Goal: Task Accomplishment & Management: Complete application form

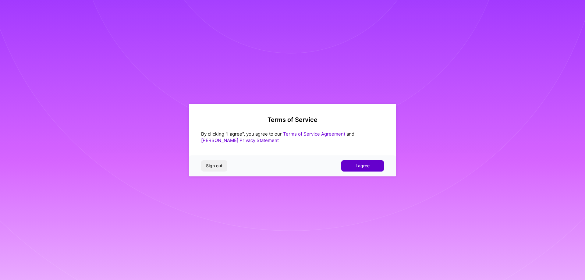
click at [359, 164] on span "I agree" at bounding box center [362, 166] width 14 height 6
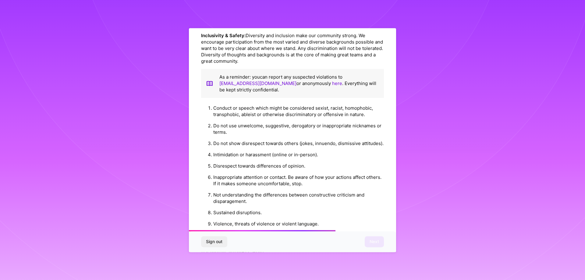
scroll to position [658, 0]
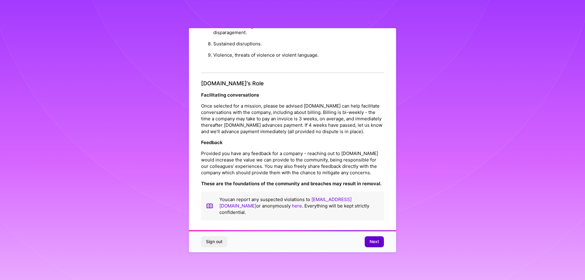
click at [373, 241] on span "Next" at bounding box center [373, 241] width 9 height 6
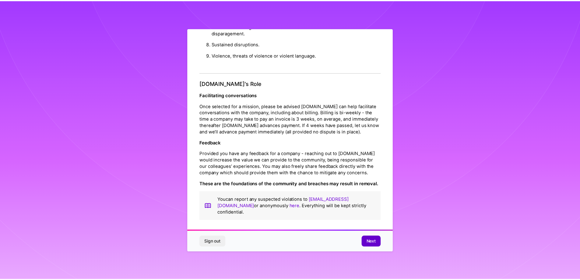
scroll to position [0, 0]
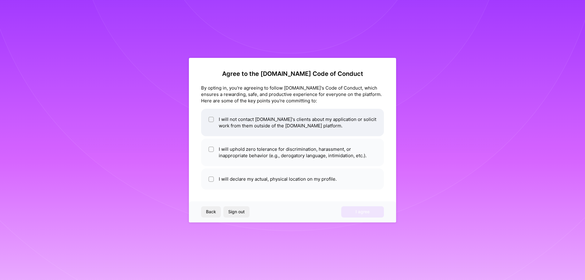
click at [211, 120] on input "checkbox" at bounding box center [212, 120] width 4 height 4
checkbox input "true"
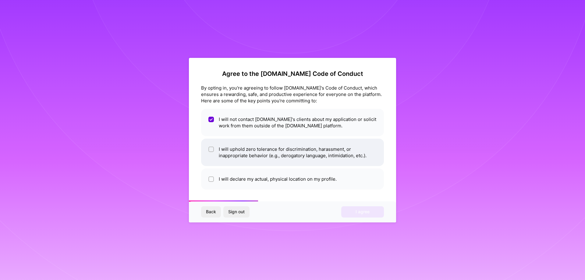
click at [213, 153] on span at bounding box center [210, 152] width 5 height 13
checkbox input "true"
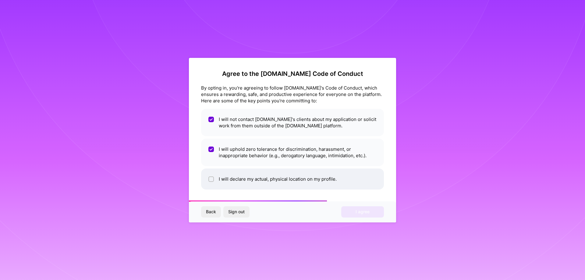
click at [217, 183] on li "I will declare my actual, physical location on my profile." at bounding box center [292, 178] width 183 height 21
checkbox input "true"
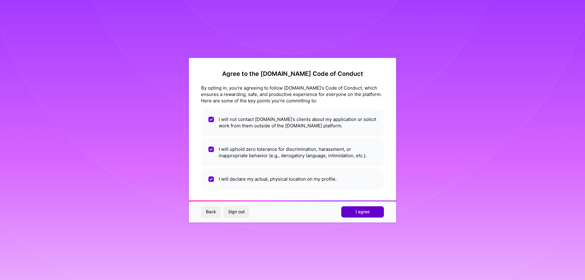
click at [357, 213] on span "I agree" at bounding box center [362, 212] width 14 height 6
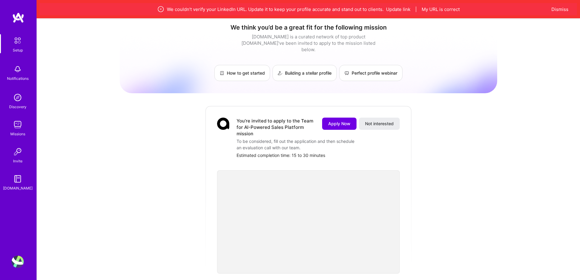
scroll to position [3, 0]
click at [339, 121] on span "Apply Now" at bounding box center [339, 124] width 22 height 6
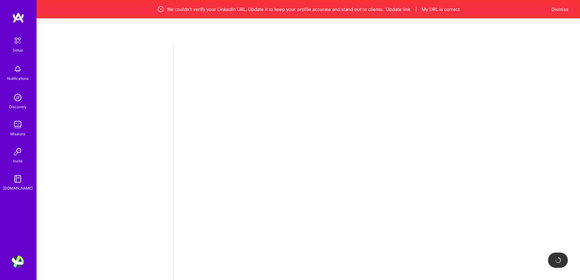
select select "US"
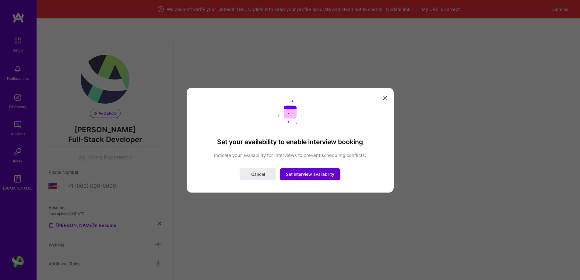
click at [302, 173] on span "Set interview availability" at bounding box center [310, 174] width 48 height 6
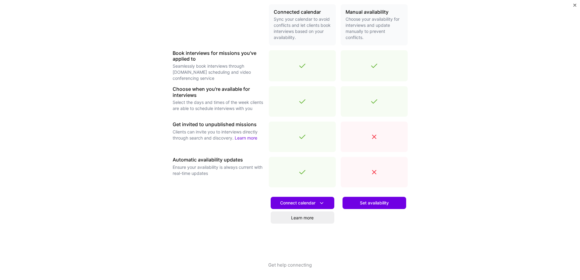
scroll to position [147, 0]
click at [307, 203] on span "Connect calendar" at bounding box center [302, 202] width 45 height 6
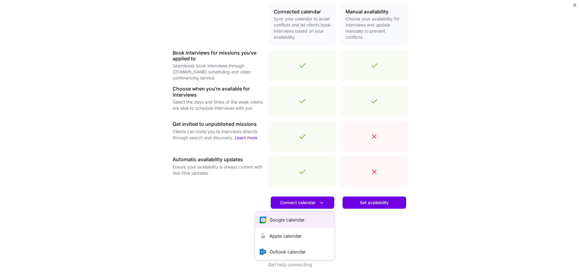
click at [294, 222] on button "Google calendar" at bounding box center [294, 220] width 79 height 16
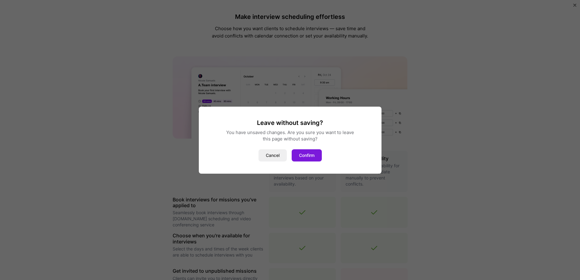
click at [303, 157] on button "Confirm" at bounding box center [307, 155] width 30 height 12
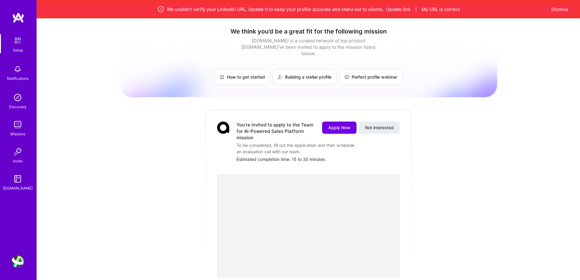
click at [401, 4] on div "We couldn’t verify your LinkedIn URL. Update it to keep your profile accurate a…" at bounding box center [309, 9] width 538 height 12
click at [400, 9] on button "Update link" at bounding box center [398, 9] width 24 height 6
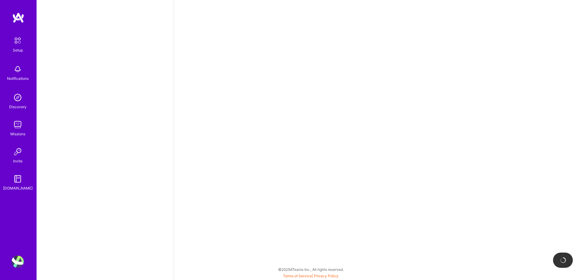
select select "US"
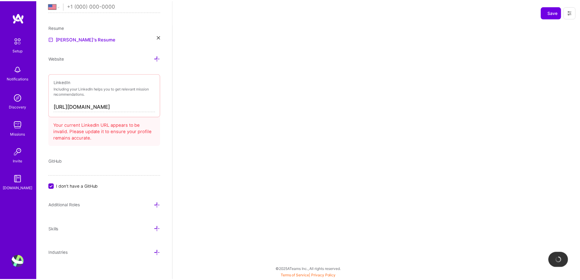
scroll to position [254, 0]
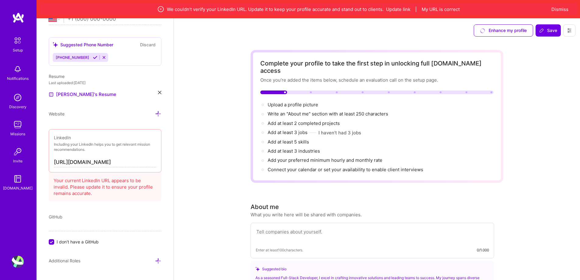
drag, startPoint x: 83, startPoint y: 163, endPoint x: 163, endPoint y: 163, distance: 80.1
click at [163, 163] on div "Add photo Thiago Pereira Full-Stack Developer 12 Years Experience Location This…" at bounding box center [105, 158] width 137 height 280
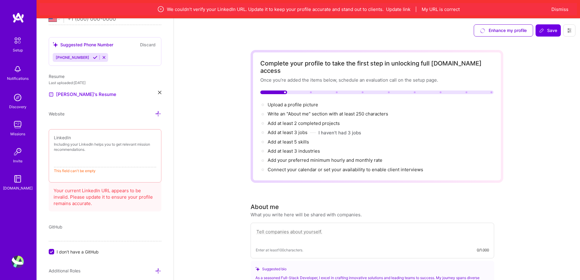
click at [110, 102] on div "Add photo Thiago Pereira Full-Stack Developer 12 Years Experience Location This…" at bounding box center [105, 158] width 137 height 280
click at [98, 193] on div "Your current LinkedIn URL appears to be invalid. Please update it to ensure you…" at bounding box center [105, 195] width 113 height 31
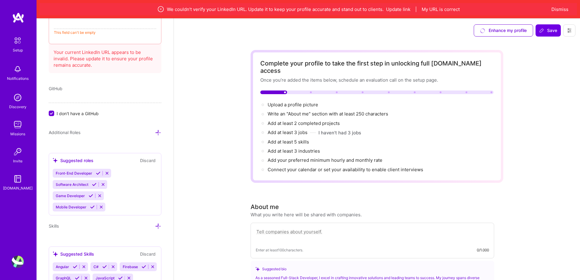
scroll to position [406, 0]
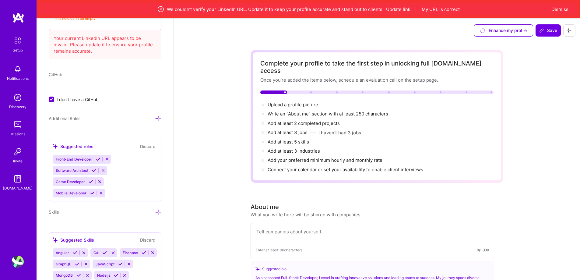
click at [101, 182] on icon at bounding box center [99, 181] width 5 height 5
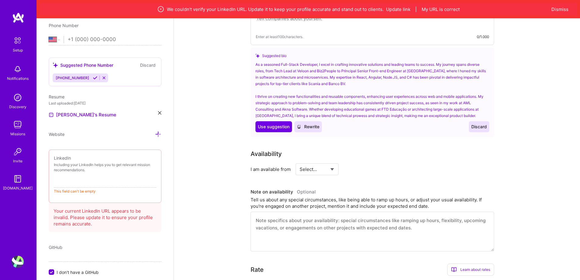
scroll to position [203, 0]
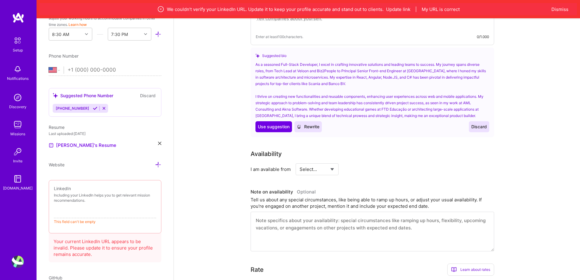
click at [65, 217] on input at bounding box center [105, 213] width 102 height 10
paste input "[URL][DOMAIN_NAME]"
type input "[URL][DOMAIN_NAME]"
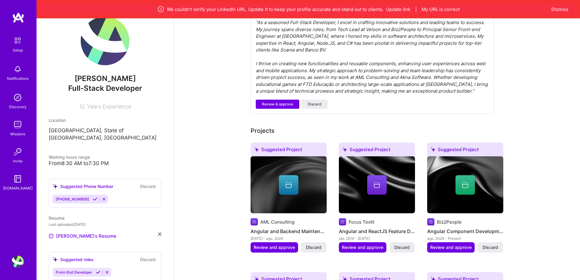
scroll to position [0, 0]
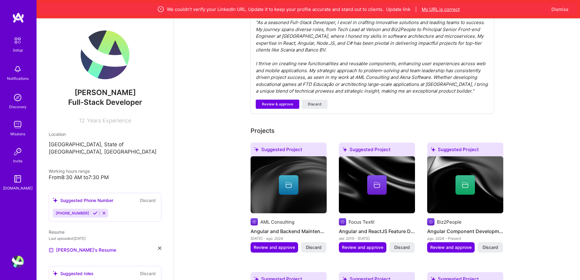
click at [431, 8] on button "My URL is correct" at bounding box center [441, 9] width 38 height 6
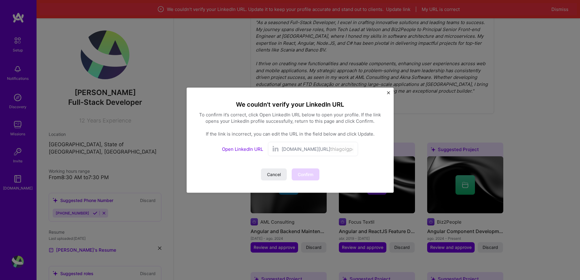
click at [288, 153] on div "linkedin.com/in/ thiagoigpereira" at bounding box center [313, 149] width 90 height 14
click at [245, 147] on link "Open LinkedIn URL" at bounding box center [242, 149] width 41 height 6
click at [280, 172] on span "Cancel" at bounding box center [274, 174] width 14 height 6
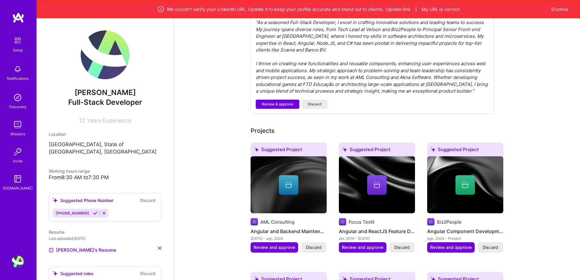
click at [88, 94] on span "[PERSON_NAME]" at bounding box center [105, 92] width 113 height 9
click at [16, 17] on img at bounding box center [18, 17] width 12 height 11
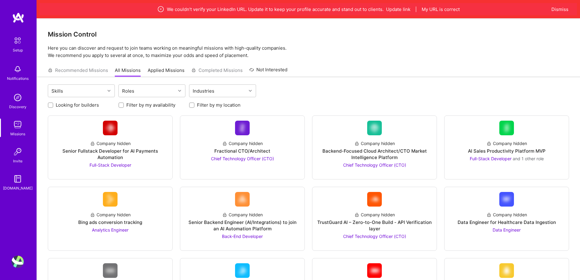
click at [16, 42] on img at bounding box center [17, 40] width 13 height 13
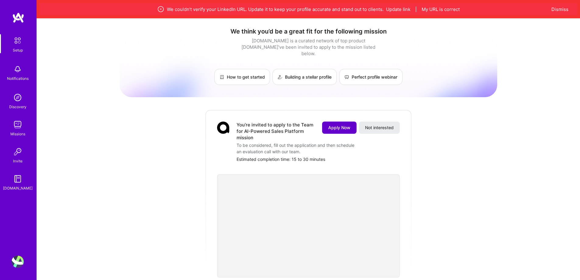
click at [333, 122] on button "Apply Now" at bounding box center [339, 128] width 34 height 12
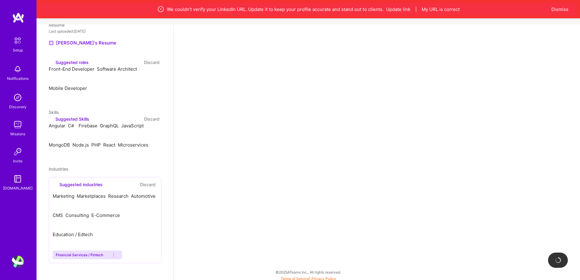
scroll to position [18, 0]
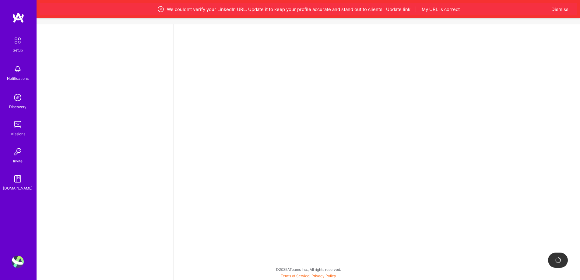
select select "US"
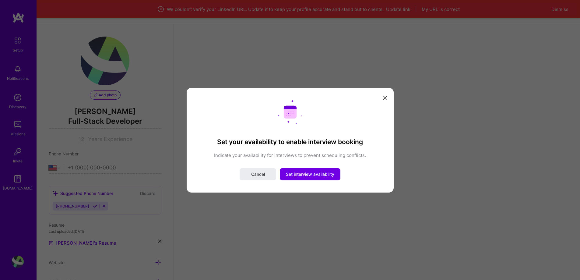
scroll to position [0, 0]
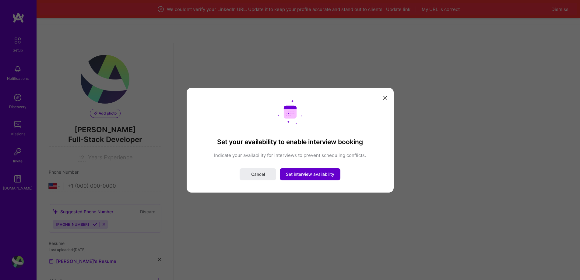
click at [320, 172] on span "Set interview availability" at bounding box center [310, 174] width 48 height 6
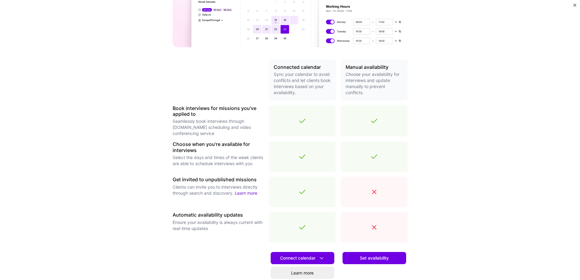
scroll to position [147, 0]
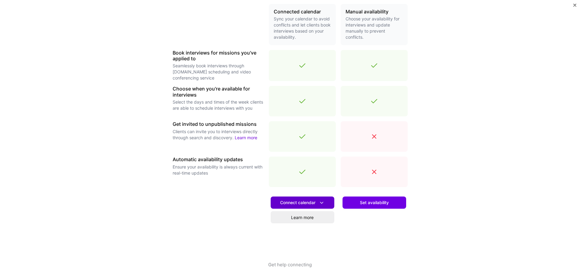
click at [294, 205] on span "Connect calendar" at bounding box center [302, 202] width 45 height 6
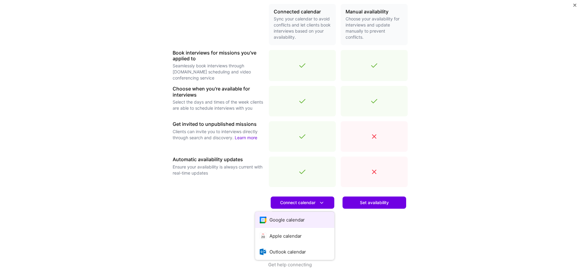
click at [288, 217] on button "Google calendar" at bounding box center [294, 220] width 79 height 16
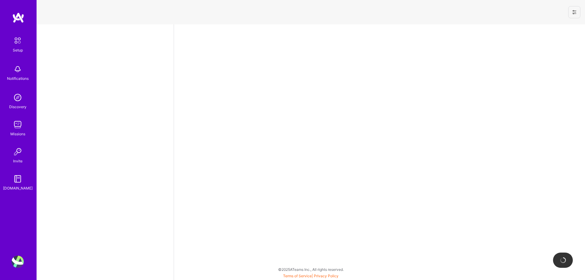
select select "US"
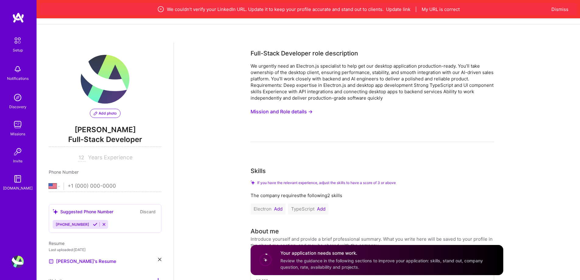
scroll to position [122, 0]
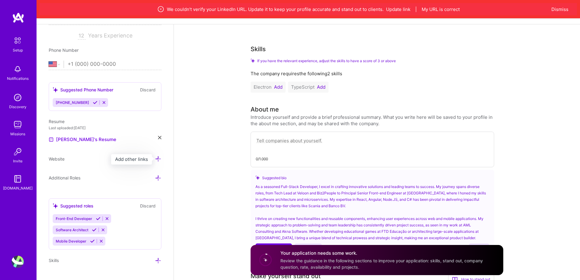
click at [158, 159] on icon at bounding box center [158, 159] width 6 height 6
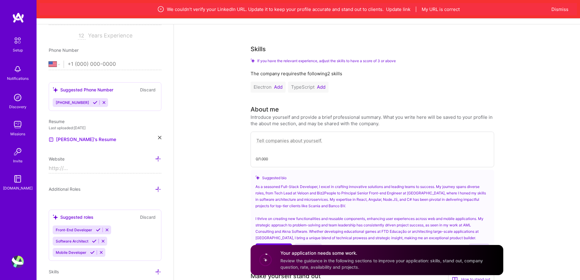
click at [158, 159] on icon at bounding box center [158, 159] width 6 height 6
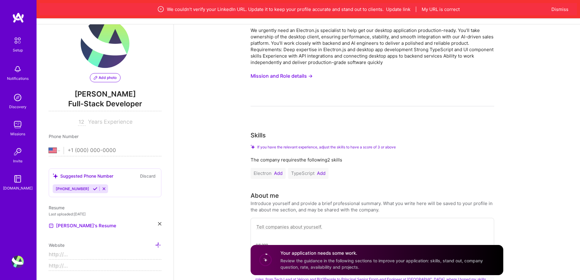
scroll to position [0, 0]
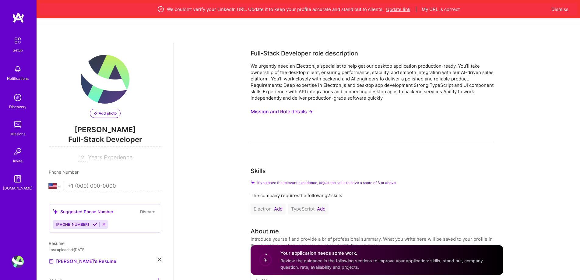
click at [406, 6] on button "Update link" at bounding box center [398, 9] width 24 height 6
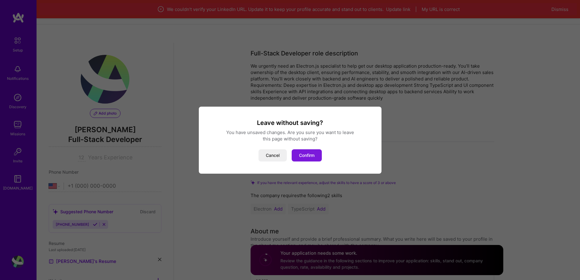
click at [322, 153] on button "Confirm" at bounding box center [307, 155] width 30 height 12
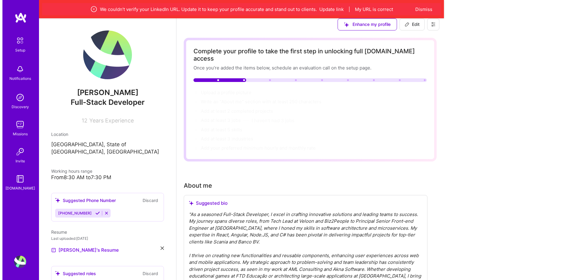
scroll to position [396, 0]
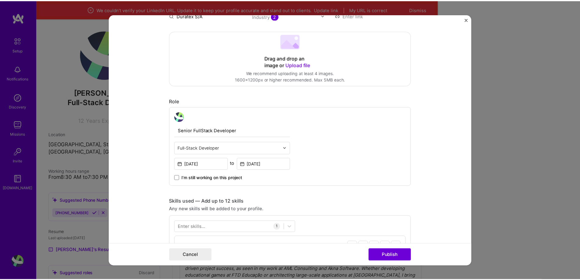
scroll to position [122, 0]
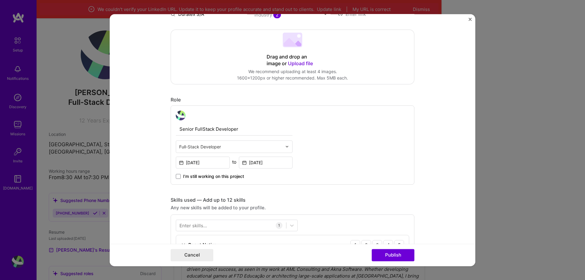
click at [469, 17] on form "Editing suggested project This project is suggested based on your LinkedIn, res…" at bounding box center [292, 140] width 365 height 252
click at [469, 19] on img "Close" at bounding box center [469, 19] width 3 height 3
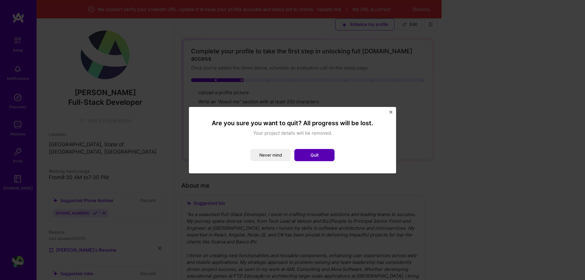
click at [306, 151] on button "Quit" at bounding box center [314, 155] width 40 height 12
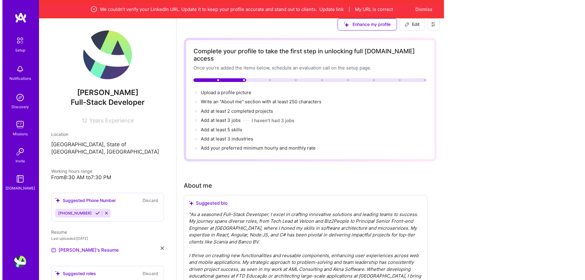
scroll to position [975, 0]
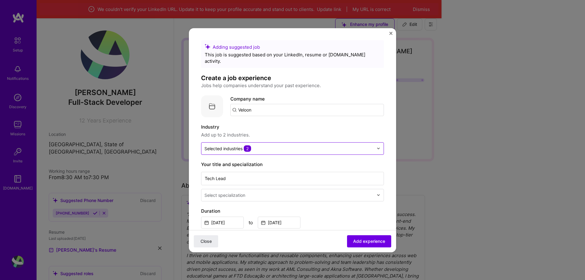
click at [336, 145] on input "text" at bounding box center [288, 148] width 169 height 6
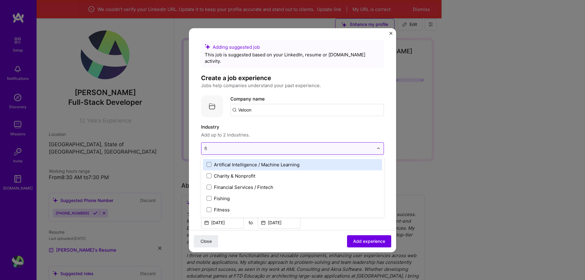
type input "fin"
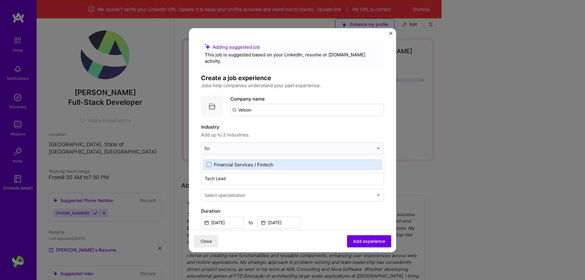
click at [242, 161] on div "Financial Services / Fintech" at bounding box center [243, 164] width 59 height 6
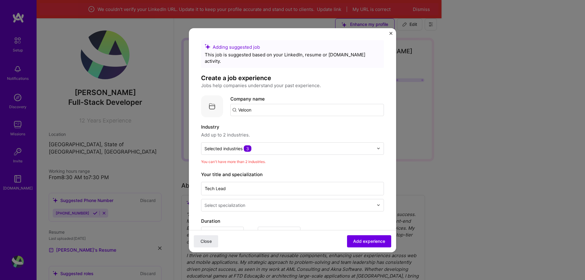
click at [360, 115] on div "Adding suggested job This job is suggested based on your LinkedIn, resume or [D…" at bounding box center [292, 266] width 183 height 453
click at [338, 145] on input "text" at bounding box center [288, 148] width 169 height 6
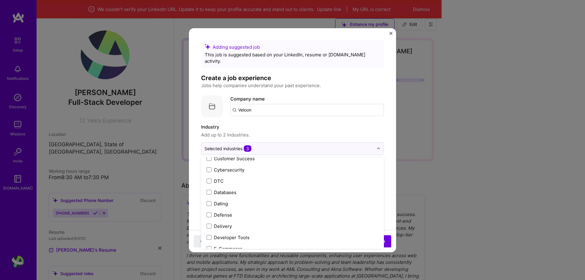
scroll to position [396, 0]
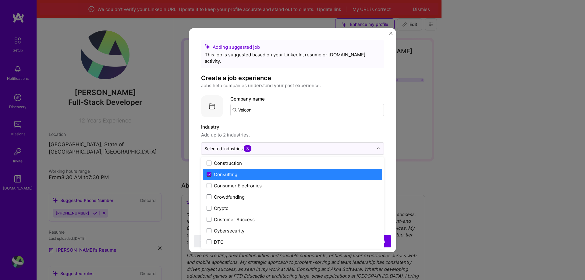
click at [210, 173] on icon at bounding box center [209, 174] width 2 height 2
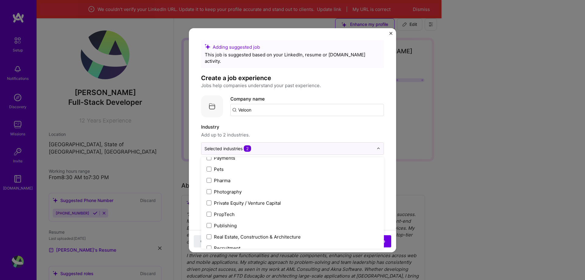
scroll to position [1218, 0]
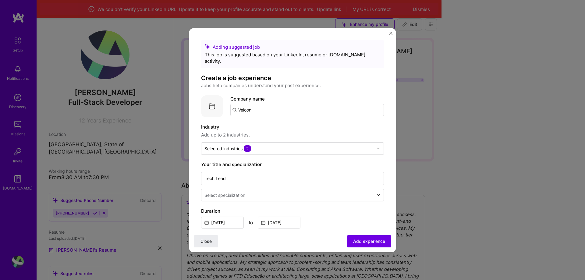
click at [384, 186] on form "Adding suggested job This job is suggested based on your LinkedIn, resume or [D…" at bounding box center [292, 278] width 207 height 477
click at [371, 241] on span "Add experience" at bounding box center [369, 241] width 32 height 6
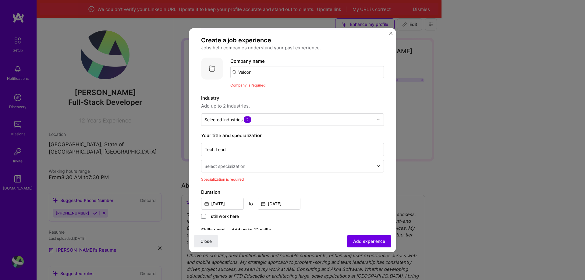
scroll to position [30, 0]
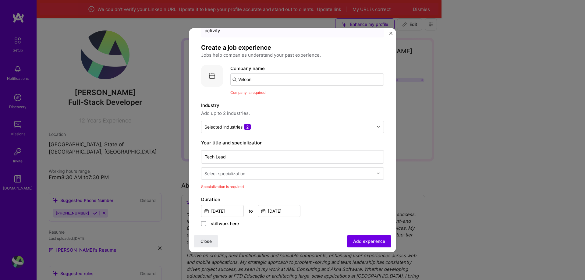
click at [269, 73] on input "Veloon" at bounding box center [306, 79] width 153 height 12
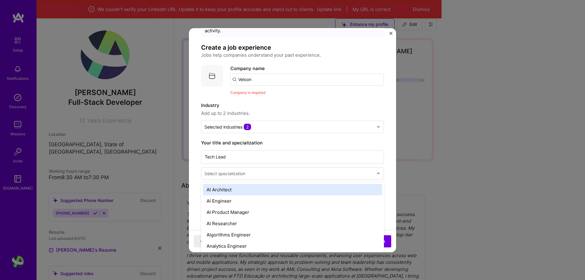
click at [231, 170] on div "Select specialization" at bounding box center [224, 173] width 41 height 6
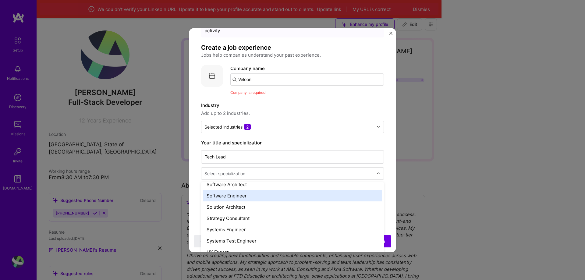
scroll to position [701, 0]
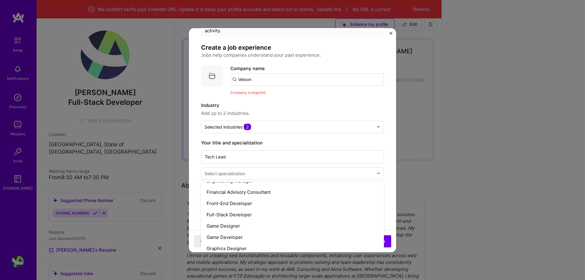
type input "f"
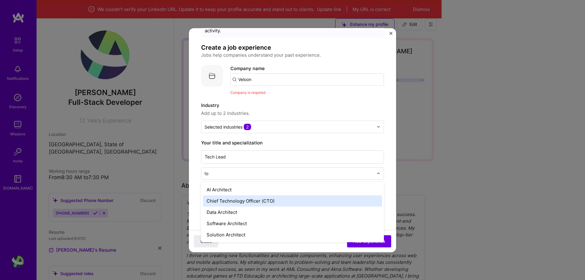
type input "t"
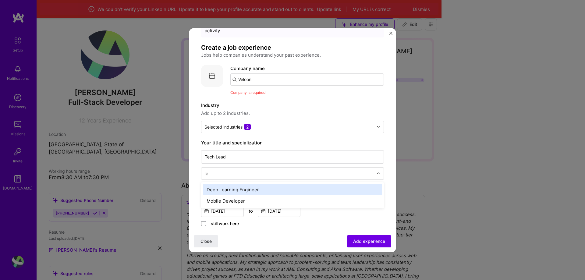
type input "l"
type input "full"
click at [288, 184] on div "Full-Stack Developer" at bounding box center [292, 189] width 179 height 11
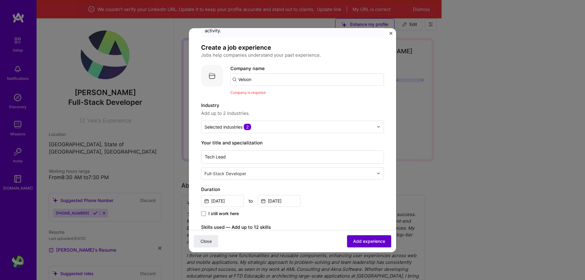
click at [357, 243] on span "Add experience" at bounding box center [369, 241] width 32 height 6
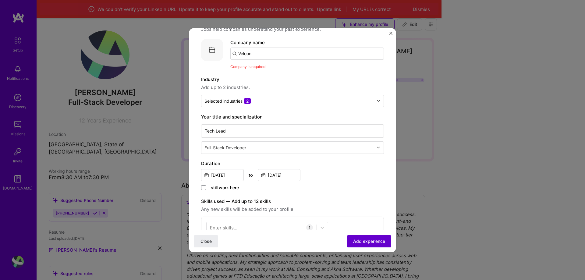
scroll to position [61, 0]
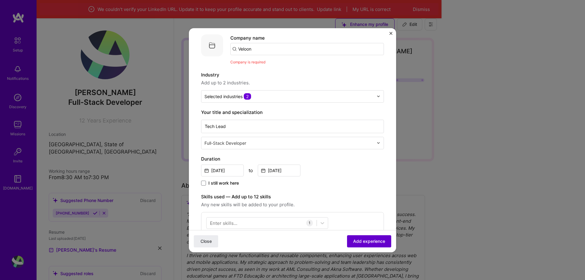
click at [357, 242] on span "Add experience" at bounding box center [369, 241] width 32 height 6
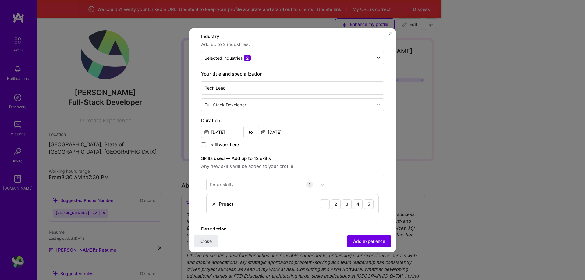
scroll to position [152, 0]
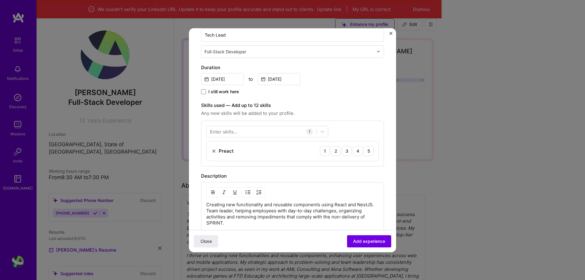
click at [212, 149] on img at bounding box center [213, 151] width 5 height 5
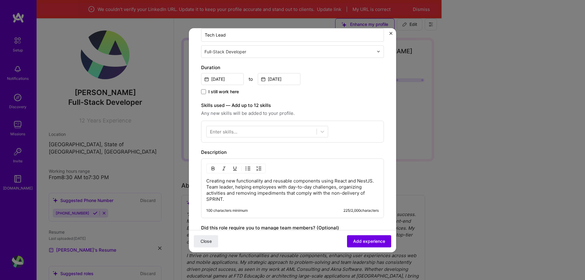
drag, startPoint x: 224, startPoint y: 120, endPoint x: 223, endPoint y: 125, distance: 4.9
click at [224, 126] on div at bounding box center [261, 131] width 110 height 10
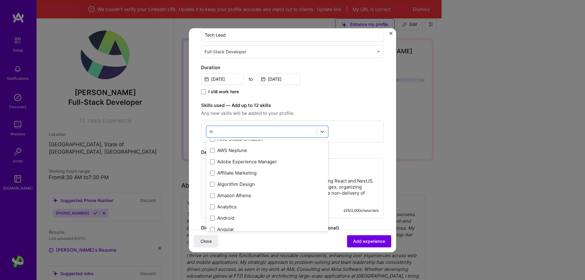
scroll to position [0, 0]
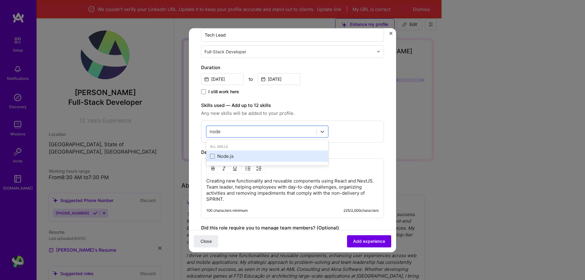
click at [210, 153] on div "Node.js" at bounding box center [267, 156] width 115 height 6
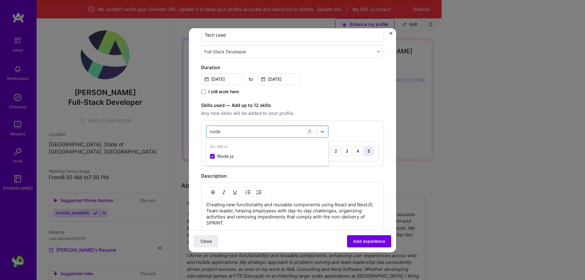
click at [364, 147] on div "5" at bounding box center [369, 151] width 10 height 10
click at [255, 126] on div "node node" at bounding box center [261, 131] width 110 height 10
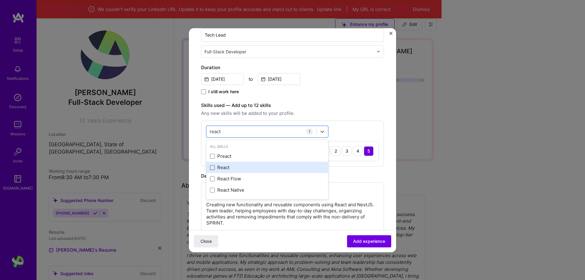
click at [211, 165] on span at bounding box center [212, 167] width 5 height 5
click at [0, 0] on input "checkbox" at bounding box center [0, 0] width 0 height 0
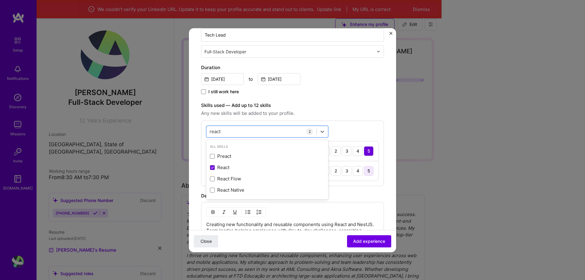
type input "react"
click at [366, 166] on div "5" at bounding box center [369, 171] width 10 height 10
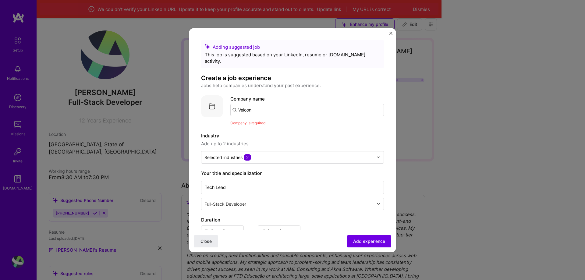
click at [280, 104] on input "Veloon" at bounding box center [306, 110] width 153 height 12
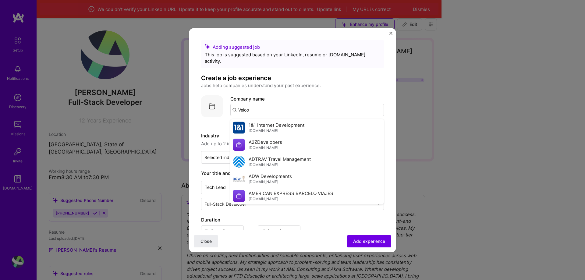
type input "Veloon"
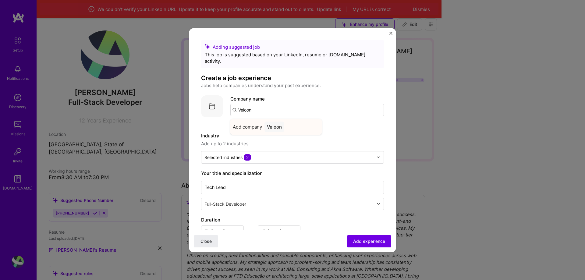
click at [273, 122] on div "Veloon" at bounding box center [274, 127] width 20 height 11
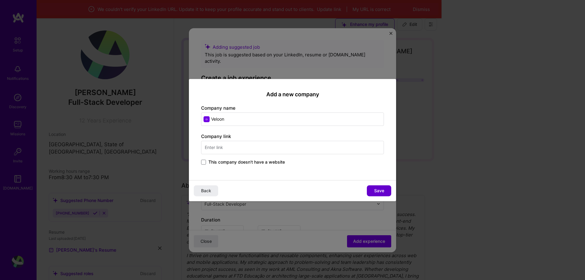
click at [373, 186] on button "Save" at bounding box center [379, 190] width 24 height 11
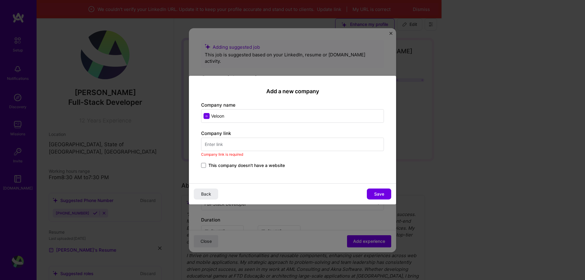
click at [256, 148] on input "text" at bounding box center [292, 144] width 183 height 13
paste input "[URL][DOMAIN_NAME]"
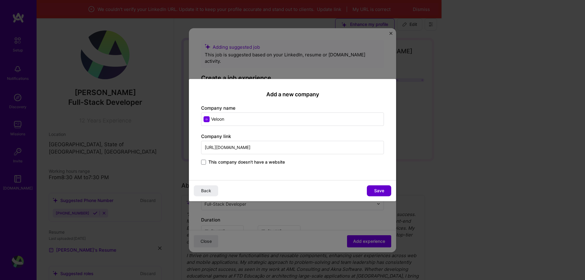
type input "[URL][DOMAIN_NAME]"
click at [386, 195] on button "Save" at bounding box center [379, 190] width 24 height 11
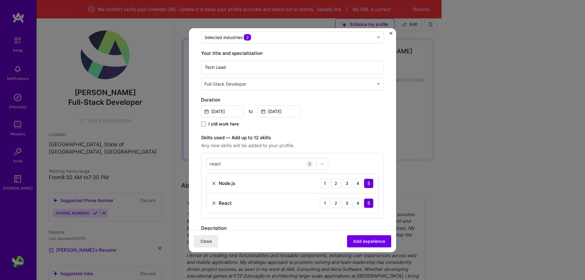
scroll to position [122, 0]
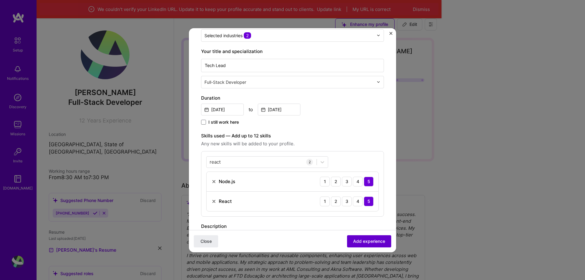
click at [367, 241] on span "Add experience" at bounding box center [369, 241] width 32 height 6
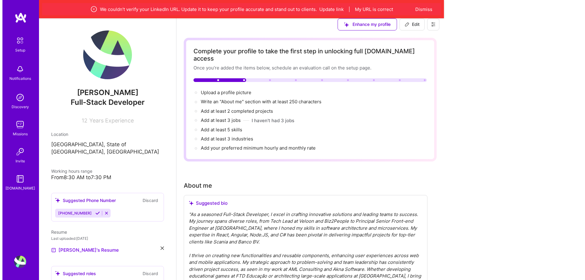
scroll to position [246, 0]
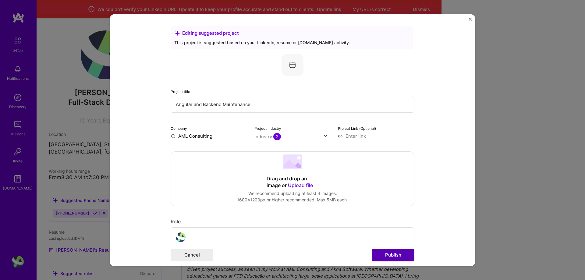
click at [386, 255] on button "Publish" at bounding box center [393, 255] width 43 height 12
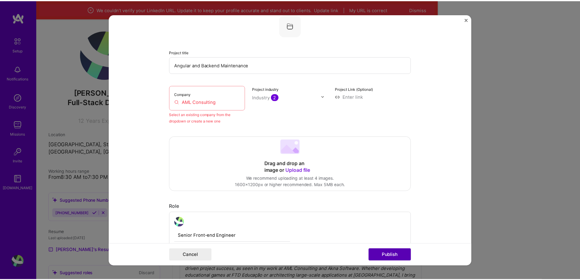
scroll to position [40, 0]
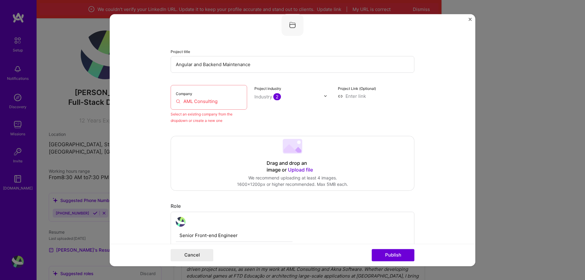
click at [471, 20] on img "Close" at bounding box center [469, 19] width 3 height 3
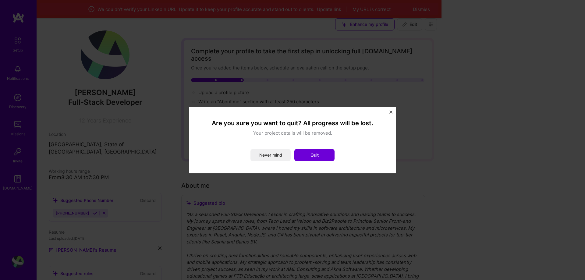
click at [325, 155] on button "Quit" at bounding box center [314, 155] width 40 height 12
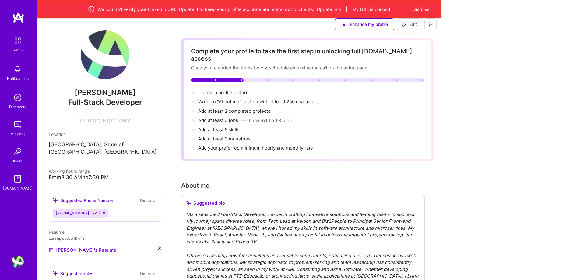
scroll to position [125, 0]
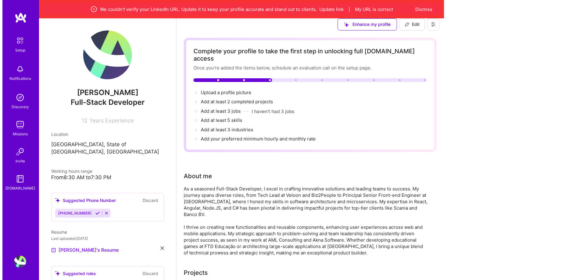
scroll to position [185, 0]
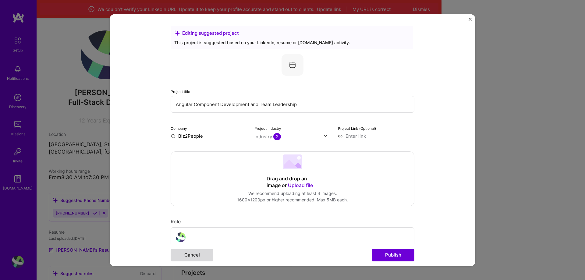
click at [194, 253] on button "Cancel" at bounding box center [192, 255] width 43 height 12
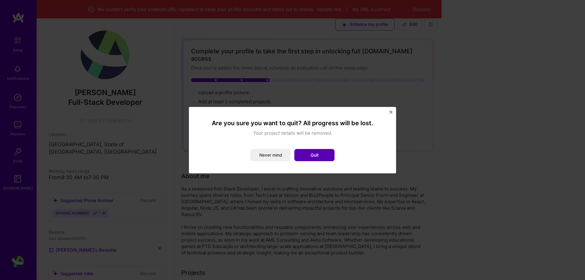
click at [311, 152] on button "Quit" at bounding box center [314, 155] width 40 height 12
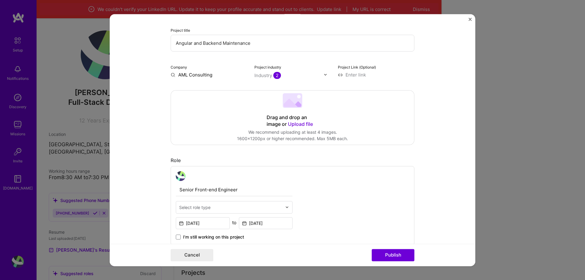
scroll to position [152, 0]
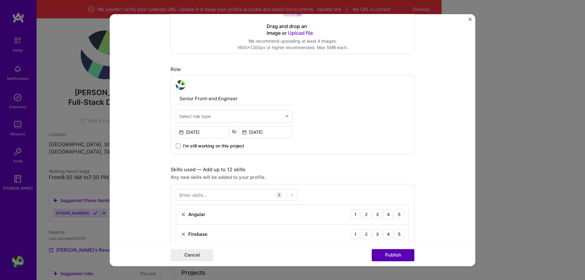
click at [382, 254] on button "Publish" at bounding box center [393, 255] width 43 height 12
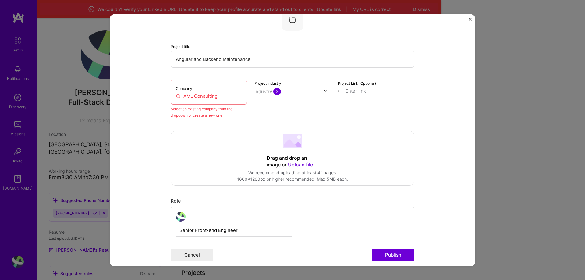
scroll to position [40, 0]
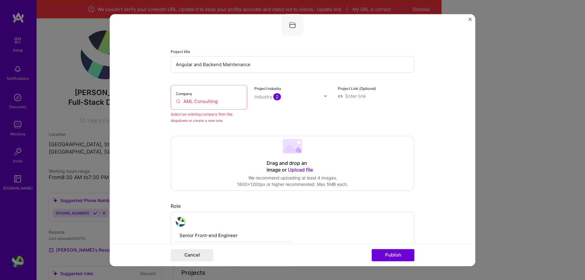
click at [176, 102] on input "AML Consulting" at bounding box center [209, 101] width 66 height 6
drag, startPoint x: 228, startPoint y: 101, endPoint x: 150, endPoint y: 94, distance: 78.0
click at [150, 94] on form "Editing suggested project This project is suggested based on your LinkedIn, res…" at bounding box center [292, 140] width 365 height 252
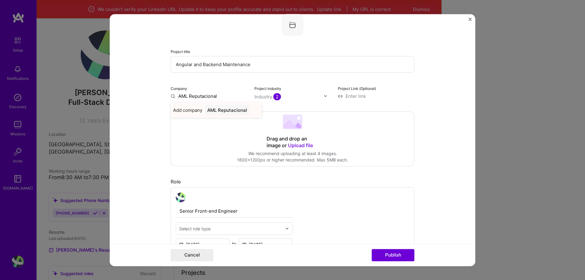
type input "AML Reputacional"
click at [218, 114] on div "AML Reputacional" at bounding box center [227, 110] width 45 height 11
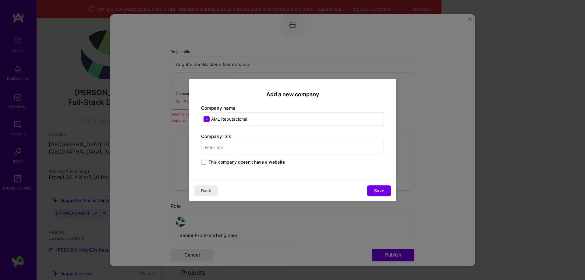
click at [267, 145] on input "text" at bounding box center [292, 147] width 183 height 13
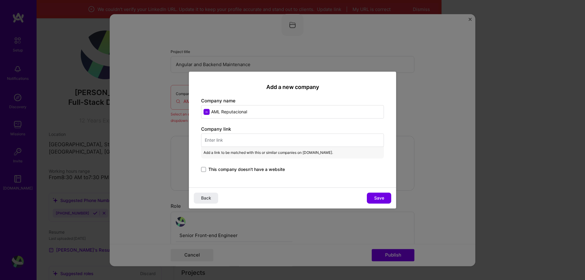
paste input "[URL][DOMAIN_NAME]"
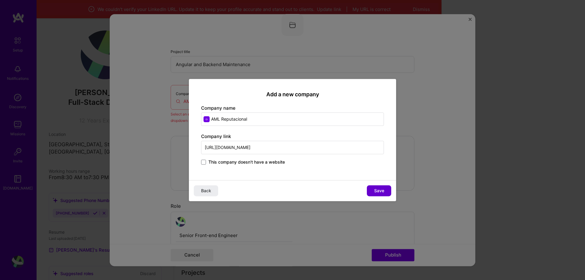
type input "[URL][DOMAIN_NAME]"
click at [379, 190] on span "Save" at bounding box center [379, 191] width 10 height 6
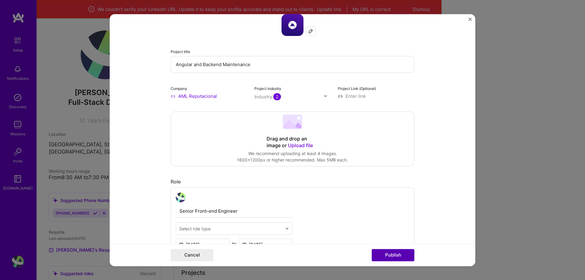
click at [393, 254] on button "Publish" at bounding box center [393, 255] width 43 height 12
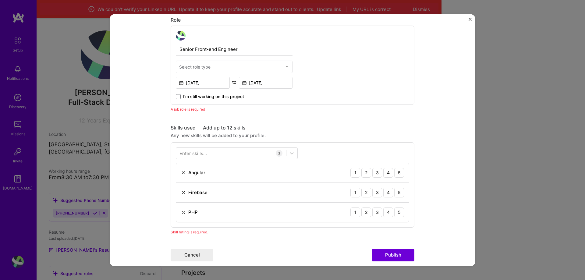
scroll to position [205, 0]
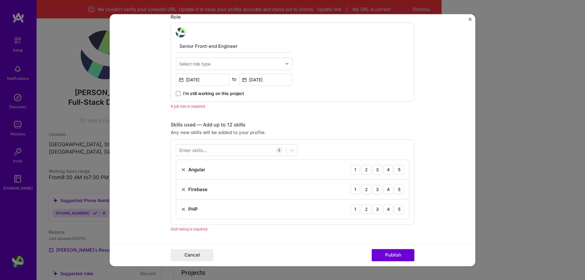
click at [222, 59] on div "Select role type" at bounding box center [230, 64] width 109 height 12
type input "front"
click at [191, 81] on div "Front-End Developer" at bounding box center [234, 79] width 113 height 11
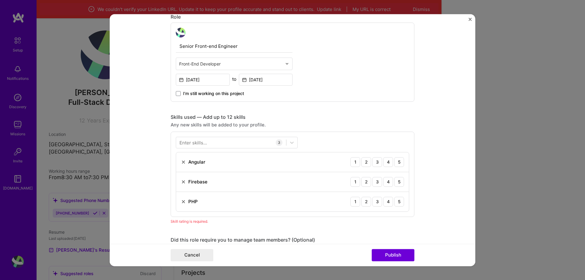
click at [176, 90] on div "I’m still working on this project" at bounding box center [234, 91] width 117 height 11
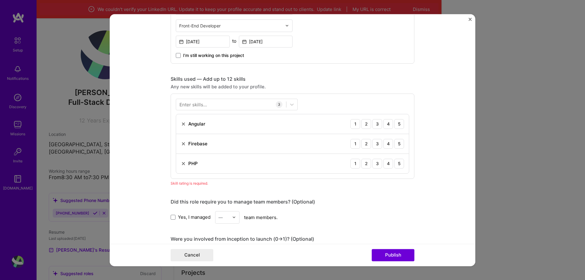
scroll to position [266, 0]
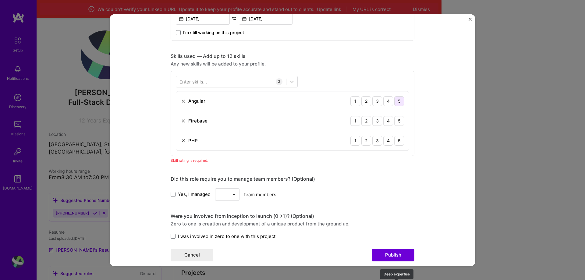
click at [395, 100] on div "5" at bounding box center [399, 101] width 10 height 10
click at [395, 124] on div "5" at bounding box center [399, 121] width 10 height 10
click at [394, 141] on div "5" at bounding box center [399, 141] width 10 height 10
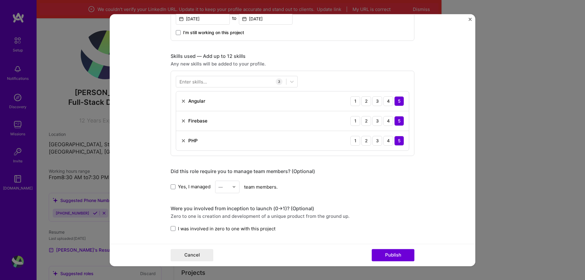
click at [218, 186] on div "—" at bounding box center [220, 187] width 4 height 6
click at [398, 192] on div "Yes, I managed — team members." at bounding box center [293, 187] width 244 height 12
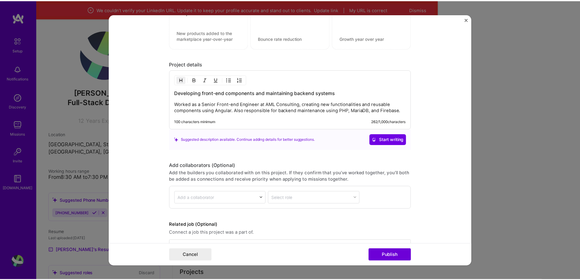
scroll to position [548, 0]
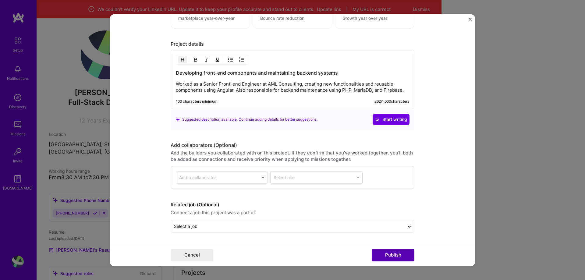
click at [393, 252] on button "Publish" at bounding box center [393, 255] width 43 height 12
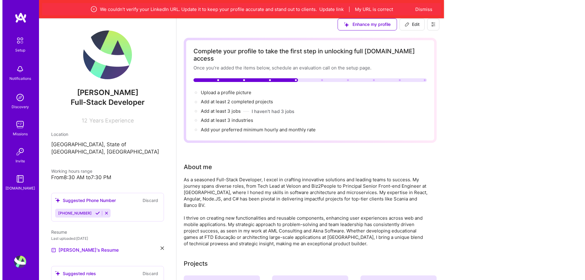
scroll to position [152, 0]
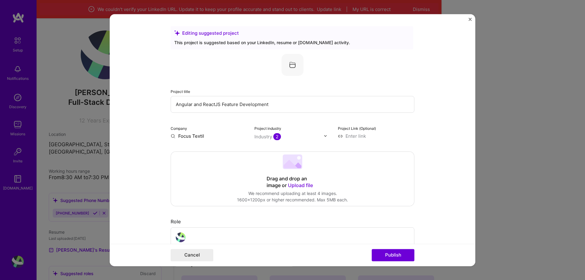
click at [189, 135] on input "Focus Textil" at bounding box center [209, 136] width 76 height 6
click at [351, 135] on input at bounding box center [376, 136] width 76 height 6
paste input "[DOMAIN_NAME][URL]"
type input "[URL][DOMAIN_NAME]"
click at [379, 258] on button "Publish" at bounding box center [393, 255] width 43 height 12
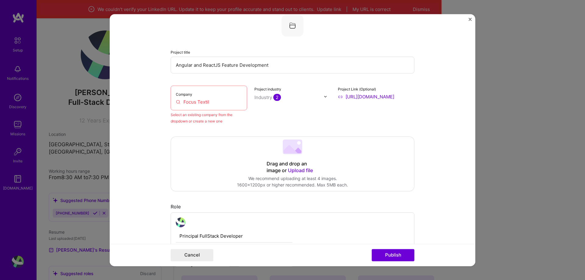
scroll to position [40, 0]
drag, startPoint x: 217, startPoint y: 104, endPoint x: 111, endPoint y: 101, distance: 105.1
click at [111, 101] on form "Editing suggested project This project is suggested based on your LinkedIn, res…" at bounding box center [292, 140] width 365 height 252
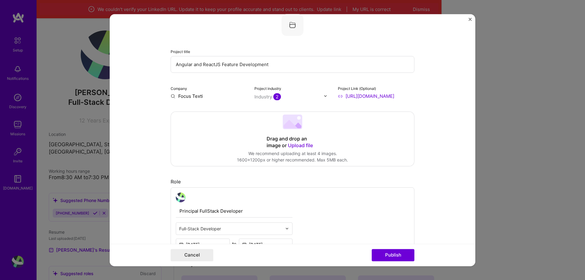
type input "Focus Textil"
click at [213, 110] on div "Focus Textil" at bounding box center [220, 110] width 31 height 11
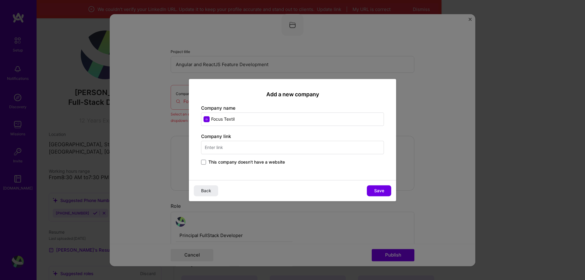
click at [224, 151] on input "text" at bounding box center [292, 147] width 183 height 13
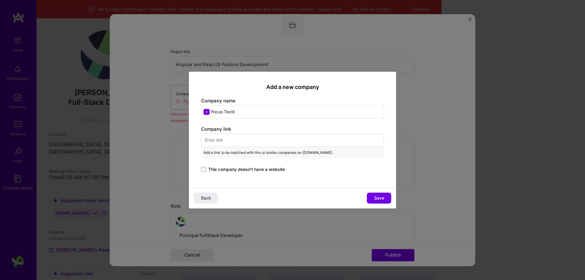
paste input "[DOMAIN_NAME][URL]"
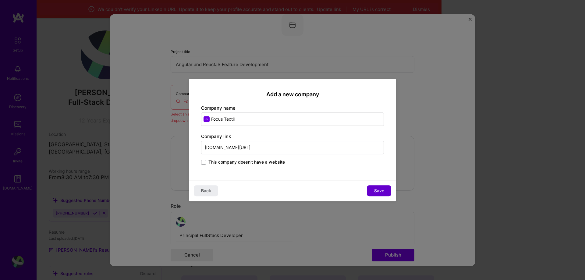
type input "[DOMAIN_NAME][URL]"
click at [379, 192] on span "Save" at bounding box center [379, 191] width 10 height 6
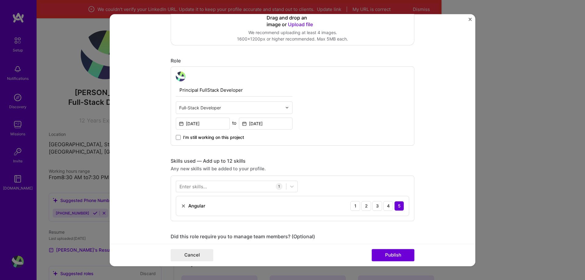
scroll to position [162, 0]
click at [389, 256] on button "Publish" at bounding box center [393, 255] width 43 height 12
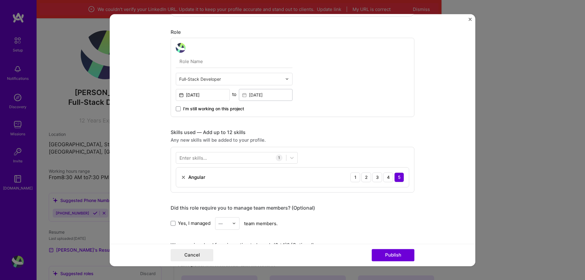
scroll to position [134, 0]
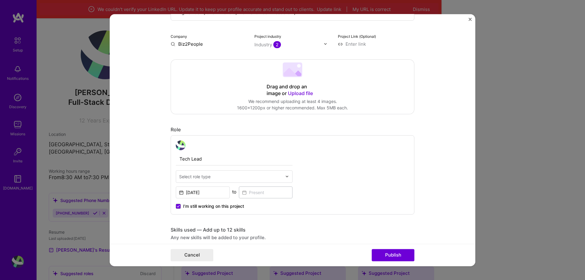
scroll to position [152, 0]
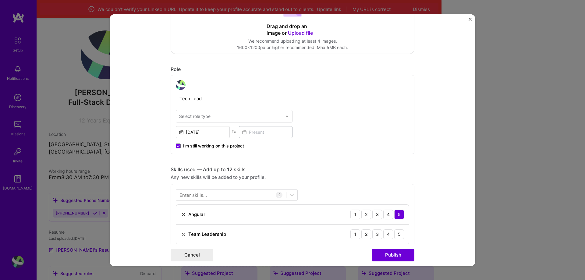
click at [257, 118] on input "text" at bounding box center [230, 116] width 103 height 6
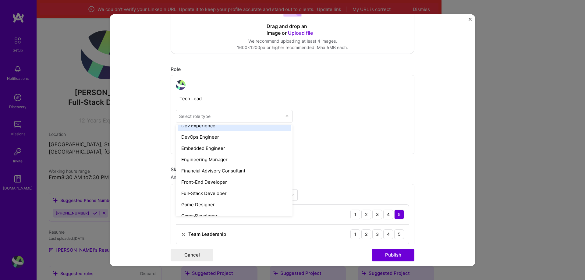
scroll to position [305, 0]
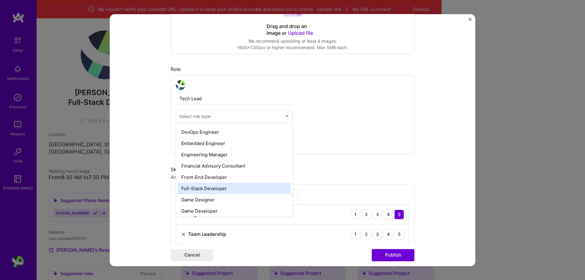
click at [200, 190] on div "Full-Stack Developer" at bounding box center [234, 188] width 113 height 11
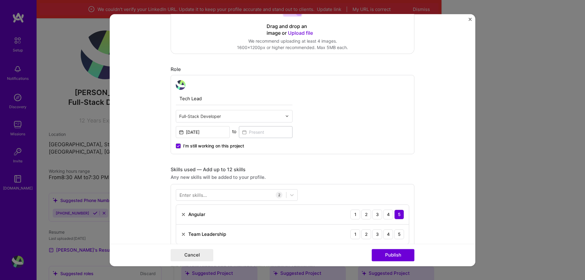
click at [199, 143] on span "I’m still working on this project" at bounding box center [213, 146] width 61 height 6
click at [0, 0] on input "I’m still working on this project" at bounding box center [0, 0] width 0 height 0
click at [239, 133] on input at bounding box center [266, 132] width 54 height 12
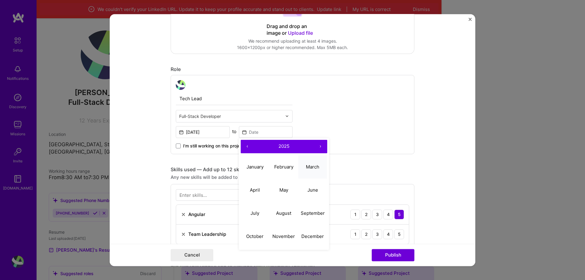
click at [314, 162] on button "March" at bounding box center [312, 166] width 29 height 23
type input "[DATE]"
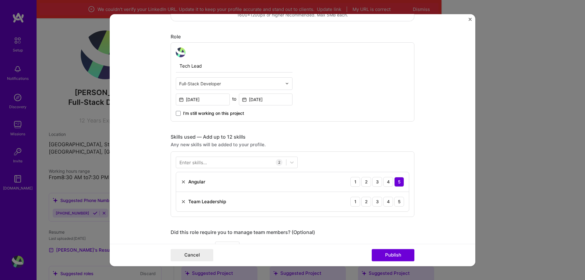
scroll to position [244, 0]
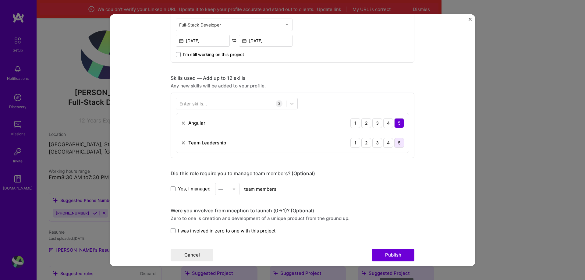
click at [395, 144] on div "5" at bounding box center [399, 143] width 10 height 10
click at [232, 189] on img at bounding box center [234, 189] width 4 height 4
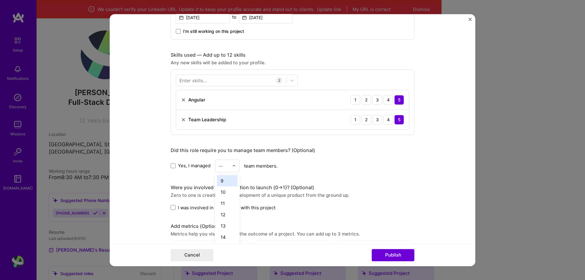
scroll to position [274, 0]
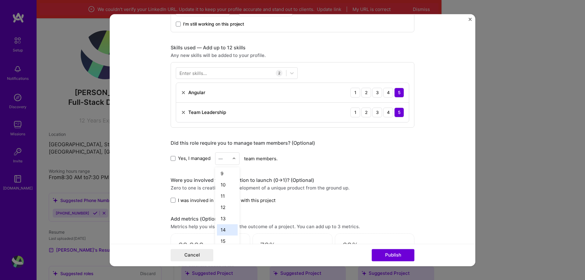
drag, startPoint x: 223, startPoint y: 228, endPoint x: 222, endPoint y: 225, distance: 3.4
click at [222, 226] on div "14" at bounding box center [227, 229] width 21 height 11
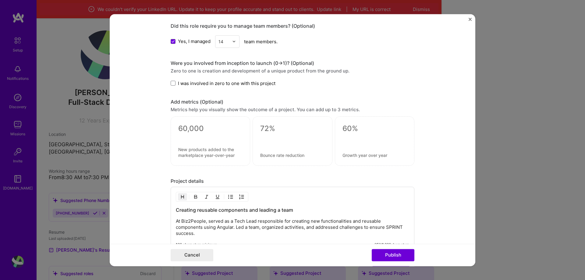
scroll to position [396, 0]
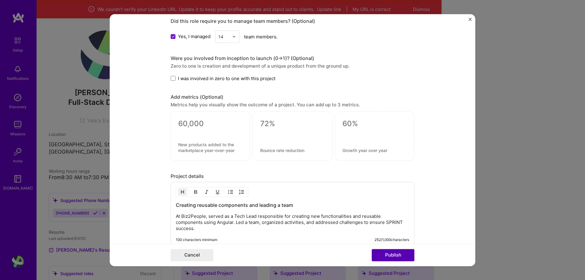
click at [388, 256] on button "Publish" at bounding box center [393, 255] width 43 height 12
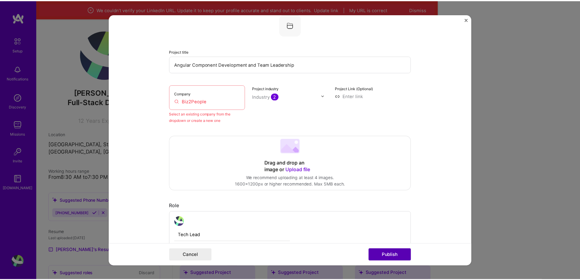
scroll to position [40, 0]
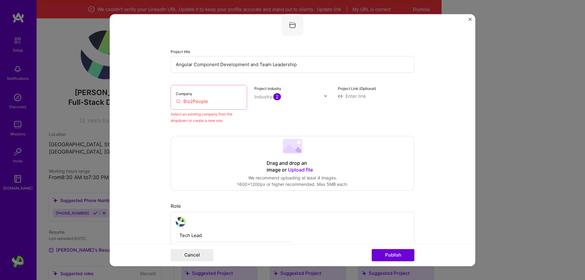
click at [225, 104] on input "Biz2People" at bounding box center [209, 101] width 66 height 6
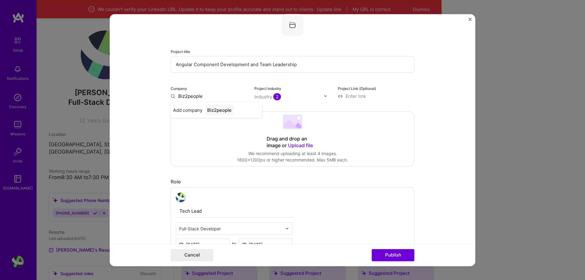
type input "Biz2people"
click at [212, 111] on div "Biz2people" at bounding box center [219, 110] width 29 height 11
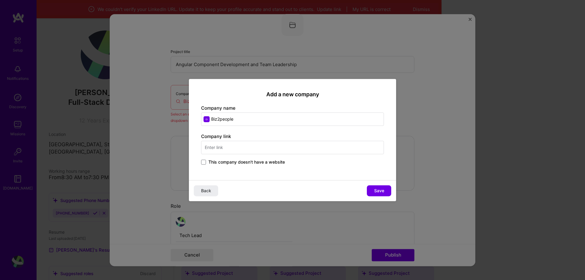
click at [225, 151] on input "text" at bounding box center [292, 147] width 183 height 13
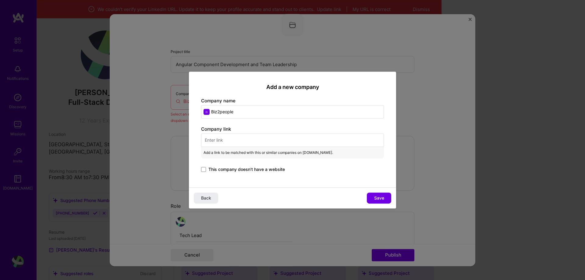
paste input "[URL][DOMAIN_NAME]"
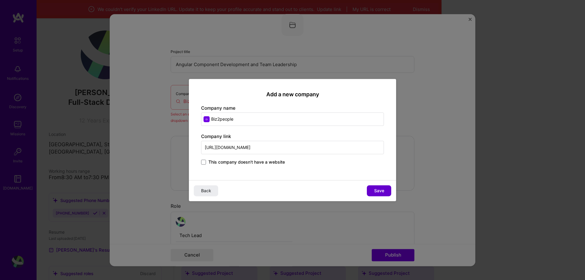
type input "[URL][DOMAIN_NAME]"
click at [372, 189] on button "Save" at bounding box center [379, 190] width 24 height 11
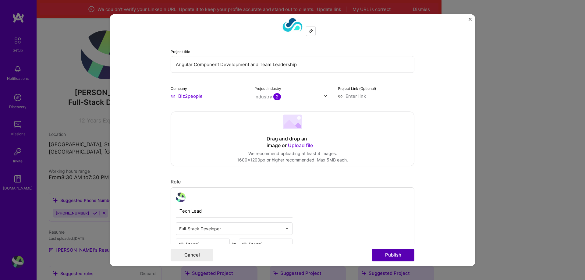
click at [388, 257] on button "Publish" at bounding box center [393, 255] width 43 height 12
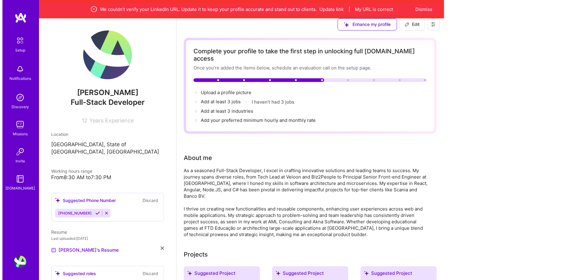
scroll to position [152, 0]
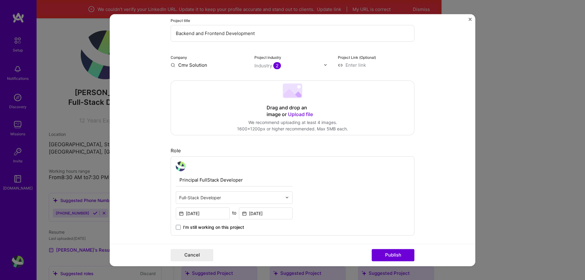
scroll to position [61, 0]
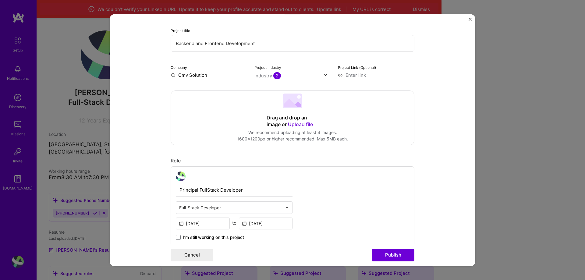
click at [189, 70] on div "Company Cmv Solution" at bounding box center [209, 71] width 76 height 14
click at [189, 75] on input "Cmv Solution" at bounding box center [209, 75] width 76 height 6
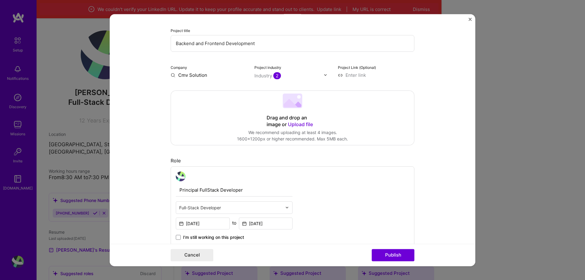
click at [187, 73] on input "Cmv Solution" at bounding box center [209, 75] width 76 height 6
type input "Cmv Solutions"
click at [217, 92] on div "Cmv Solutions" at bounding box center [223, 89] width 37 height 11
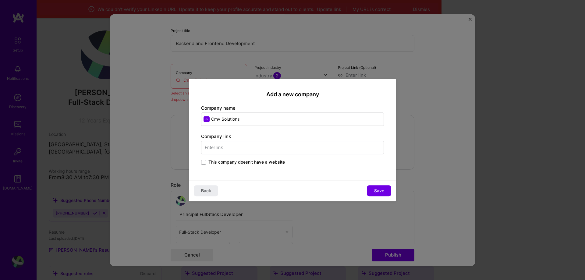
click at [207, 163] on label "This company doesn't have a website" at bounding box center [243, 162] width 84 height 6
click at [0, 0] on input "This company doesn't have a website" at bounding box center [0, 0] width 0 height 0
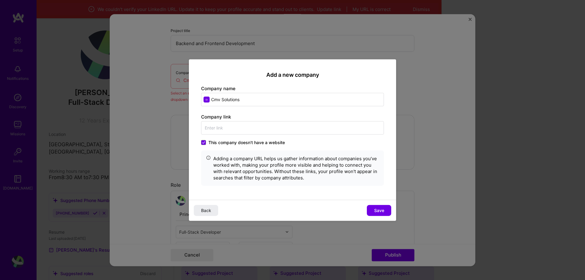
click at [369, 204] on div "Back Save" at bounding box center [292, 210] width 207 height 21
click at [376, 207] on button "Save" at bounding box center [379, 210] width 24 height 11
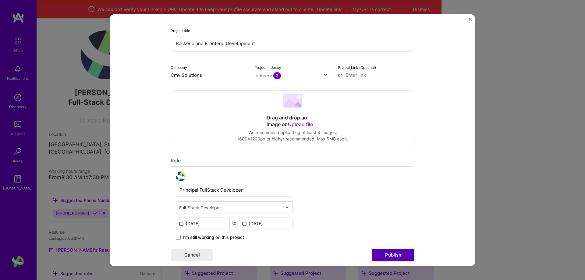
click at [394, 255] on button "Publish" at bounding box center [393, 255] width 43 height 12
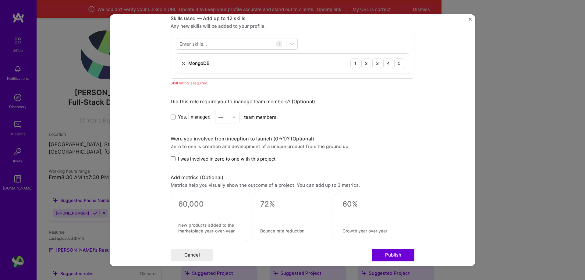
scroll to position [305, 0]
click at [396, 61] on div "5" at bounding box center [399, 62] width 10 height 10
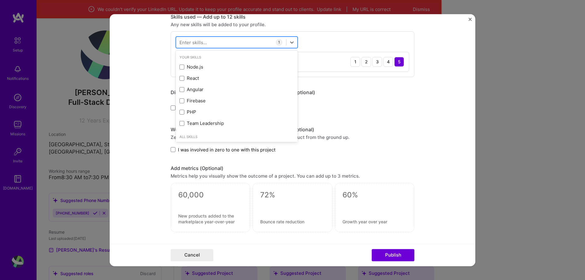
click at [204, 42] on div at bounding box center [231, 42] width 110 height 10
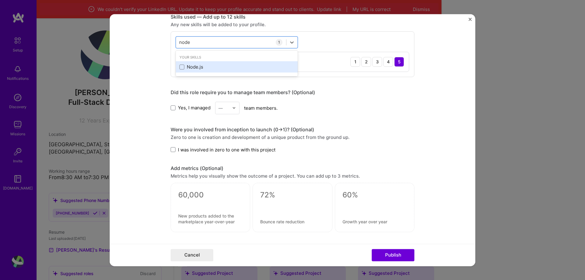
click at [192, 66] on div "Node.js" at bounding box center [236, 67] width 115 height 6
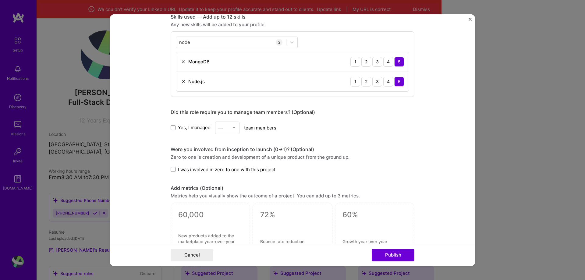
click at [153, 84] on form "Editing suggested project This project is suggested based on your LinkedIn, res…" at bounding box center [292, 140] width 365 height 252
click at [197, 38] on div "node node" at bounding box center [237, 43] width 122 height 12
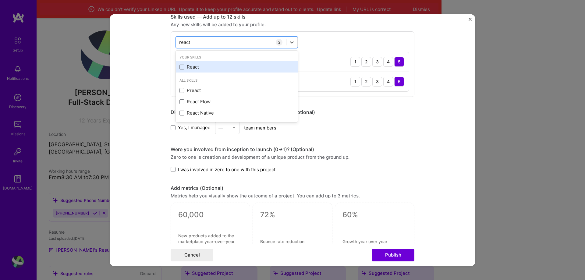
click at [191, 62] on div "React" at bounding box center [237, 67] width 122 height 11
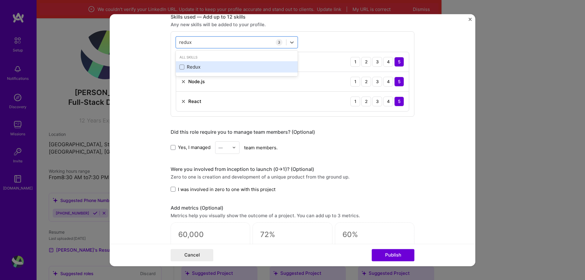
click at [201, 63] on div "Redux" at bounding box center [237, 67] width 122 height 11
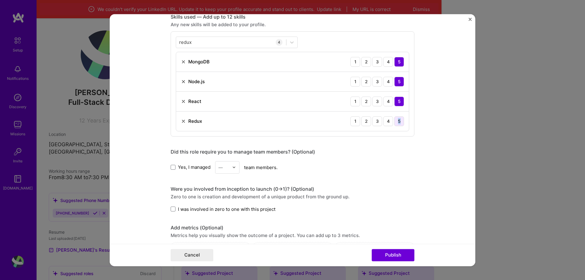
click at [397, 125] on div "5" at bounding box center [399, 121] width 10 height 10
click at [205, 37] on div "redux redux" at bounding box center [237, 43] width 122 height 12
click at [204, 70] on div "AWS Lambda" at bounding box center [236, 67] width 115 height 6
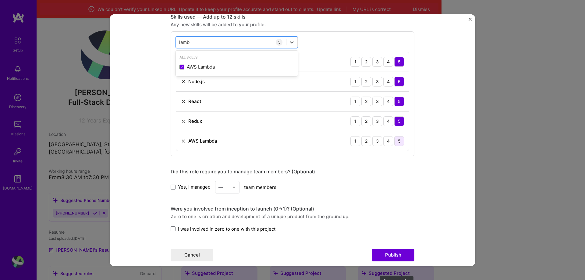
type input "lamb"
click at [394, 143] on div "5" at bounding box center [399, 141] width 10 height 10
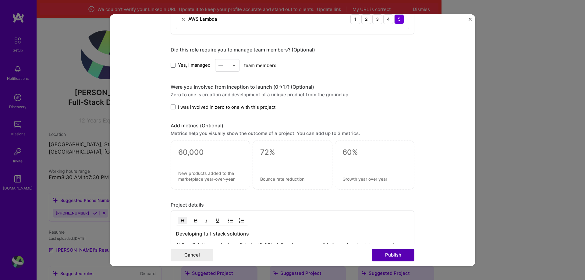
click at [400, 255] on button "Publish" at bounding box center [393, 255] width 43 height 12
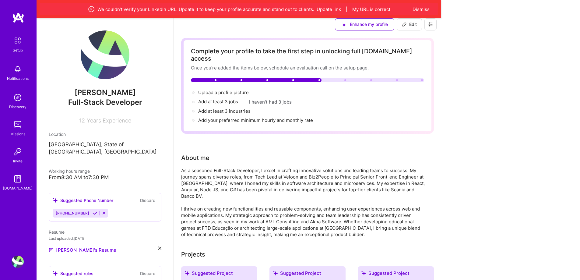
scroll to position [0, 0]
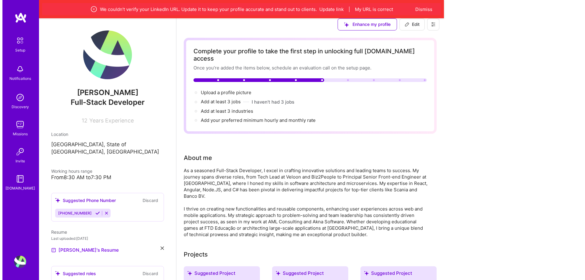
scroll to position [1005, 0]
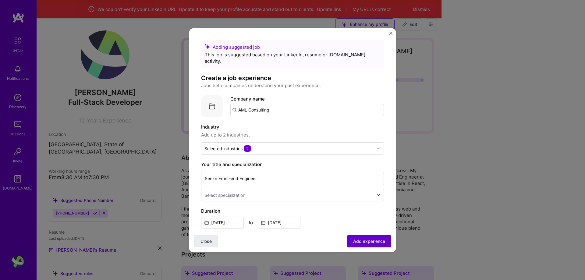
click at [369, 240] on span "Add experience" at bounding box center [369, 241] width 32 height 6
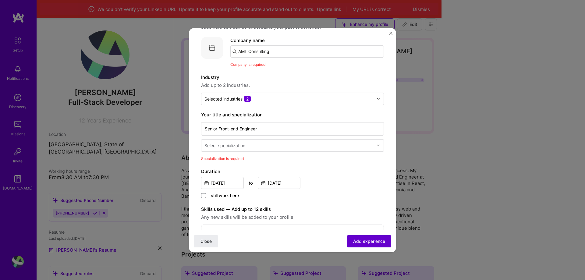
scroll to position [61, 0]
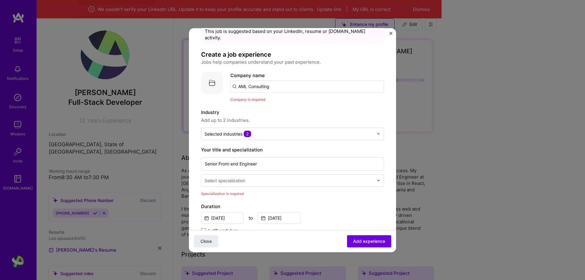
drag, startPoint x: 276, startPoint y: 41, endPoint x: 135, endPoint y: 28, distance: 141.9
click at [135, 28] on div "Adding suggested job This job is suggested based on your LinkedIn, resume or [D…" at bounding box center [292, 140] width 585 height 280
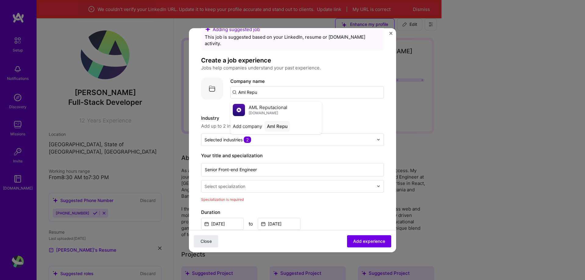
click at [286, 104] on span "AML Reputacional" at bounding box center [268, 107] width 39 height 6
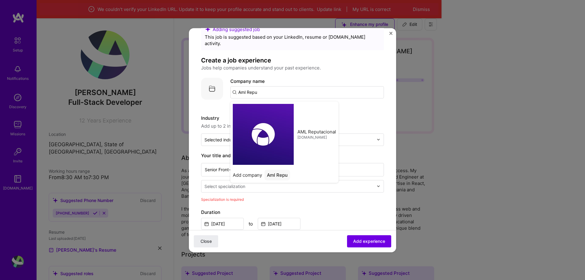
type input "AML Reputacional"
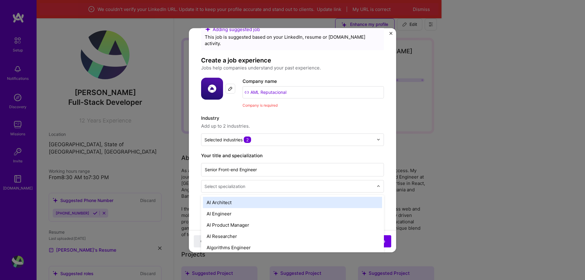
click at [243, 183] on div "Select specialization" at bounding box center [224, 186] width 41 height 6
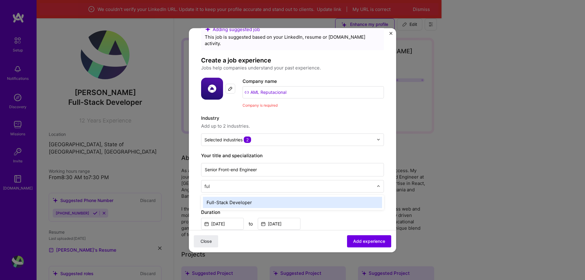
type input "full"
click at [239, 197] on div "Full-Stack Developer" at bounding box center [292, 202] width 179 height 11
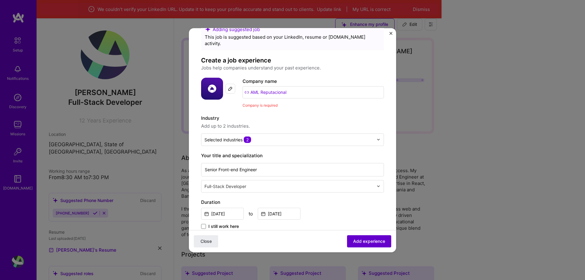
click at [362, 238] on span "Add experience" at bounding box center [369, 241] width 32 height 6
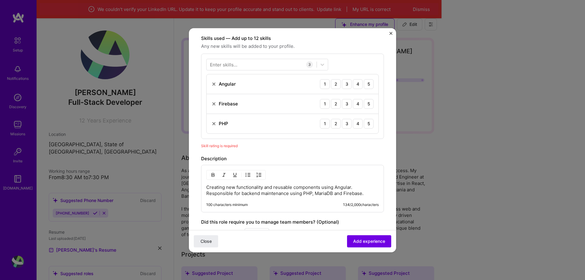
scroll to position [211, 0]
drag, startPoint x: 365, startPoint y: 116, endPoint x: 365, endPoint y: 106, distance: 10.7
click at [365, 118] on div "5" at bounding box center [369, 123] width 10 height 10
click at [367, 99] on div "5" at bounding box center [369, 104] width 10 height 10
click at [365, 79] on div "5" at bounding box center [369, 84] width 10 height 10
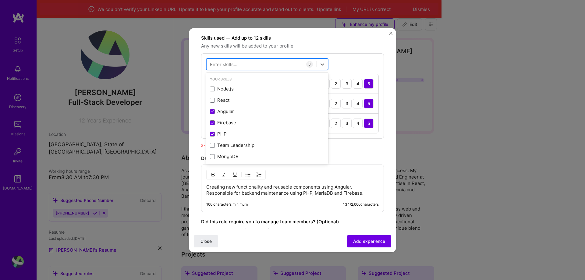
click at [242, 59] on div at bounding box center [261, 64] width 110 height 10
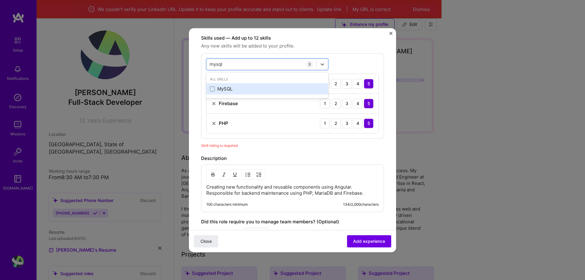
click at [218, 86] on div "MySQL" at bounding box center [267, 89] width 115 height 6
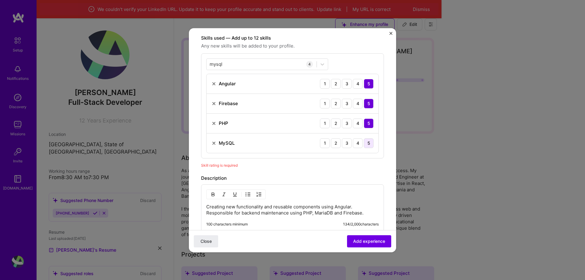
click at [364, 139] on div "5" at bounding box center [369, 143] width 10 height 10
click at [365, 138] on div "5" at bounding box center [369, 143] width 10 height 10
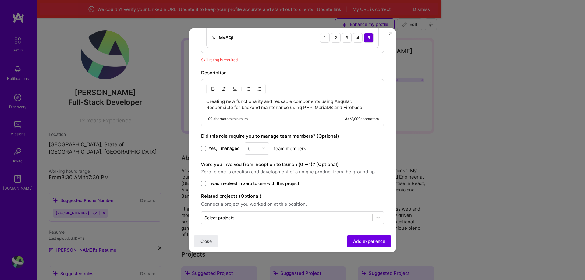
scroll to position [133, 0]
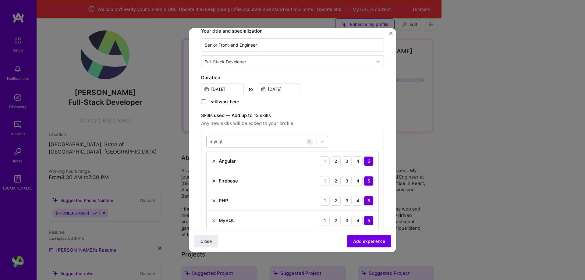
click at [231, 136] on div "mysql mysql" at bounding box center [261, 141] width 110 height 10
type input "[PERSON_NAME]"
click at [384, 136] on form "Adding suggested job This job is suggested based on your LinkedIn, resume or [D…" at bounding box center [292, 174] width 207 height 534
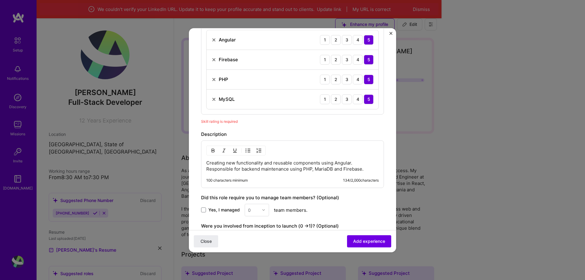
scroll to position [255, 0]
click at [353, 240] on span "Add experience" at bounding box center [369, 241] width 32 height 6
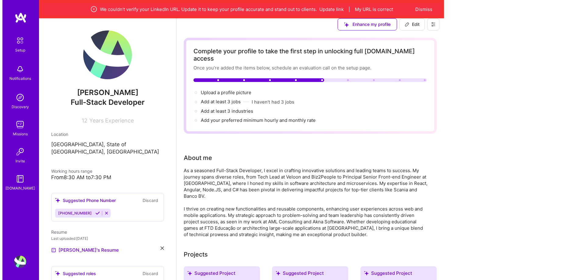
scroll to position [1038, 0]
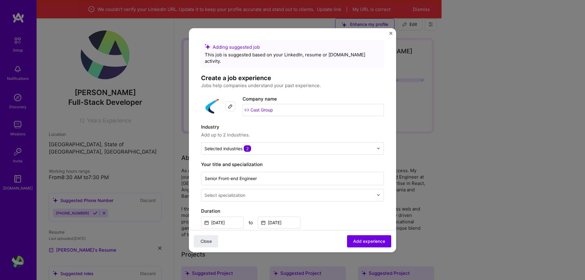
click at [284, 192] on div at bounding box center [289, 195] width 170 height 8
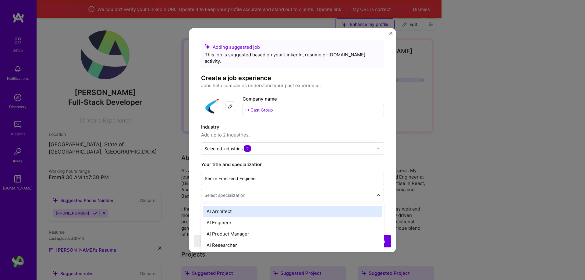
scroll to position [1049, 0]
type input "fron"
click at [260, 206] on div "Front-End Developer" at bounding box center [292, 211] width 179 height 11
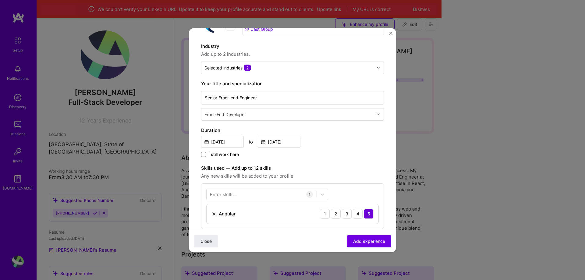
scroll to position [152, 0]
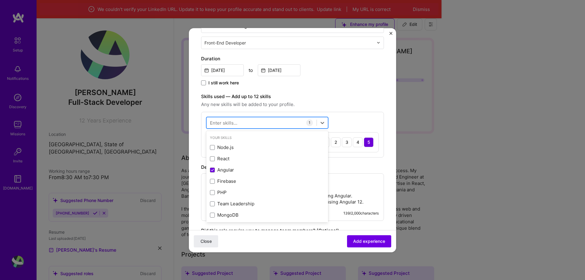
click at [277, 118] on div at bounding box center [261, 123] width 110 height 10
click at [365, 244] on button "Add experience" at bounding box center [369, 241] width 44 height 12
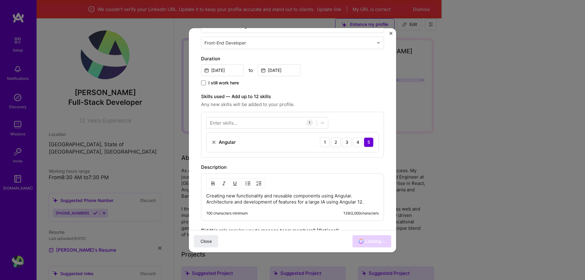
click at [363, 244] on div "Close Loading..." at bounding box center [292, 241] width 207 height 22
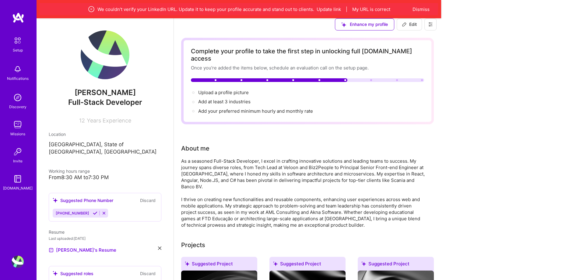
scroll to position [0, 0]
click at [107, 58] on img at bounding box center [105, 54] width 49 height 49
click at [430, 7] on button "Dismiss" at bounding box center [421, 9] width 17 height 6
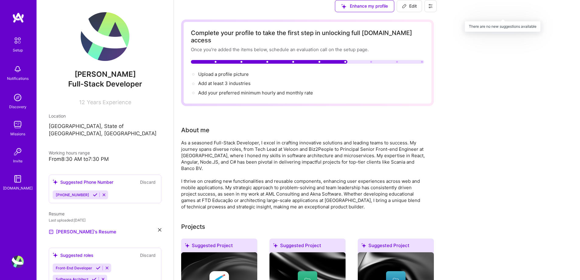
click at [394, 12] on div "Enhance my profile" at bounding box center [364, 6] width 59 height 12
click at [394, 10] on div "Enhance my profile" at bounding box center [364, 6] width 59 height 12
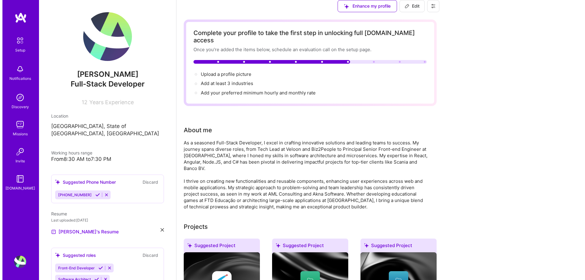
scroll to position [1188, 0]
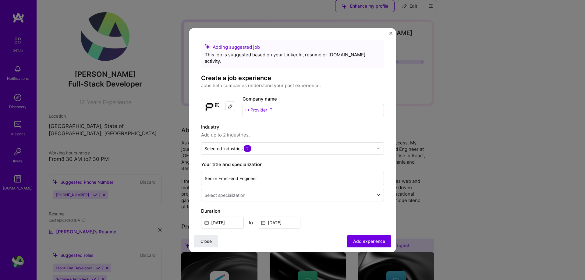
click at [261, 192] on input "text" at bounding box center [289, 195] width 170 height 6
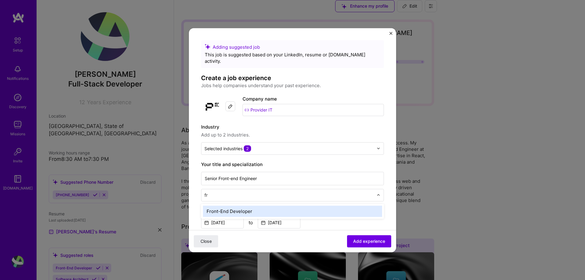
type input "fro"
click at [274, 206] on div "Front-End Developer" at bounding box center [292, 211] width 179 height 11
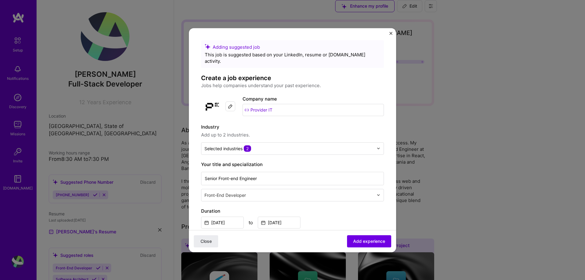
scroll to position [152, 0]
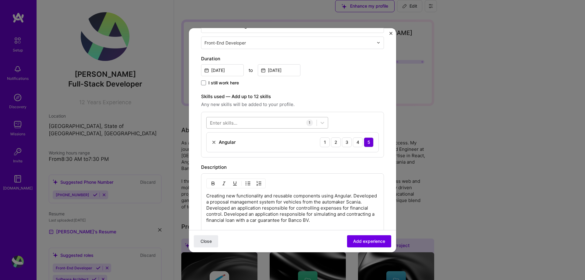
click at [274, 118] on div at bounding box center [261, 123] width 110 height 10
click at [225, 144] on div "C#" at bounding box center [267, 147] width 115 height 6
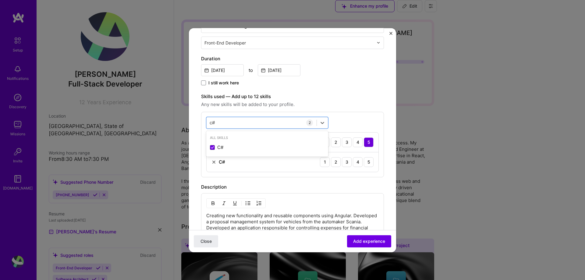
type input "c#"
click at [358, 157] on div "1 2 3 4 5" at bounding box center [347, 162] width 54 height 10
click at [353, 157] on div "4" at bounding box center [358, 162] width 10 height 10
click at [362, 238] on span "Add experience" at bounding box center [369, 241] width 32 height 6
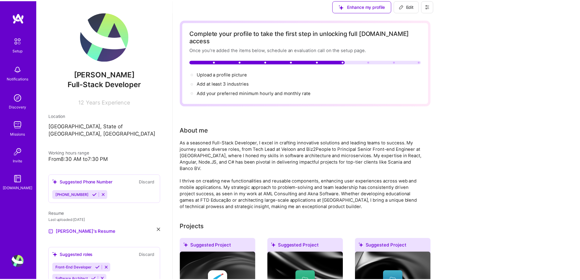
scroll to position [1593, 0]
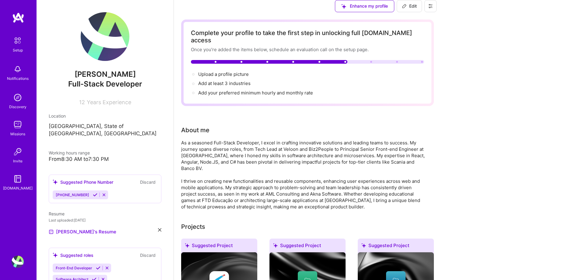
drag, startPoint x: 403, startPoint y: 91, endPoint x: 394, endPoint y: 91, distance: 8.8
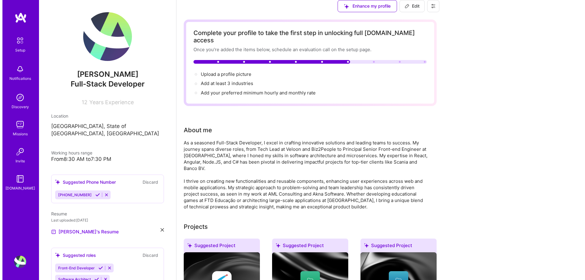
scroll to position [1319, 0]
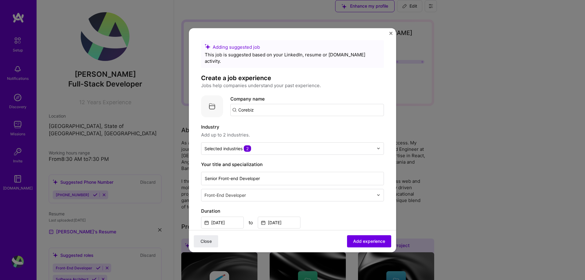
click at [260, 104] on input "Corebiz" at bounding box center [306, 110] width 153 height 12
type input "Corebiz"
click at [275, 122] on div "Corebiz" at bounding box center [275, 127] width 22 height 11
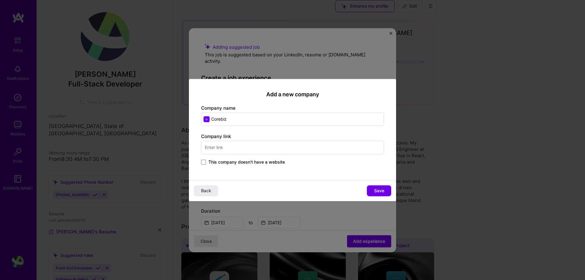
click at [245, 151] on input "text" at bounding box center [292, 147] width 183 height 13
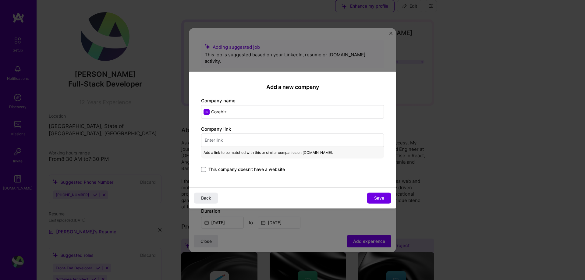
paste input "[URL][DOMAIN_NAME]"
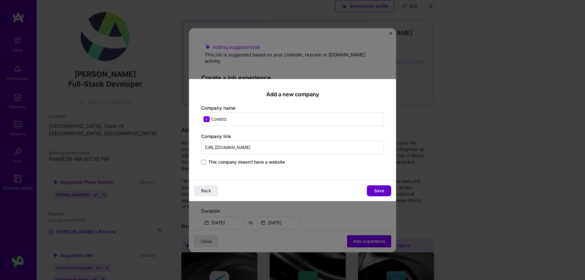
type input "[URL][DOMAIN_NAME]"
click at [377, 192] on span "Save" at bounding box center [379, 191] width 10 height 6
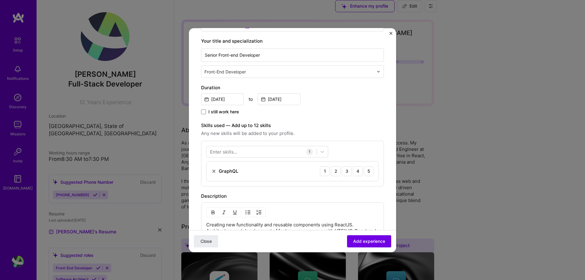
scroll to position [152, 0]
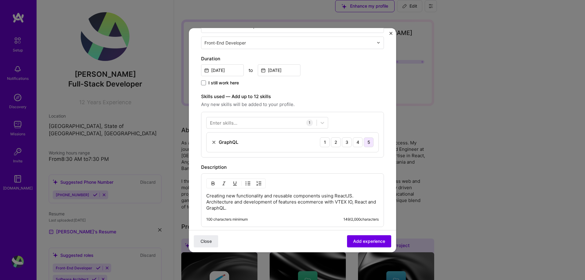
click at [364, 137] on div "5" at bounding box center [369, 142] width 10 height 10
click at [284, 118] on div at bounding box center [261, 123] width 110 height 10
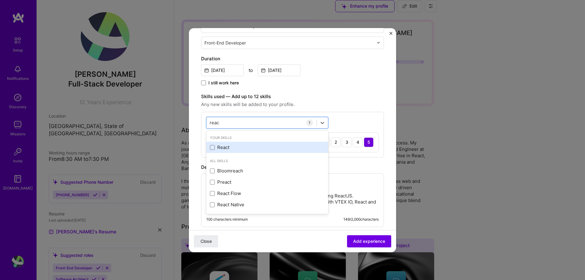
click at [219, 144] on div "React" at bounding box center [267, 147] width 115 height 6
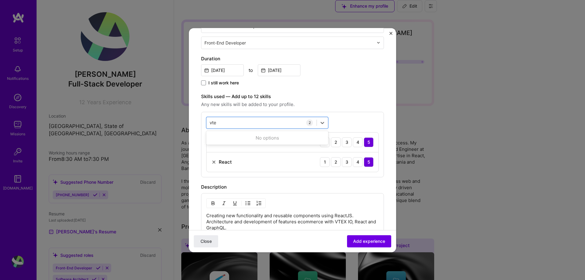
type input "vtex"
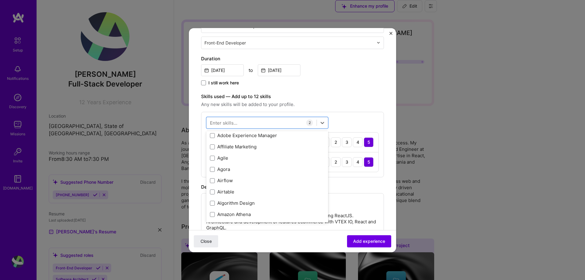
scroll to position [335, 0]
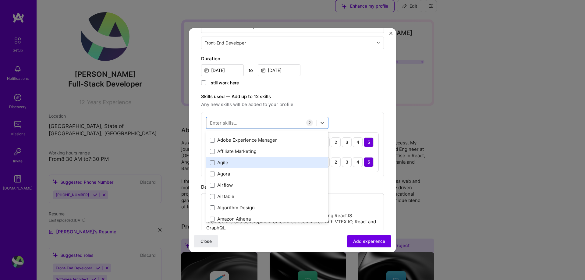
click at [210, 157] on div "Agile" at bounding box center [267, 162] width 122 height 11
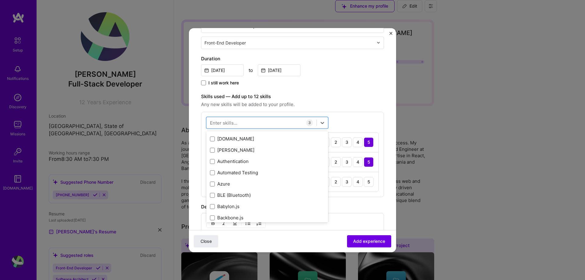
scroll to position [579, 0]
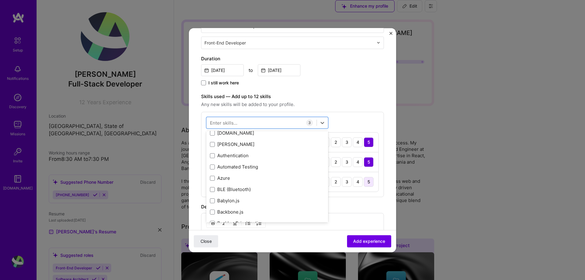
click at [367, 177] on div "5" at bounding box center [369, 182] width 10 height 10
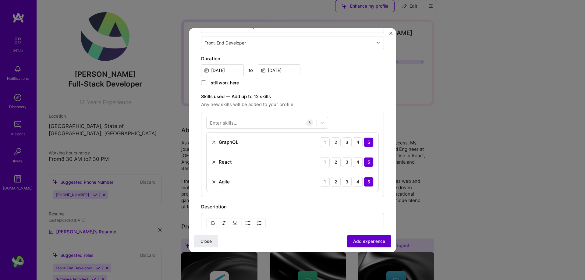
drag, startPoint x: 360, startPoint y: 247, endPoint x: 360, endPoint y: 242, distance: 5.2
click at [360, 246] on div "Close Add experience" at bounding box center [292, 241] width 207 height 22
click at [360, 242] on span "Add experience" at bounding box center [369, 241] width 32 height 6
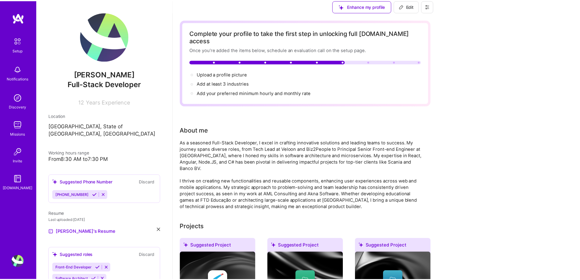
scroll to position [1695, 0]
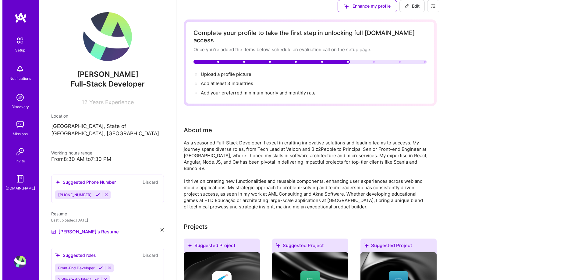
scroll to position [1573, 0]
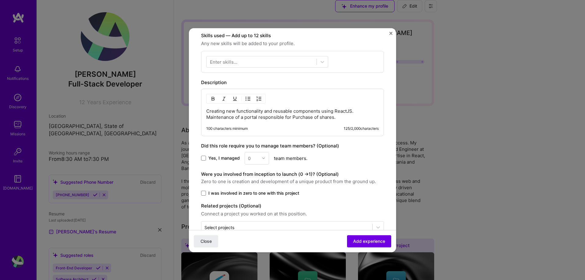
scroll to position [122, 0]
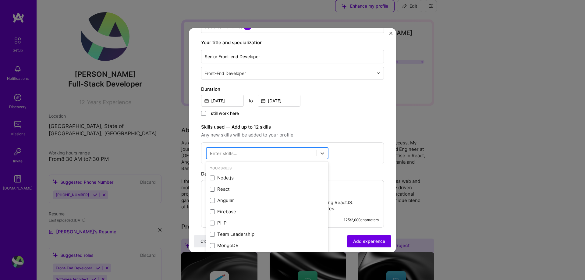
click at [266, 148] on div at bounding box center [261, 153] width 110 height 10
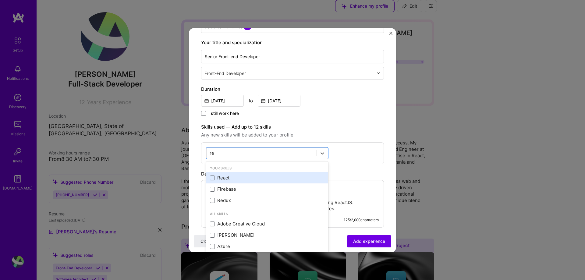
click at [210, 172] on div "React" at bounding box center [267, 177] width 122 height 11
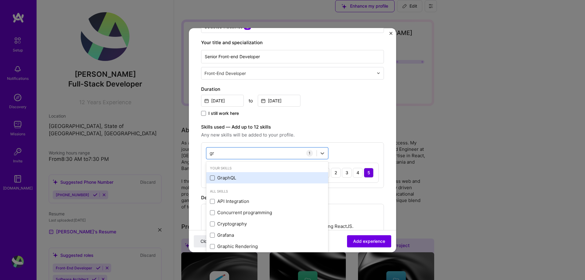
click at [210, 175] on span at bounding box center [212, 177] width 5 height 5
click at [0, 0] on input "checkbox" at bounding box center [0, 0] width 0 height 0
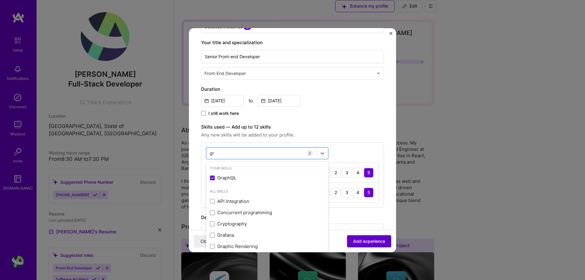
type input "gr"
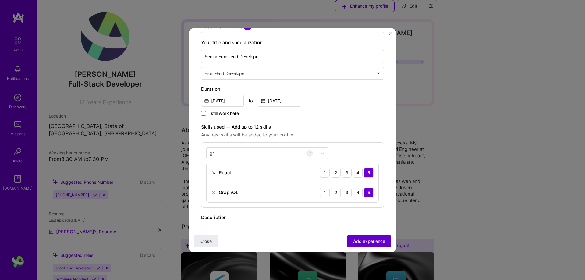
click at [360, 240] on span "Add experience" at bounding box center [369, 241] width 32 height 6
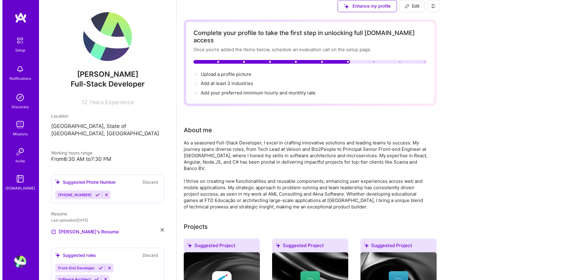
scroll to position [1553, 0]
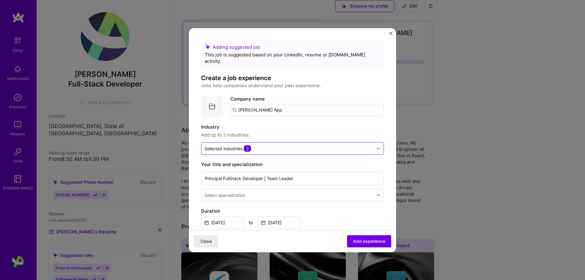
click at [267, 145] on input "text" at bounding box center [288, 148] width 169 height 6
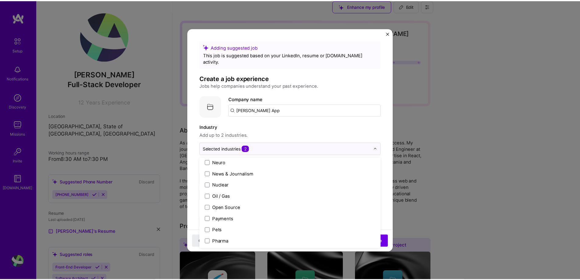
scroll to position [1188, 0]
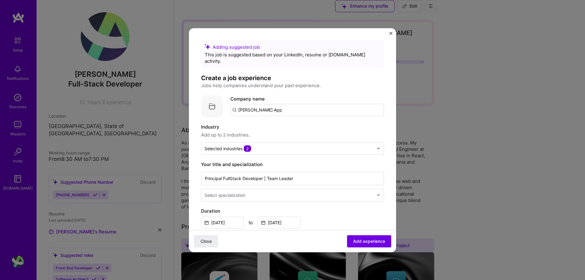
click at [391, 34] on img "Close" at bounding box center [390, 33] width 3 height 3
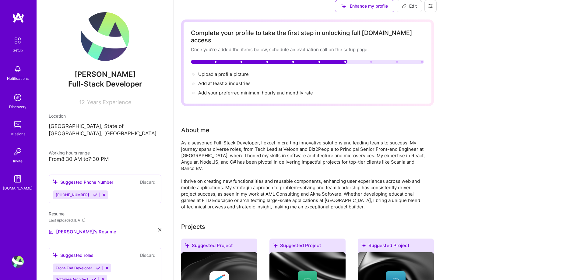
scroll to position [1401, 0]
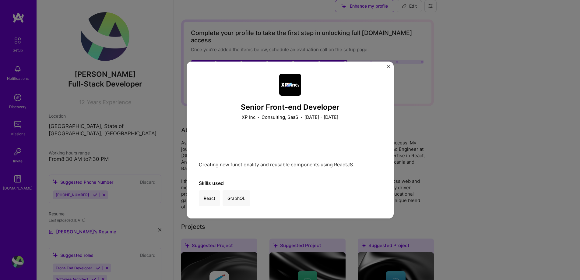
click at [390, 62] on div "Senior Front-end Developer XP Inc · Consulting, SaaS · [DATE] - [DATE] Creating…" at bounding box center [290, 140] width 207 height 157
click at [386, 68] on div "Senior Front-end Developer XP Inc · Consulting, SaaS · [DATE] - [DATE] Creating…" at bounding box center [290, 140] width 207 height 157
click at [386, 67] on div "Senior Front-end Developer XP Inc · Consulting, SaaS · [DATE] - [DATE] Creating…" at bounding box center [290, 140] width 207 height 157
click at [388, 66] on img "Close" at bounding box center [388, 66] width 3 height 3
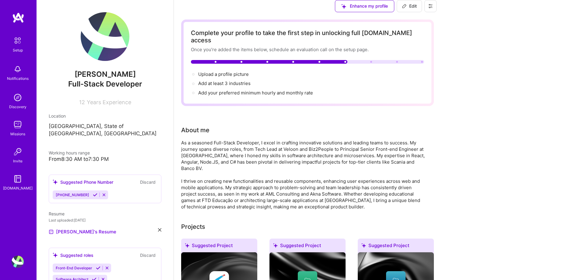
click at [422, 12] on button "Edit" at bounding box center [409, 6] width 25 height 12
select select "US"
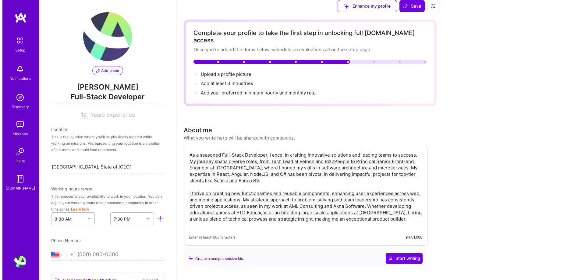
scroll to position [1645, 0]
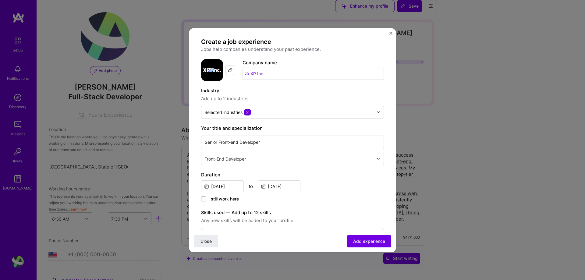
scroll to position [0, 0]
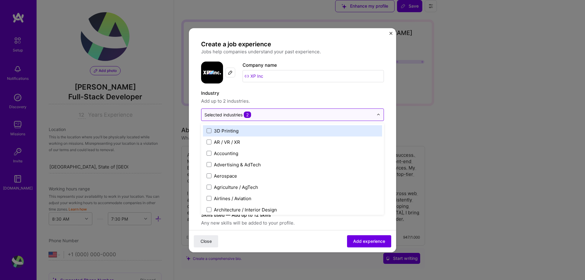
click at [308, 113] on input "text" at bounding box center [288, 114] width 169 height 6
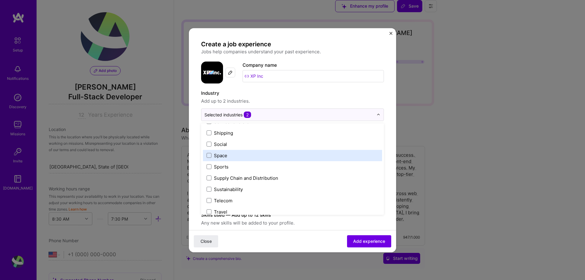
scroll to position [1188, 0]
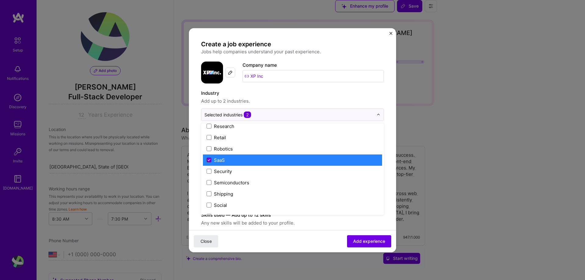
click at [209, 159] on icon at bounding box center [208, 160] width 3 height 2
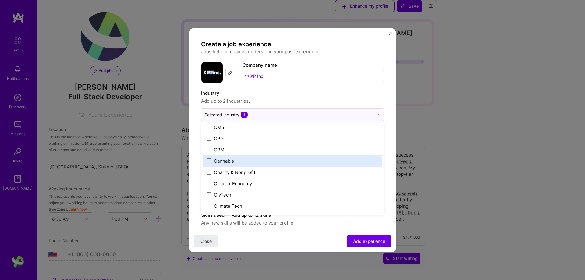
scroll to position [365, 0]
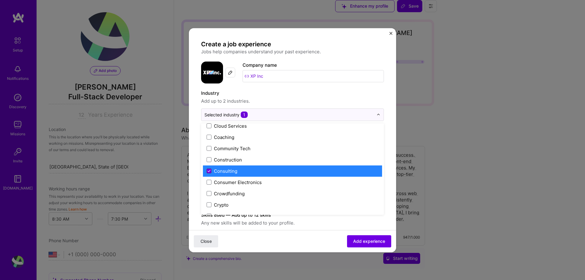
click at [209, 169] on span at bounding box center [208, 170] width 5 height 5
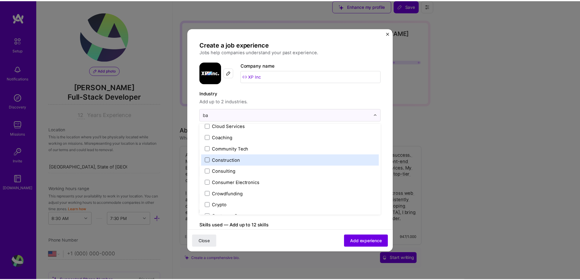
scroll to position [0, 0]
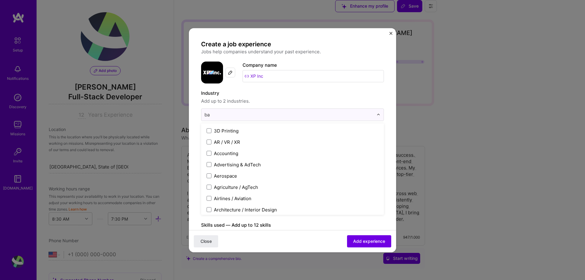
type input "ban"
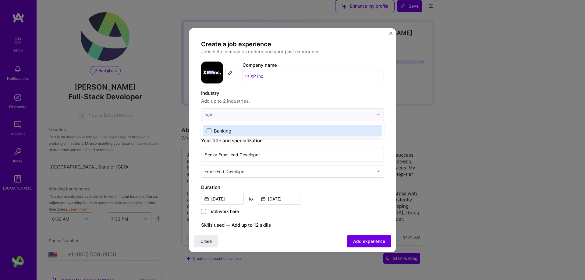
click at [224, 129] on div "Banking" at bounding box center [222, 131] width 17 height 6
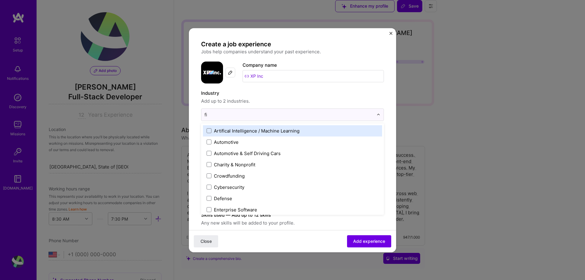
type input "fin"
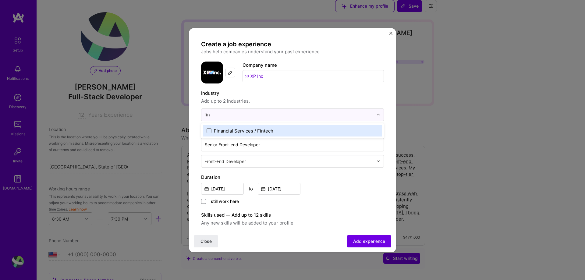
click at [273, 132] on div "Financial Services / Fintech" at bounding box center [243, 131] width 59 height 6
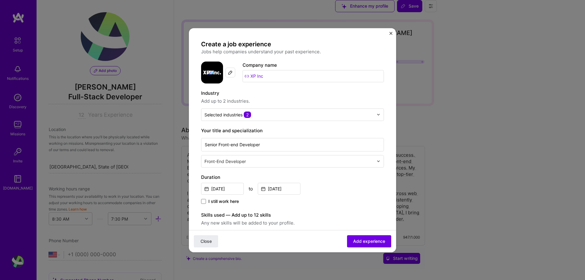
click at [359, 240] on span "Add experience" at bounding box center [369, 241] width 32 height 6
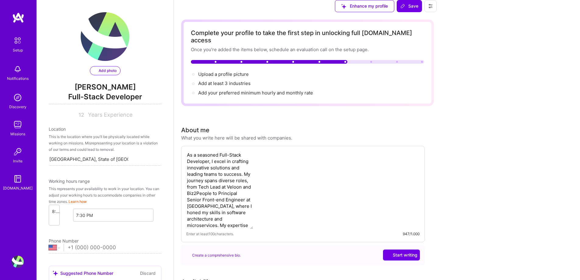
select select "US"
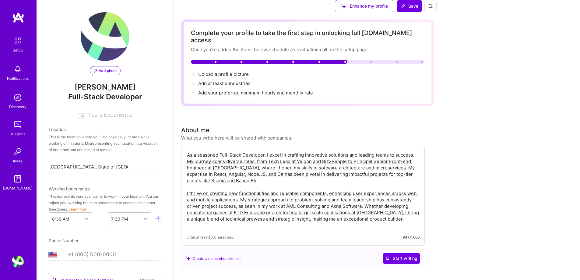
scroll to position [20, 0]
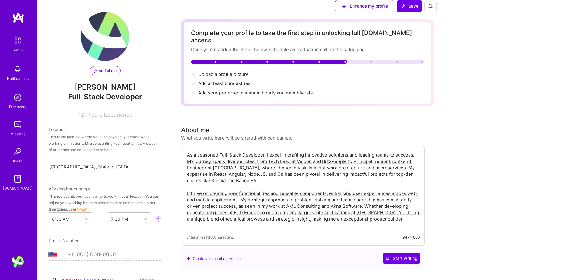
paste input "[DOMAIN_NAME][URL]"
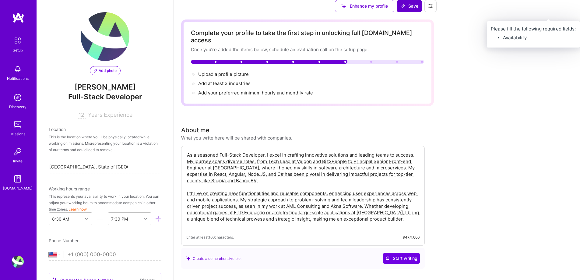
type input "[URL][DOMAIN_NAME]"
click at [405, 9] on icon at bounding box center [402, 6] width 5 height 5
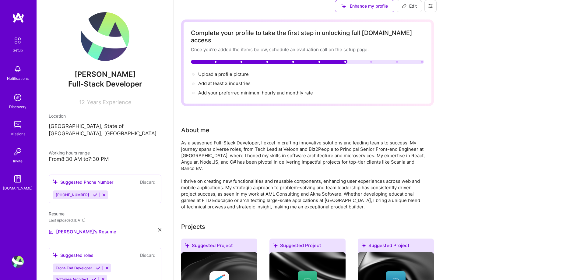
click at [401, 158] on div "As a seasoned Full-Stack Developer, I excel in crafting innovative solutions an…" at bounding box center [303, 174] width 244 height 70
click at [422, 12] on button "Edit" at bounding box center [409, 6] width 25 height 12
select select "US"
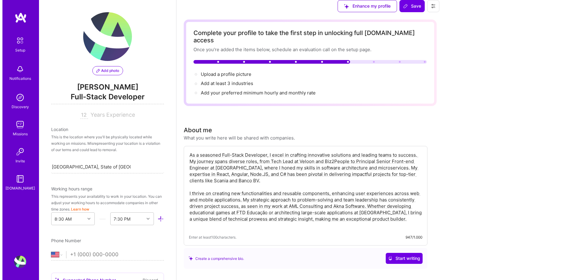
scroll to position [1371, 0]
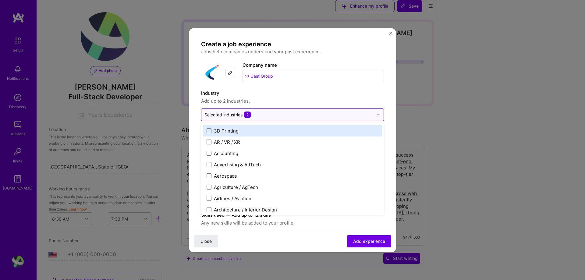
click at [273, 114] on input "text" at bounding box center [288, 114] width 169 height 6
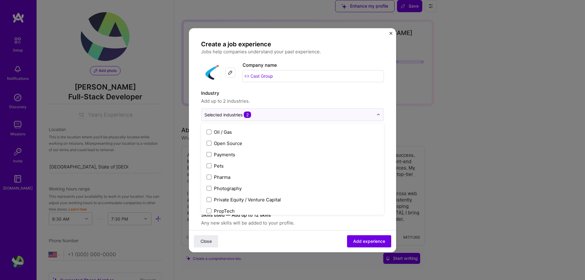
scroll to position [1157, 0]
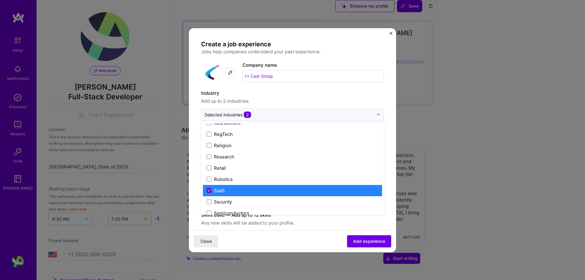
click at [209, 190] on icon at bounding box center [208, 190] width 3 height 2
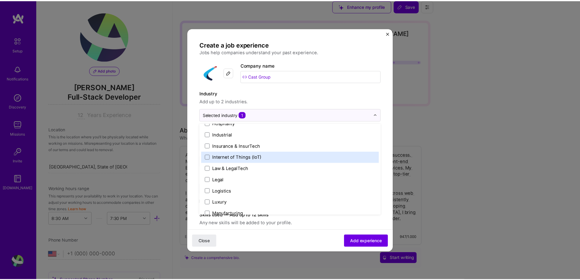
scroll to position [747, 0]
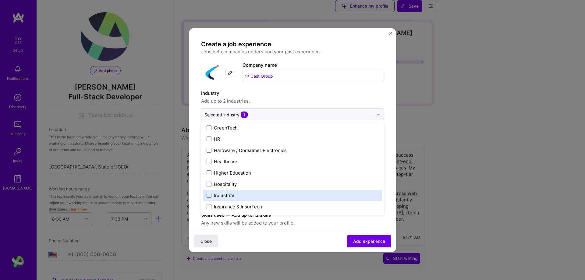
click at [226, 198] on div "Industrial" at bounding box center [224, 195] width 20 height 6
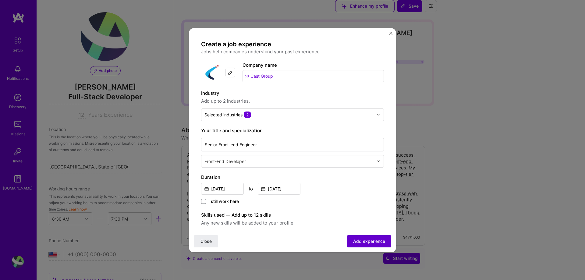
click at [362, 244] on button "Add experience" at bounding box center [369, 241] width 44 height 12
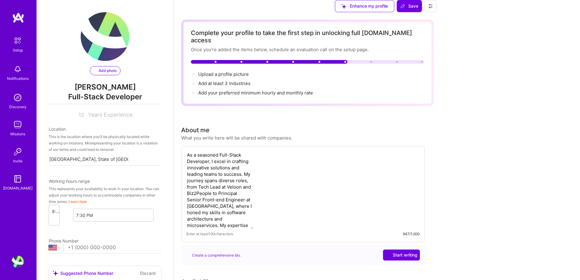
select select "US"
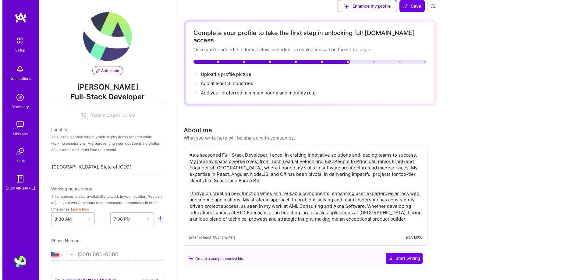
scroll to position [1584, 0]
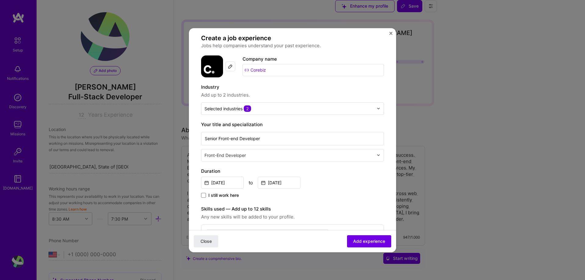
scroll to position [0, 0]
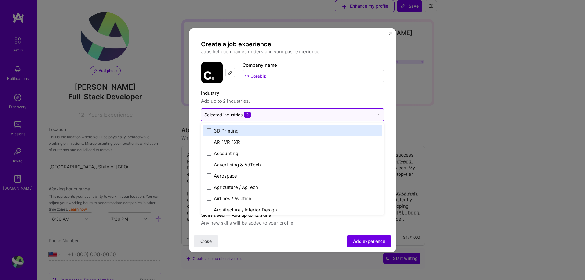
click at [296, 119] on div "Selected industries 2" at bounding box center [288, 115] width 175 height 12
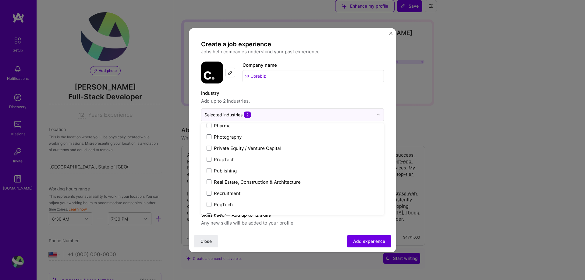
scroll to position [1157, 0]
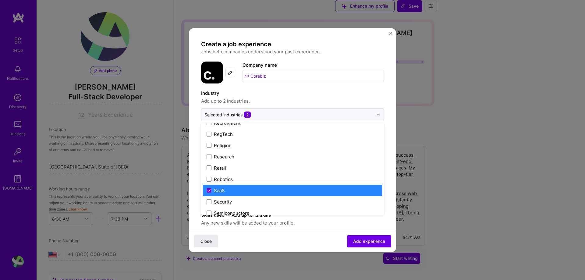
click at [206, 192] on div "SaaS" at bounding box center [292, 190] width 179 height 11
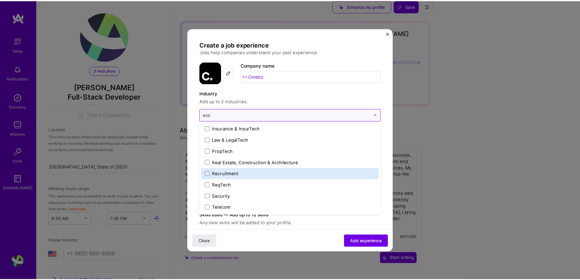
scroll to position [0, 0]
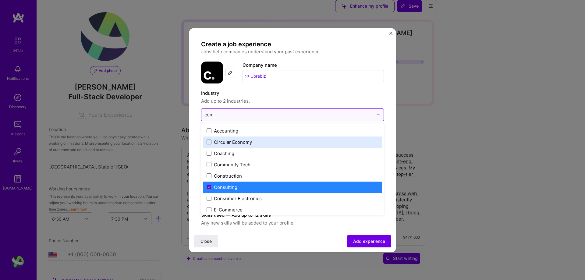
type input "comm"
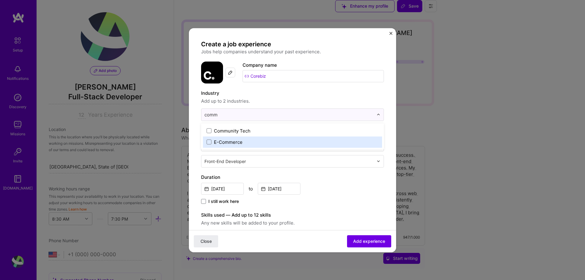
click at [230, 139] on div "E-Commerce" at bounding box center [292, 141] width 179 height 11
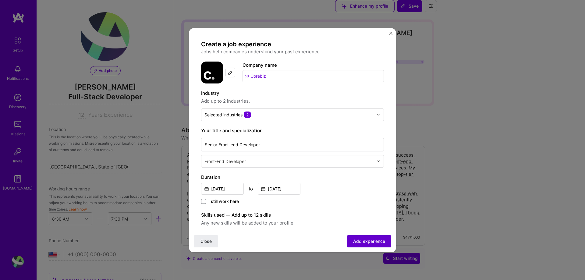
click at [361, 239] on span "Add experience" at bounding box center [369, 241] width 32 height 6
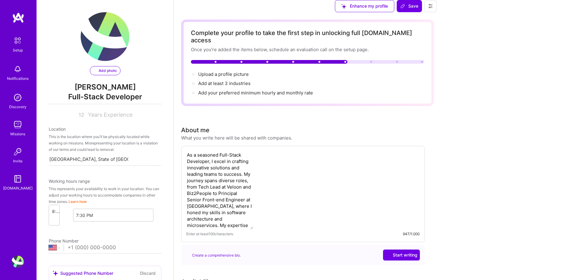
scroll to position [20, 0]
select select "US"
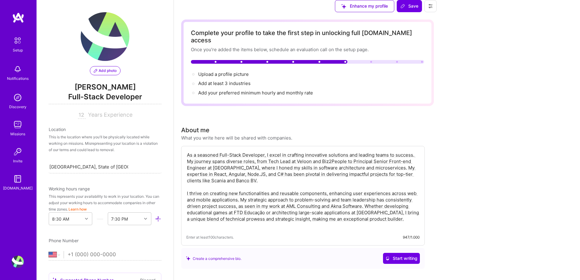
scroll to position [233, 0]
select select "Right Now"
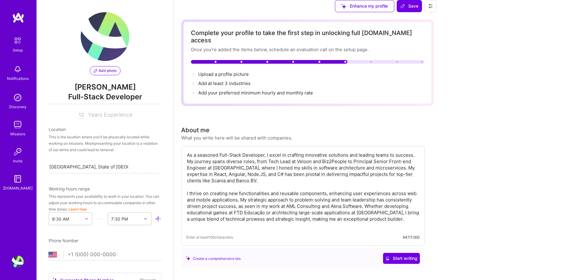
type input "40"
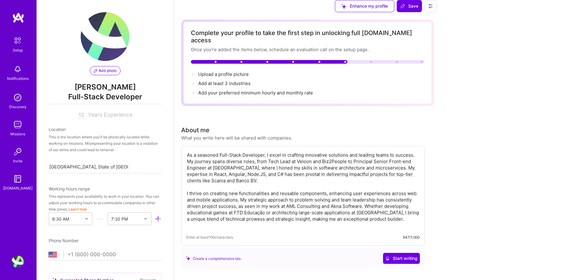
type input "15"
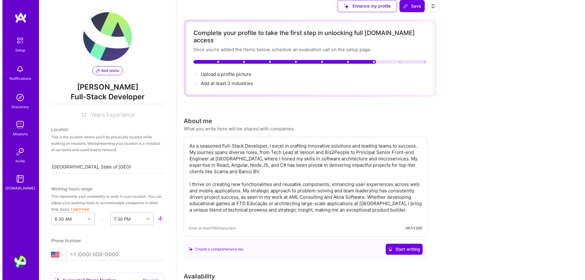
scroll to position [690, 0]
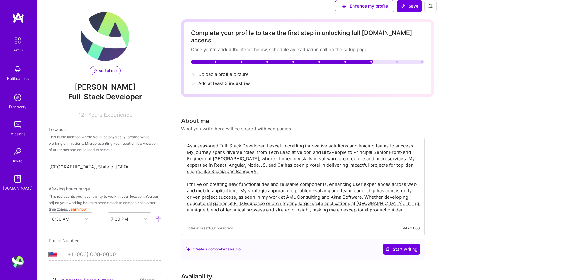
type input "2500"
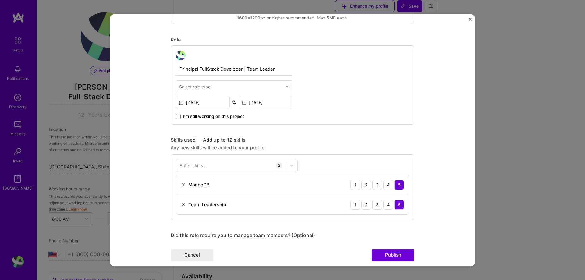
scroll to position [183, 0]
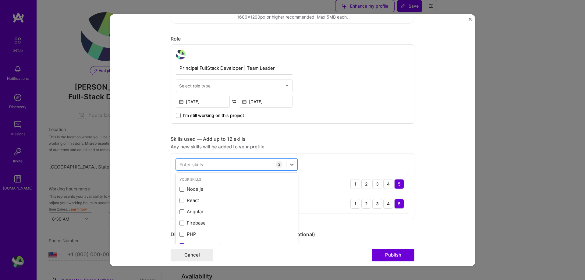
click at [226, 166] on div at bounding box center [231, 164] width 110 height 10
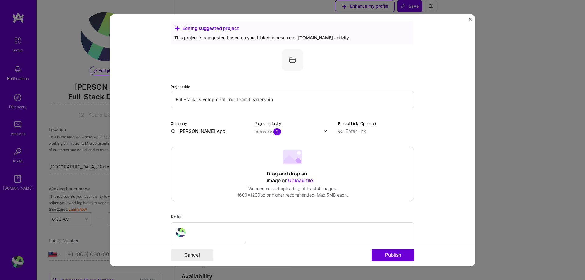
scroll to position [0, 0]
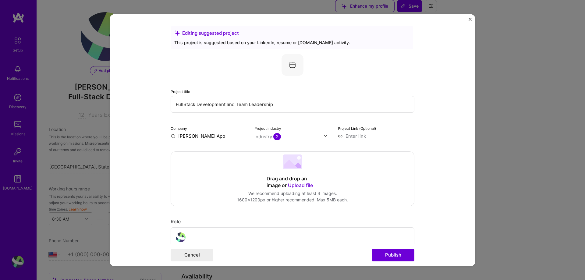
click at [194, 132] on div "Company [PERSON_NAME] App" at bounding box center [209, 132] width 76 height 14
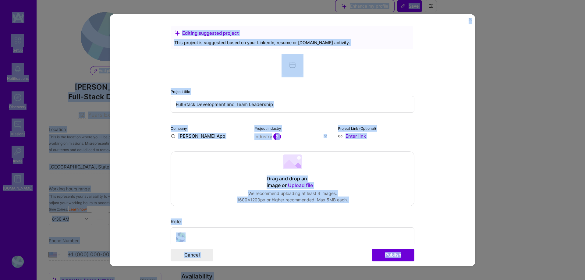
click at [189, 138] on input "[PERSON_NAME] App" at bounding box center [209, 136] width 76 height 6
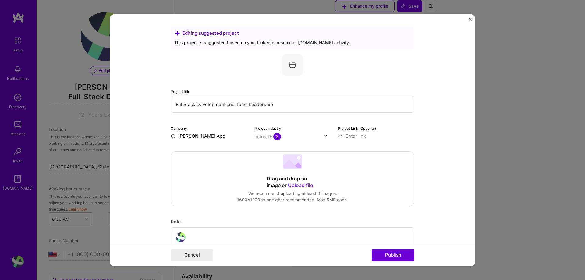
click at [189, 138] on input "[PERSON_NAME] App" at bounding box center [209, 136] width 76 height 6
type input "[PERSON_NAME] App"
click at [226, 151] on div "[PERSON_NAME] App" at bounding box center [231, 150] width 53 height 11
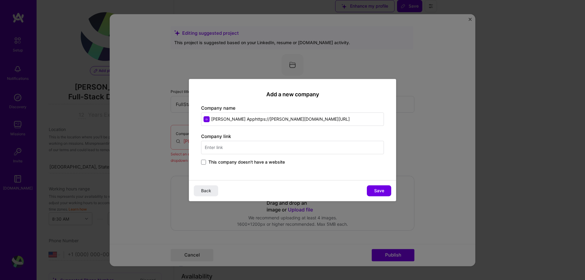
type input "[PERSON_NAME] App"
click at [224, 146] on input "text" at bounding box center [292, 147] width 183 height 13
paste input "[URL][PERSON_NAME][DOMAIN_NAME]"
type input "[URL][PERSON_NAME][DOMAIN_NAME]"
drag, startPoint x: 373, startPoint y: 191, endPoint x: 371, endPoint y: 189, distance: 3.3
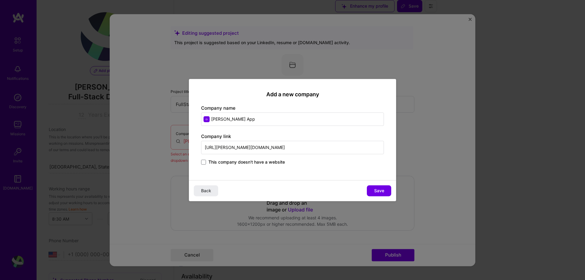
click at [373, 191] on button "Save" at bounding box center [379, 190] width 24 height 11
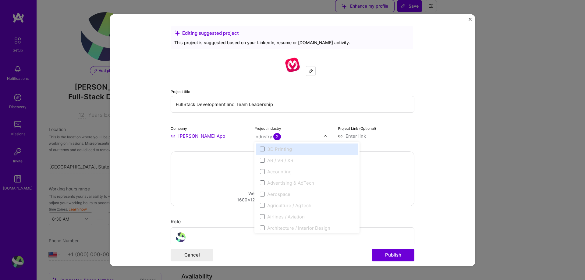
click at [273, 135] on span "2" at bounding box center [277, 136] width 8 height 7
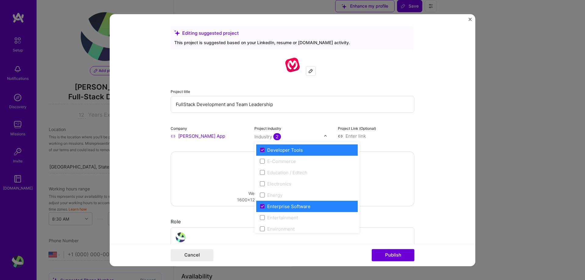
scroll to position [534, 0]
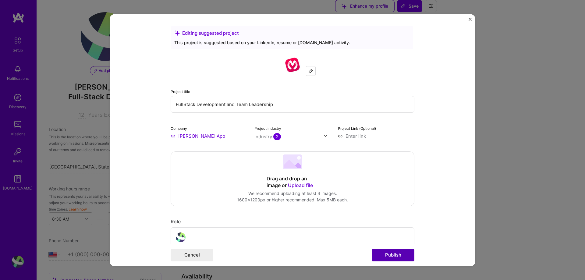
click at [387, 254] on button "Publish" at bounding box center [393, 255] width 43 height 12
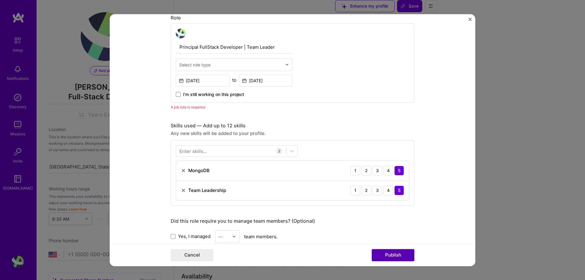
scroll to position [205, 0]
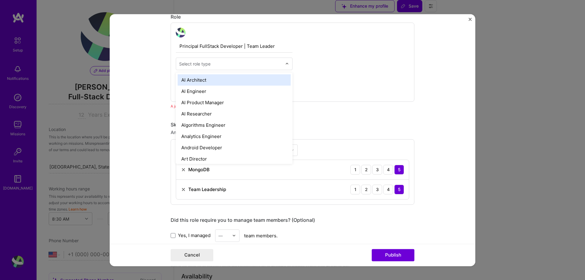
click at [206, 65] on div "Select role type" at bounding box center [194, 64] width 31 height 6
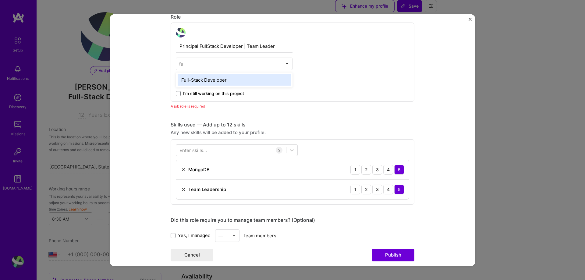
type input "full"
click at [216, 81] on div "Full-Stack Developer" at bounding box center [234, 79] width 113 height 11
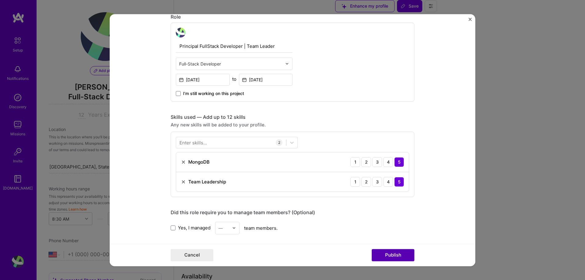
click at [397, 258] on button "Publish" at bounding box center [393, 255] width 43 height 12
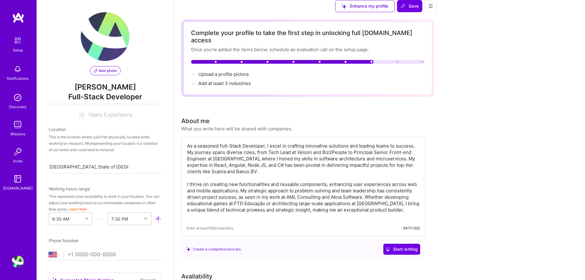
scroll to position [629, 0]
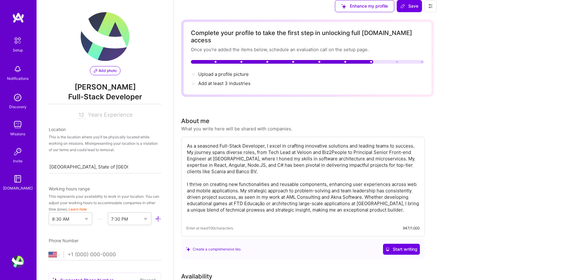
drag, startPoint x: 544, startPoint y: 101, endPoint x: 536, endPoint y: 101, distance: 7.6
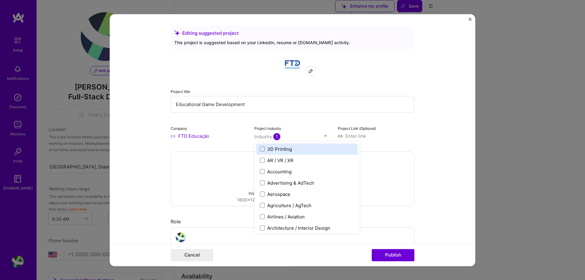
click at [263, 139] on div "Industry 1" at bounding box center [267, 136] width 26 height 6
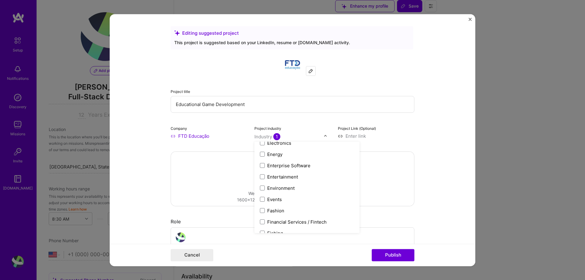
scroll to position [579, 0]
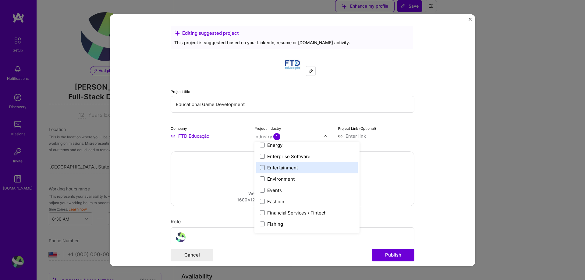
click at [282, 168] on div "Entertainment" at bounding box center [282, 167] width 31 height 6
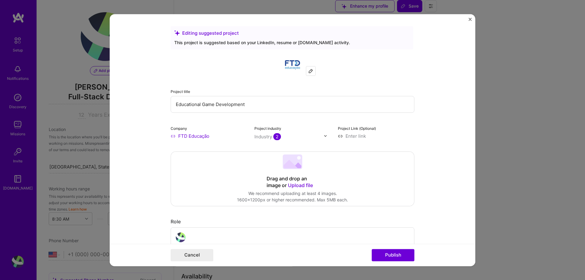
click at [397, 179] on div "Drag and drop an image or Upload file Upload file We recommend uploading at lea…" at bounding box center [292, 179] width 243 height 54
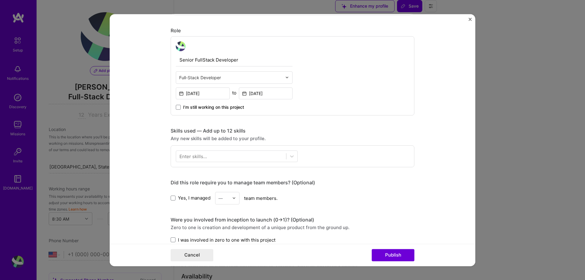
scroll to position [244, 0]
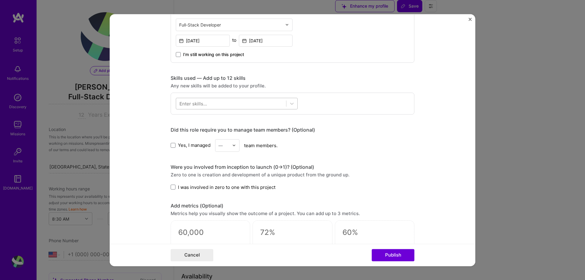
click at [221, 108] on div at bounding box center [231, 103] width 110 height 10
click at [222, 104] on div at bounding box center [231, 103] width 110 height 10
click at [183, 128] on div "Electron" at bounding box center [236, 128] width 115 height 6
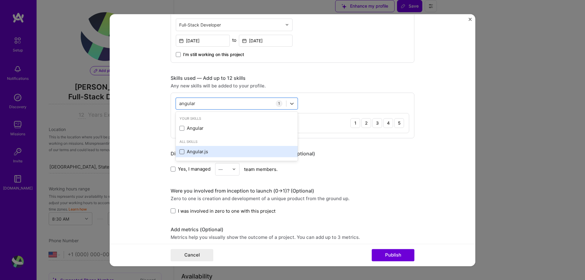
click at [179, 152] on span at bounding box center [181, 151] width 5 height 5
click at [0, 0] on input "checkbox" at bounding box center [0, 0] width 0 height 0
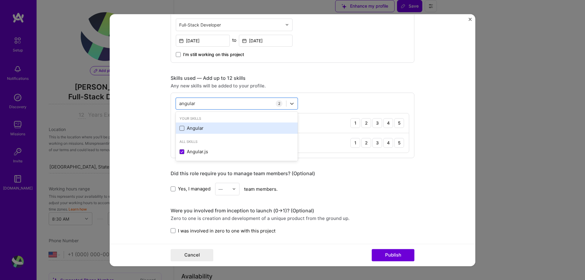
click at [180, 128] on span at bounding box center [181, 128] width 5 height 5
click at [0, 0] on input "checkbox" at bounding box center [0, 0] width 0 height 0
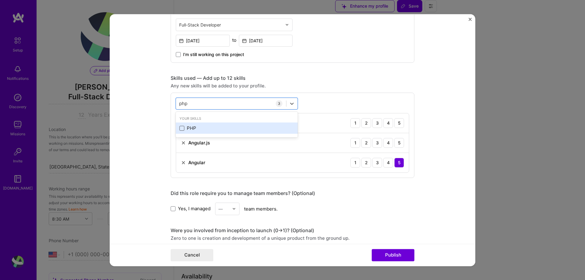
click at [179, 130] on span at bounding box center [181, 128] width 5 height 5
click at [0, 0] on input "checkbox" at bounding box center [0, 0] width 0 height 0
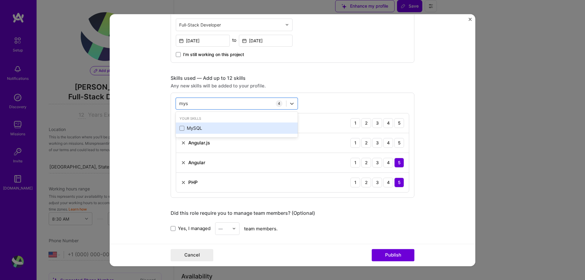
click at [192, 131] on div "MySQL" at bounding box center [236, 128] width 115 height 6
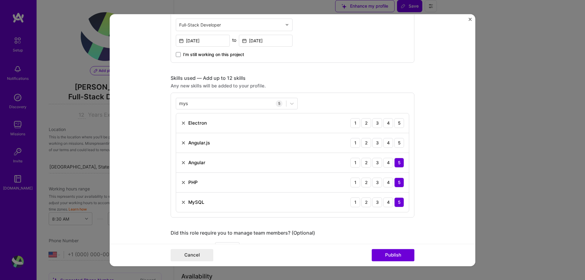
drag, startPoint x: 209, startPoint y: 90, endPoint x: 206, endPoint y: 95, distance: 5.3
click at [209, 91] on div "Skills used — Add up to 12 skills Any new skills will be added to your profile.…" at bounding box center [293, 146] width 244 height 143
click at [194, 106] on div "mys mys" at bounding box center [231, 103] width 110 height 10
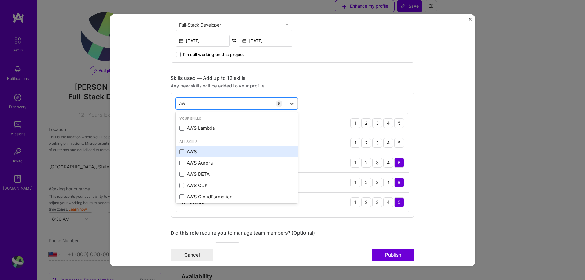
click at [183, 153] on div "AWS" at bounding box center [236, 152] width 115 height 6
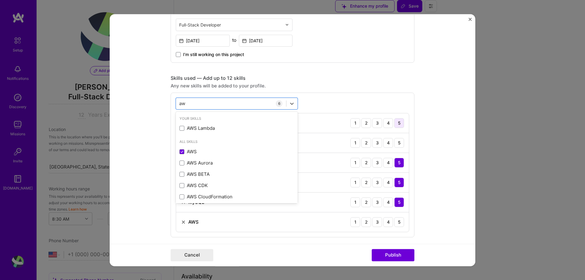
type input "aw"
click at [395, 121] on div "5" at bounding box center [399, 123] width 10 height 10
click at [397, 141] on div "5" at bounding box center [399, 143] width 10 height 10
click at [397, 220] on div "5" at bounding box center [399, 222] width 10 height 10
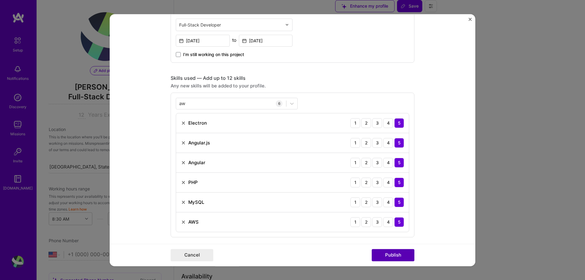
click at [389, 254] on button "Publish" at bounding box center [393, 255] width 43 height 12
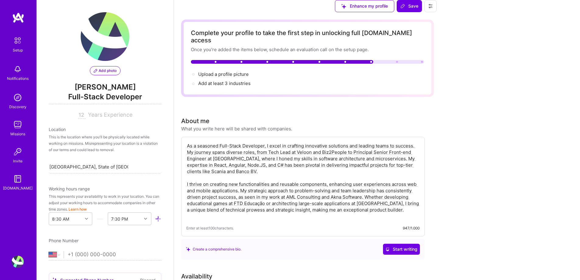
scroll to position [0, 0]
click at [256, 86] on span "Add at least 3 industries →" at bounding box center [227, 83] width 58 height 6
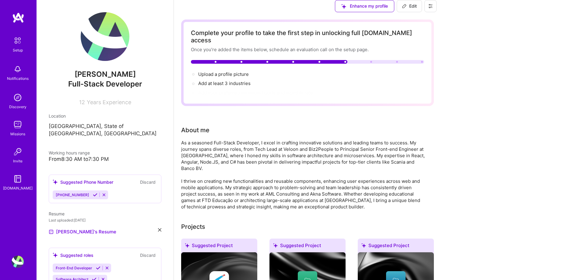
scroll to position [274, 0]
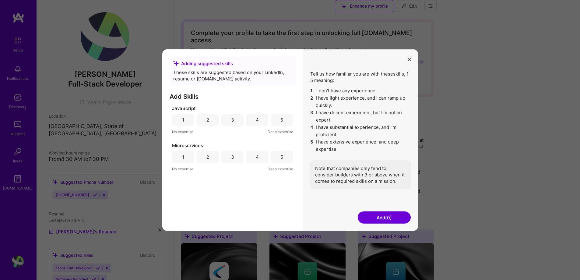
click at [270, 123] on div "1 2 3 4 5" at bounding box center [232, 120] width 121 height 12
click at [280, 120] on div "5" at bounding box center [282, 120] width 22 height 12
drag, startPoint x: 283, startPoint y: 158, endPoint x: 286, endPoint y: 163, distance: 6.1
click at [283, 158] on div "5" at bounding box center [281, 157] width 3 height 6
click at [374, 215] on button "Add (2)" at bounding box center [384, 217] width 53 height 12
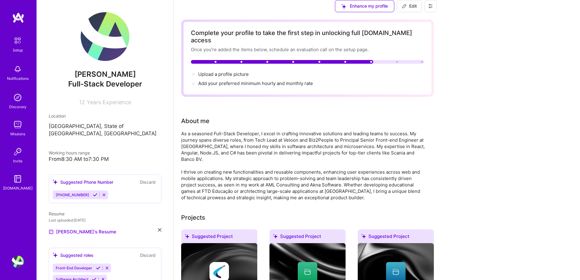
scroll to position [215, 0]
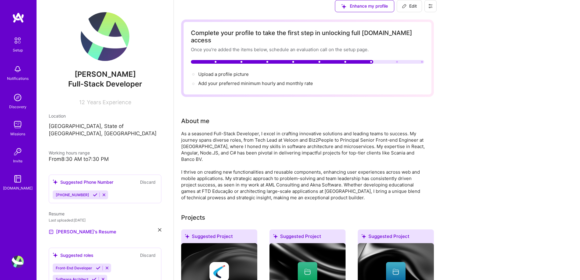
scroll to position [168, 0]
click at [97, 266] on icon at bounding box center [98, 268] width 5 height 5
click at [93, 103] on div "[PERSON_NAME] Full-Stack Developer 12 Years Experience Location [GEOGRAPHIC_DAT…" at bounding box center [105, 238] width 137 height 477
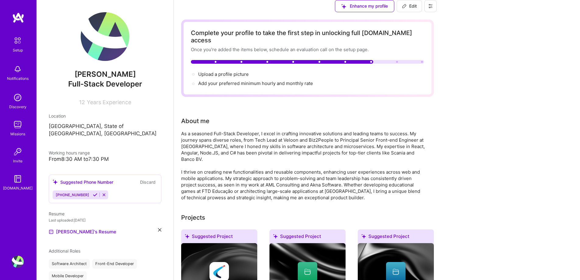
scroll to position [21, 0]
click at [93, 192] on icon at bounding box center [95, 194] width 5 height 5
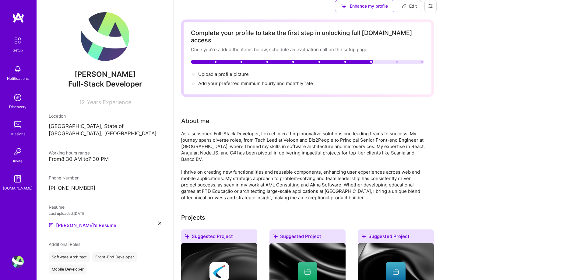
scroll to position [1770, 0]
click at [422, 12] on button "Edit" at bounding box center [409, 6] width 25 height 12
select select "BR"
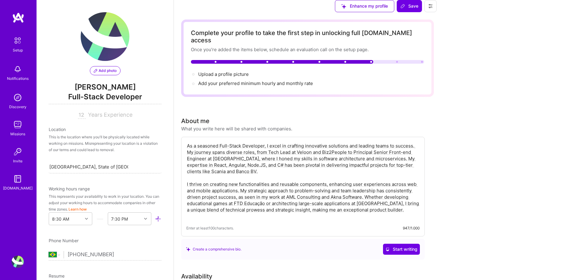
click at [98, 74] on button "Add photo" at bounding box center [105, 70] width 31 height 9
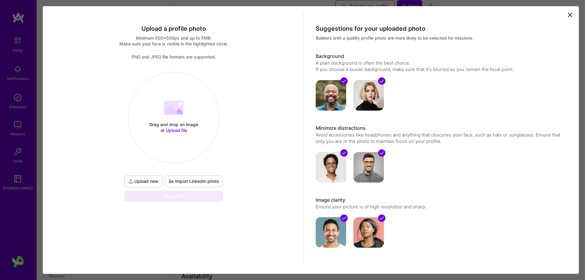
click at [138, 181] on span "Upload new" at bounding box center [143, 181] width 30 height 6
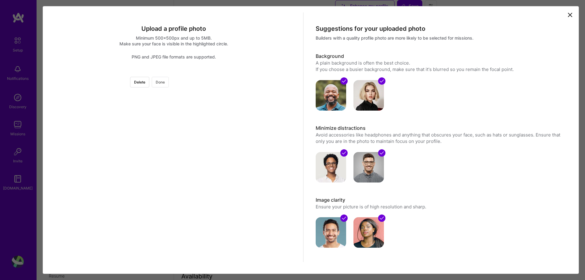
click at [169, 81] on button "Done" at bounding box center [160, 82] width 17 height 11
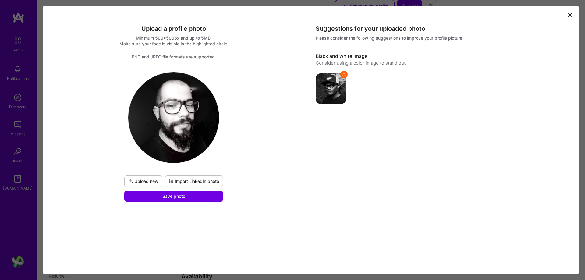
click at [197, 179] on span "Import LinkedIn photo" at bounding box center [194, 181] width 50 height 6
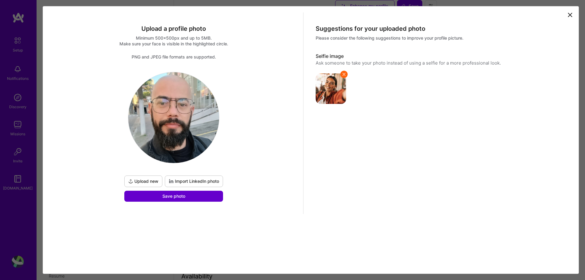
click at [178, 198] on span "Save photo" at bounding box center [173, 196] width 23 height 6
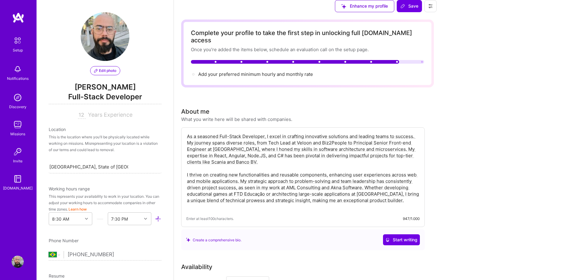
scroll to position [396, 0]
type input "15"
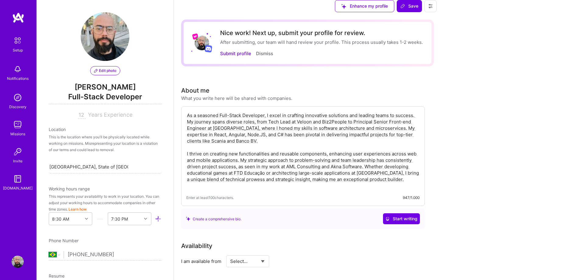
type input "2"
type input "2300"
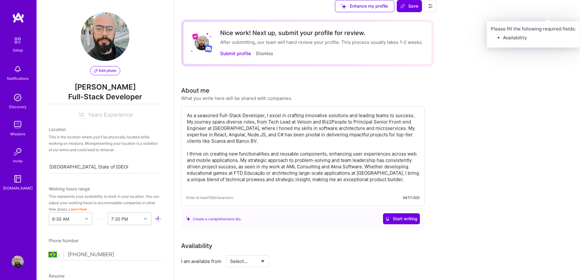
click at [418, 9] on span "Save" at bounding box center [409, 6] width 18 height 6
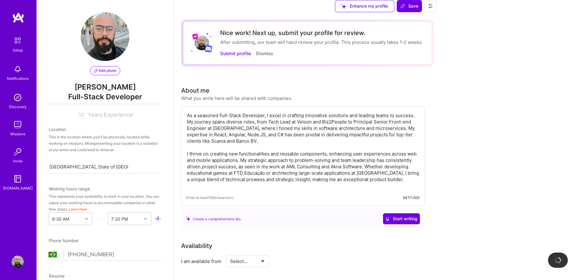
scroll to position [183, 0]
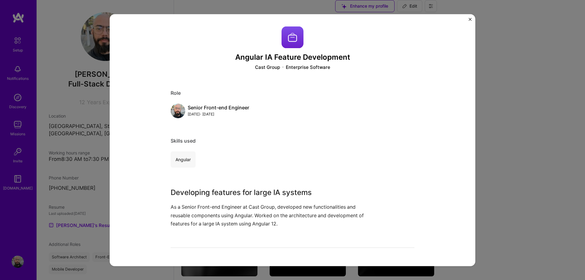
click at [468, 16] on div "Angular IA Feature Development Cast Group Enterprise Software Role Senior Front…" at bounding box center [292, 140] width 365 height 252
click at [469, 22] on button "Close" at bounding box center [469, 21] width 3 height 6
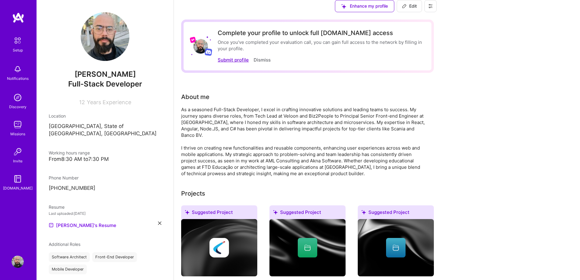
click at [249, 63] on button "Submit profile" at bounding box center [233, 60] width 31 height 6
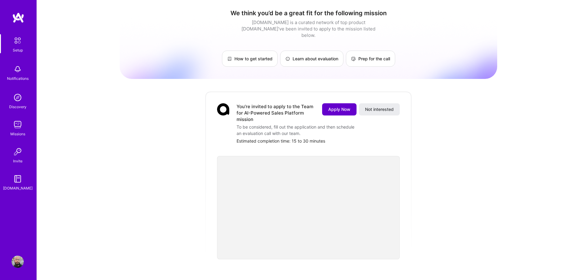
click at [338, 106] on span "Apply Now" at bounding box center [339, 109] width 22 height 6
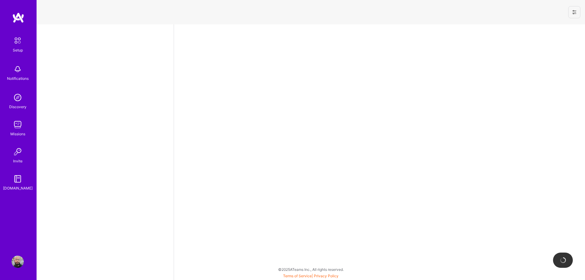
select select "BR"
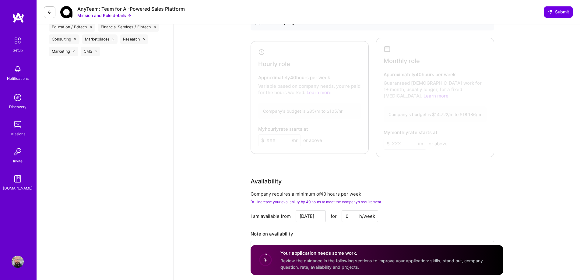
scroll to position [335, 0]
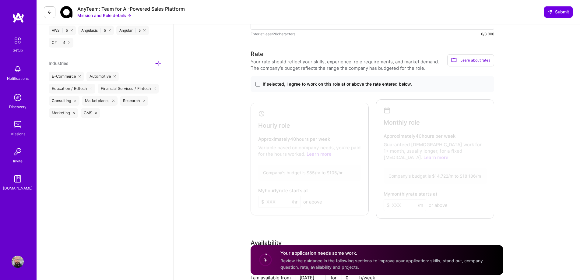
click at [264, 81] on div "If selected, I agree to work on this role at or above the rate entered below." at bounding box center [373, 84] width 244 height 16
click at [262, 82] on label "If selected, I agree to work on this role at or above the rate entered below." at bounding box center [373, 84] width 234 height 6
click at [0, 0] on input "If selected, I agree to work on this role at or above the rate entered below." at bounding box center [0, 0] width 0 height 0
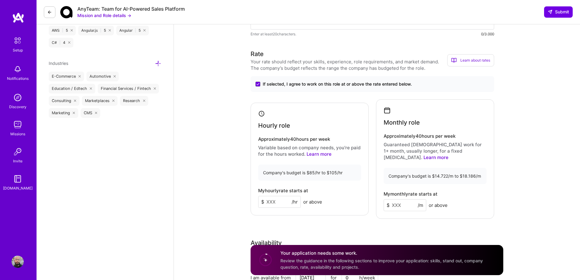
click at [278, 196] on input at bounding box center [279, 202] width 43 height 12
type input "15"
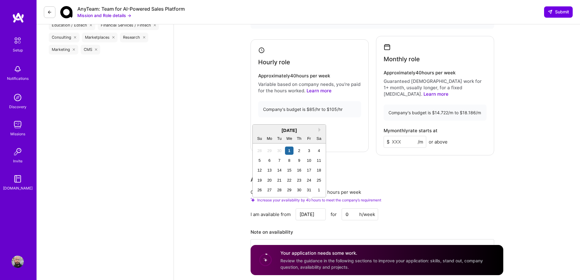
scroll to position [396, 0]
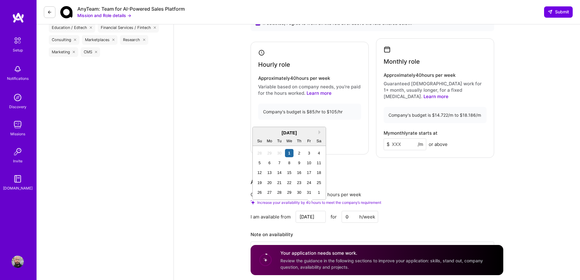
click at [399, 161] on div "Rate Your rate should reflect your skills, experience, role requirements, and m…" at bounding box center [377, 131] width 253 height 286
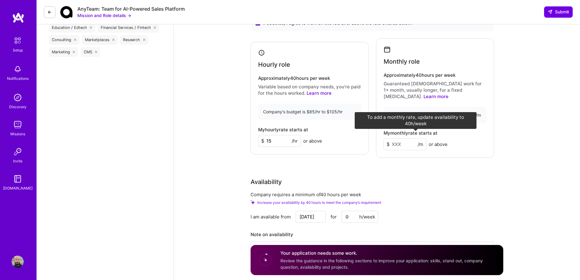
click at [402, 132] on div "My monthly rate starts at $ /m or above" at bounding box center [435, 140] width 103 height 20
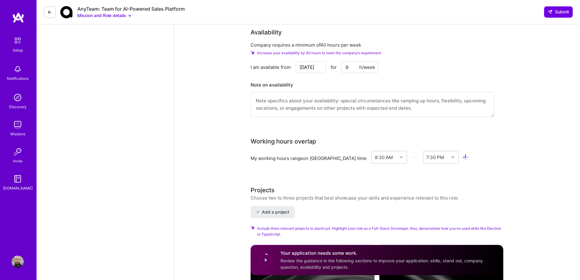
scroll to position [548, 0]
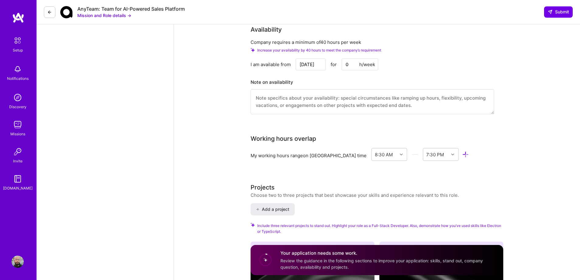
click at [355, 58] on input "0" at bounding box center [360, 64] width 37 height 12
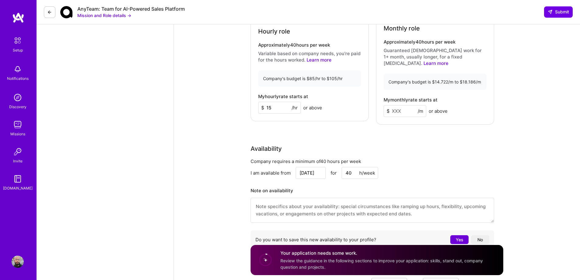
scroll to position [365, 0]
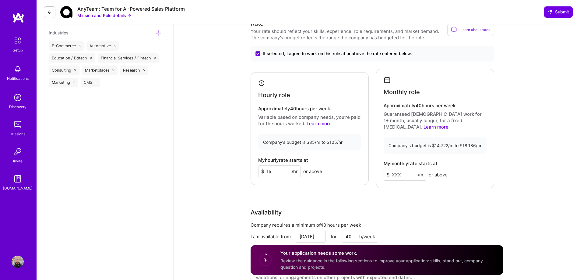
type input "40"
click at [411, 169] on input at bounding box center [405, 175] width 43 height 12
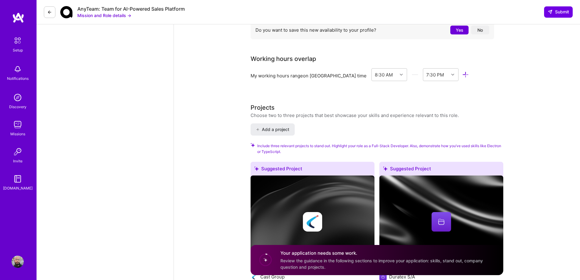
scroll to position [640, 0]
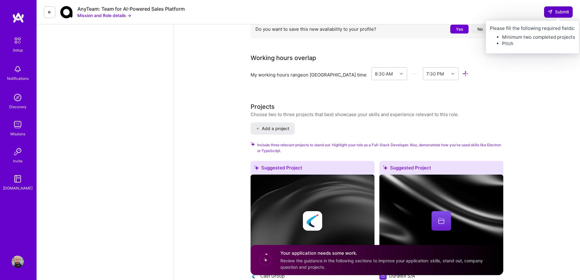
type input "2500"
click at [561, 9] on button "Submit" at bounding box center [558, 11] width 29 height 11
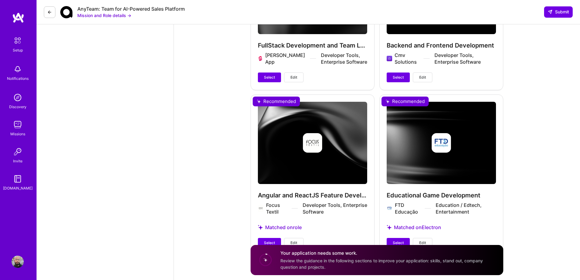
scroll to position [1828, 0]
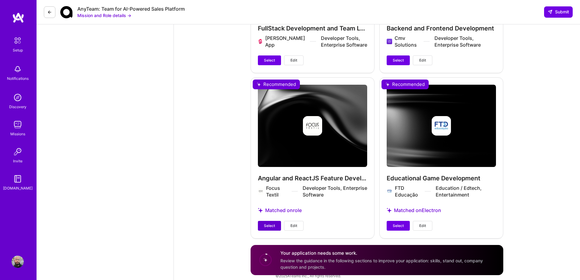
click at [269, 223] on span "Select" at bounding box center [269, 225] width 11 height 5
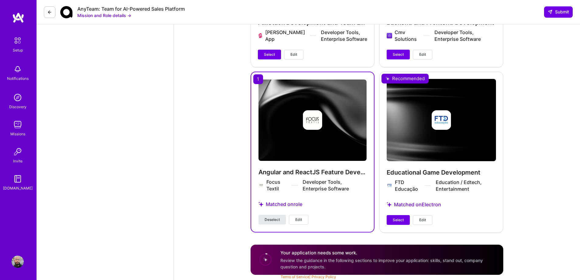
scroll to position [1823, 0]
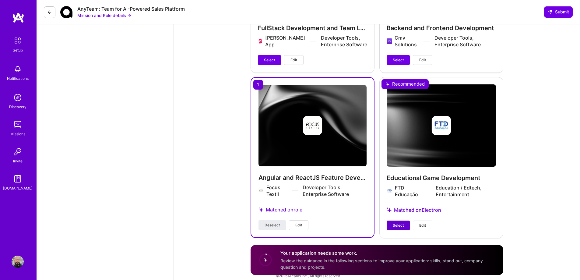
click at [410, 220] on div "Select Edit" at bounding box center [410, 225] width 46 height 10
click at [395, 223] on span "Select" at bounding box center [398, 225] width 11 height 5
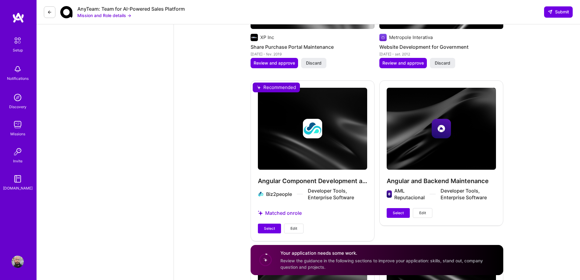
scroll to position [1610, 0]
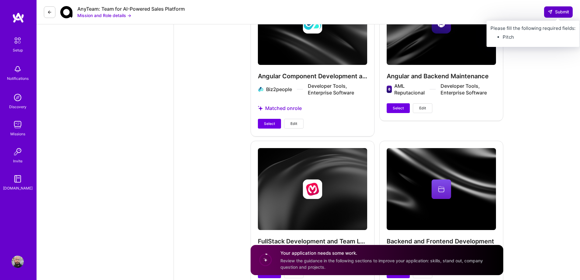
click at [549, 14] on icon at bounding box center [550, 11] width 5 height 5
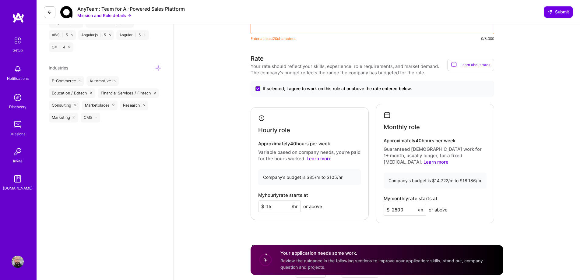
scroll to position [209, 0]
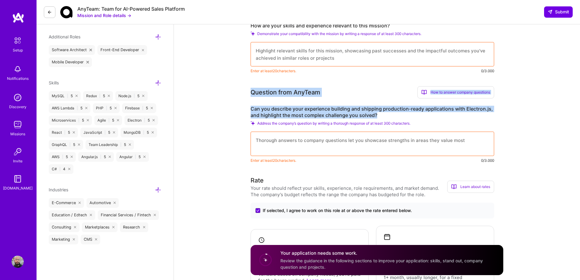
drag, startPoint x: 247, startPoint y: 92, endPoint x: 388, endPoint y: 112, distance: 142.7
copy div "Question from AnyTeam How to answer company questions Mastering company questio…"
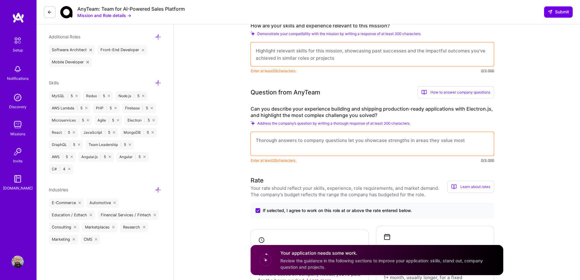
click at [299, 144] on textarea at bounding box center [373, 144] width 244 height 24
paste textarea "L ipsu dolor-si ametconsec adipisci eli seddoeiu temporinci-utlab etdoloremagn …"
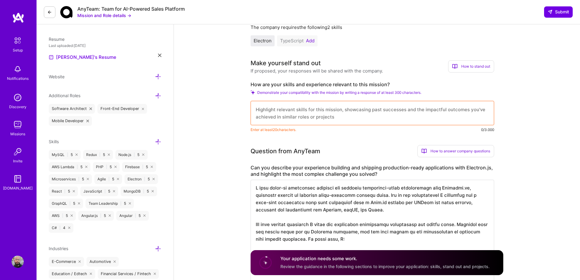
scroll to position [148, 0]
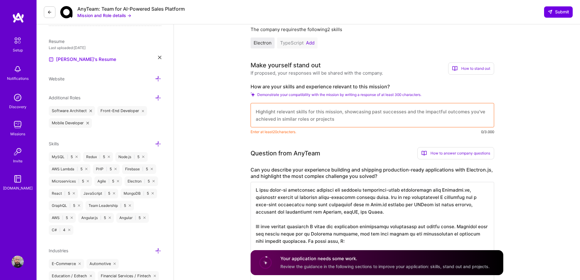
type textarea "L ipsu dolor-si ametconsec adipisci eli seddoeiu temporinci-utlab etdoloremagn …"
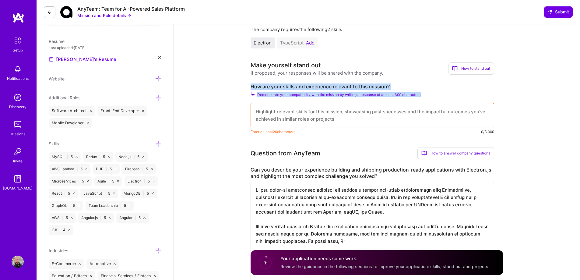
drag, startPoint x: 248, startPoint y: 85, endPoint x: 411, endPoint y: 83, distance: 162.9
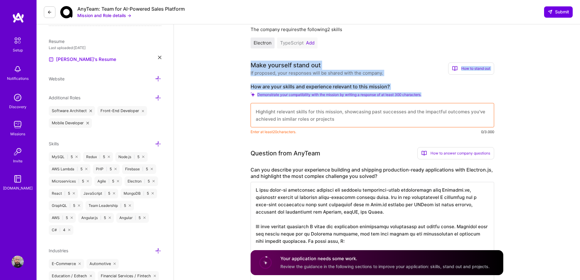
drag, startPoint x: 254, startPoint y: 62, endPoint x: 441, endPoint y: 96, distance: 189.6
copy div "Make yourself stand out If proposed, your responses will be shared with the com…"
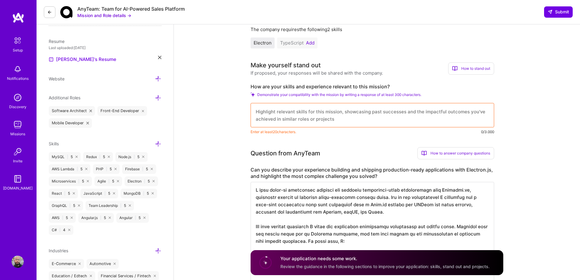
click at [296, 116] on textarea at bounding box center [373, 115] width 244 height 24
paste textarea "My skills directly align with this mission because I specialize in building sca…"
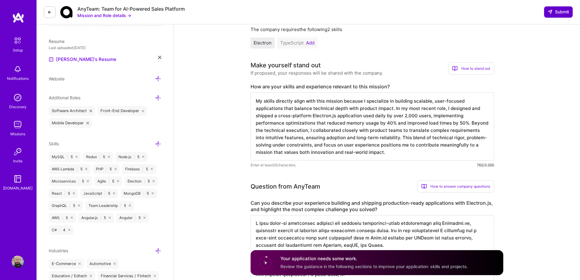
type textarea "My skills directly align with this mission because I specialize in building sca…"
click at [564, 12] on span "Submit" at bounding box center [558, 12] width 21 height 6
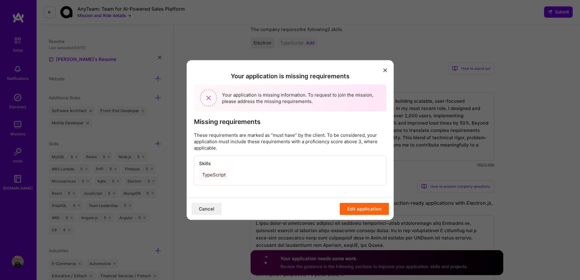
click at [354, 211] on button "Edit application" at bounding box center [364, 209] width 49 height 12
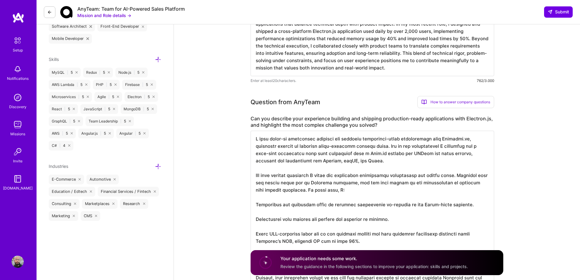
scroll to position [209, 0]
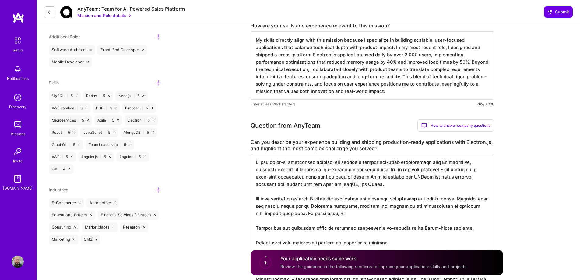
click at [158, 83] on icon at bounding box center [158, 83] width 6 height 6
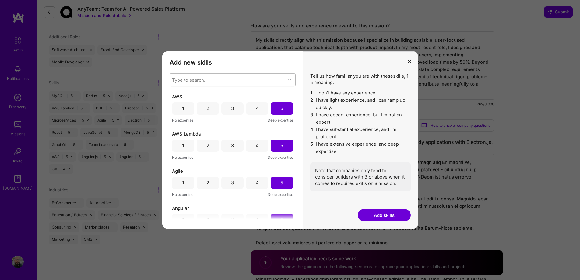
click at [196, 80] on div "Type to search..." at bounding box center [190, 79] width 36 height 6
type input "type"
click at [184, 102] on div "TypeScript" at bounding box center [233, 106] width 126 height 11
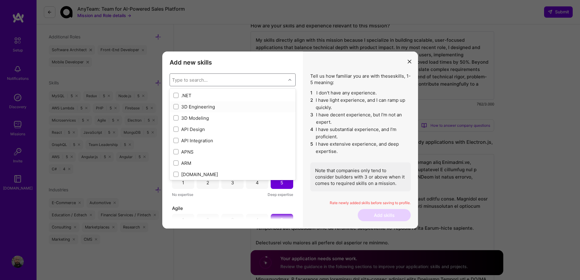
click at [180, 106] on div "3D Engineering" at bounding box center [232, 107] width 119 height 6
click at [178, 105] on div "3D Engineering" at bounding box center [232, 107] width 119 height 6
checkbox input "false"
click at [199, 79] on div "Type to search..." at bounding box center [190, 79] width 36 height 6
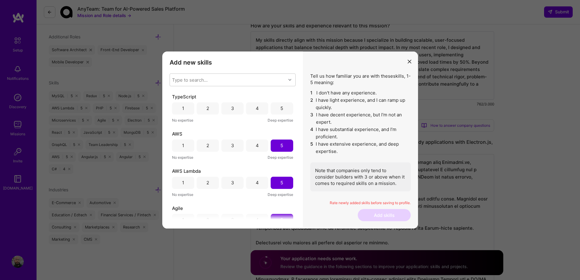
click at [284, 109] on div "5" at bounding box center [282, 108] width 22 height 12
drag, startPoint x: 376, startPoint y: 221, endPoint x: 376, endPoint y: 215, distance: 5.8
click at [376, 221] on button "Add skills" at bounding box center [384, 215] width 53 height 12
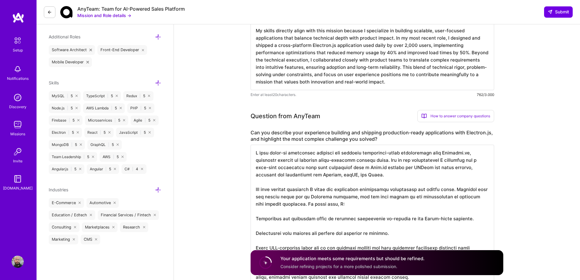
click at [376, 213] on textarea at bounding box center [373, 226] width 244 height 163
click at [567, 19] on div "AnyTeam: Team for AI-Powered Sales Platform Mission and Role details → Submit" at bounding box center [309, 12] width 544 height 24
click at [559, 12] on button "Submit" at bounding box center [558, 11] width 29 height 11
click at [559, 12] on span "Submit" at bounding box center [558, 12] width 21 height 6
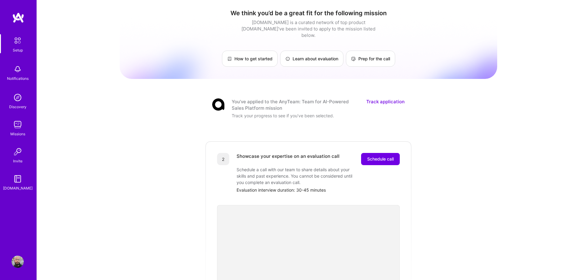
click at [390, 156] on span "Schedule call" at bounding box center [380, 159] width 26 height 6
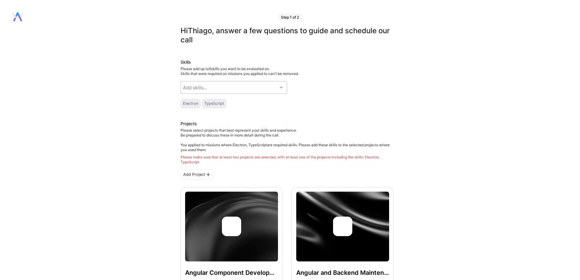
click at [249, 86] on div "Add skills..." at bounding box center [229, 87] width 97 height 12
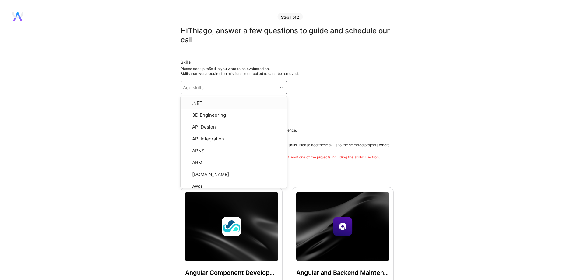
click at [392, 69] on div "Please add up to 5 skills you want to be evaluated on. Skills that were require…" at bounding box center [287, 71] width 213 height 10
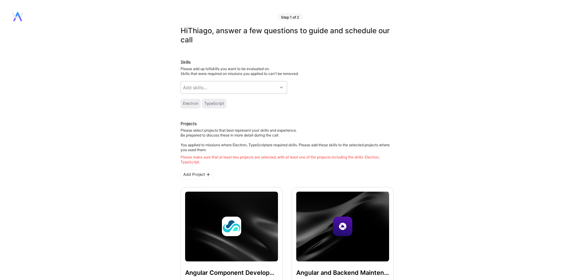
click at [189, 174] on div "Add Project" at bounding box center [197, 174] width 32 height 10
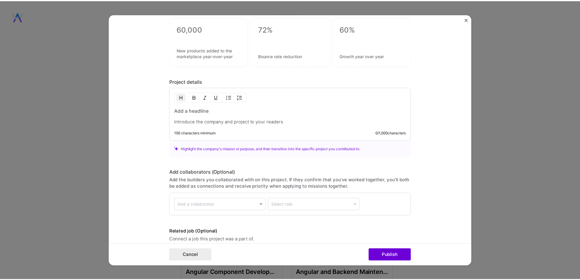
scroll to position [446, 0]
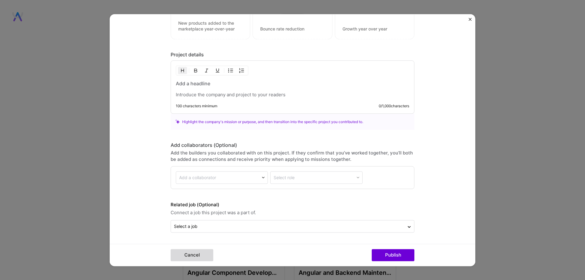
click at [188, 253] on button "Cancel" at bounding box center [192, 255] width 43 height 12
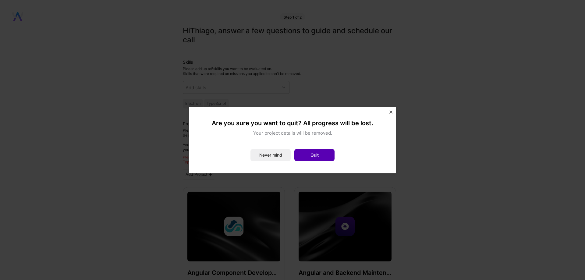
click at [314, 153] on button "Quit" at bounding box center [314, 155] width 40 height 12
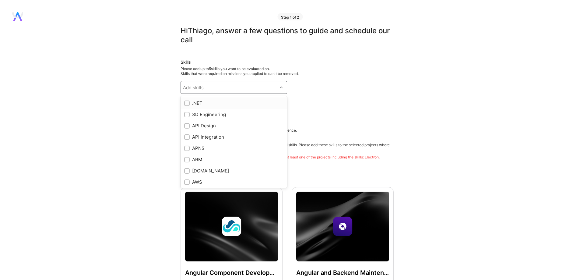
click at [245, 87] on div "Add skills..." at bounding box center [229, 87] width 97 height 12
type input "ele"
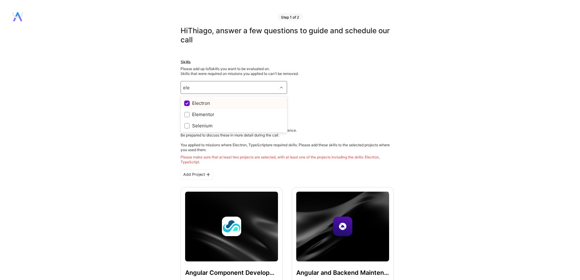
click at [205, 101] on div "Electron" at bounding box center [233, 103] width 99 height 6
checkbox input "true"
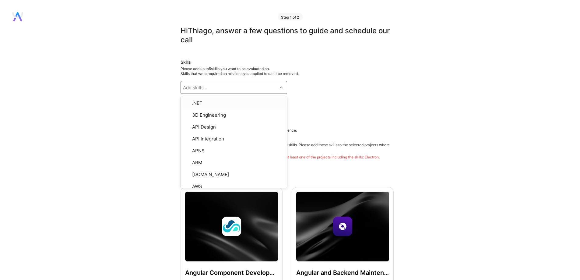
click at [351, 98] on div "Skills Please add up to 5 skills you want to be evaluated on. Skills that were …" at bounding box center [287, 83] width 213 height 49
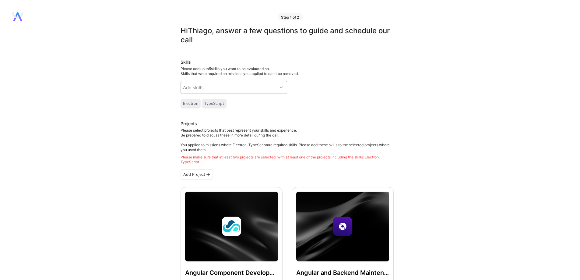
click at [248, 86] on div "Add skills..." at bounding box center [229, 87] width 97 height 12
type input "node"
click at [188, 104] on div at bounding box center [186, 103] width 5 height 5
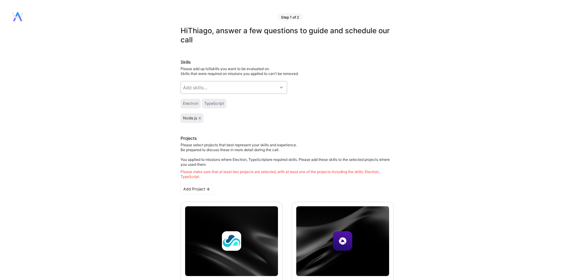
click at [197, 88] on div "Add skills..." at bounding box center [195, 87] width 24 height 6
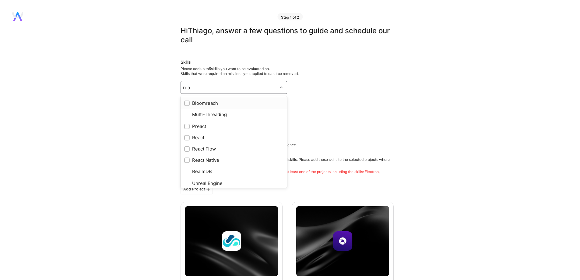
type input "reac"
click at [186, 125] on input "checkbox" at bounding box center [187, 126] width 4 height 4
checkbox input "true"
type input "ang"
click at [190, 100] on div "Angular" at bounding box center [234, 102] width 107 height 11
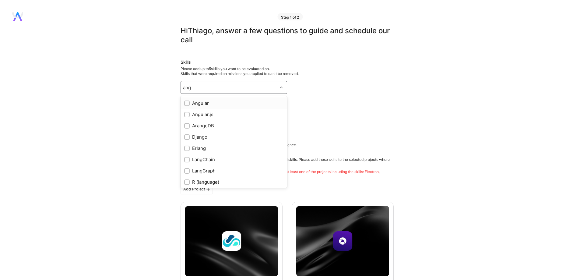
checkbox input "true"
click at [192, 101] on div ".NET" at bounding box center [233, 103] width 99 height 6
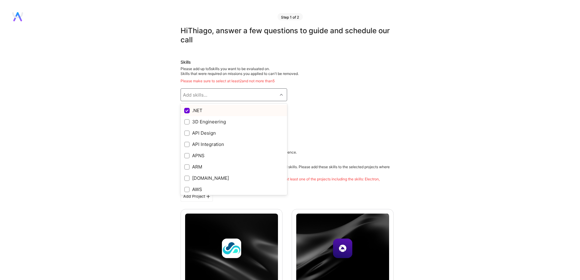
click at [185, 111] on input "checkbox" at bounding box center [187, 110] width 5 height 5
checkbox input "true"
click at [185, 113] on div at bounding box center [186, 110] width 5 height 5
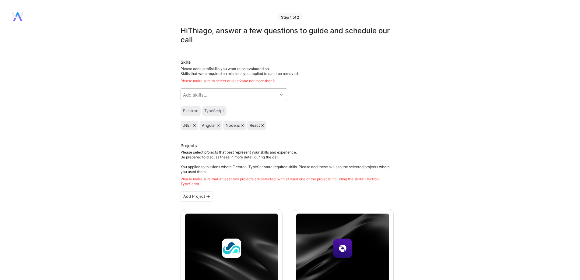
click at [189, 109] on div "Electron" at bounding box center [190, 110] width 15 height 5
click at [195, 124] on icon at bounding box center [194, 125] width 2 height 2
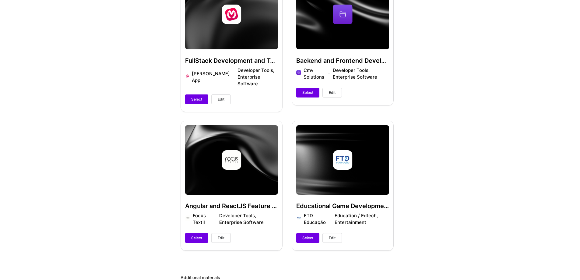
scroll to position [274, 0]
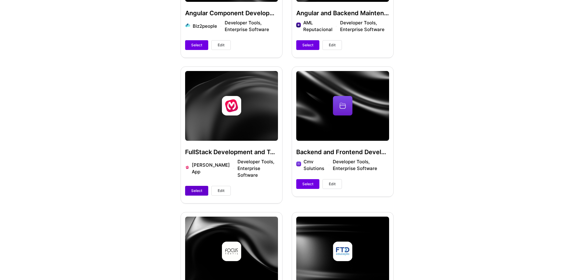
click at [193, 188] on span "Select" at bounding box center [196, 190] width 11 height 5
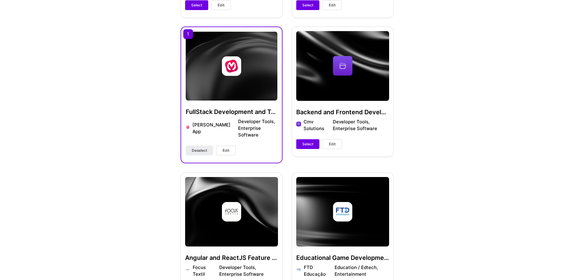
scroll to position [396, 0]
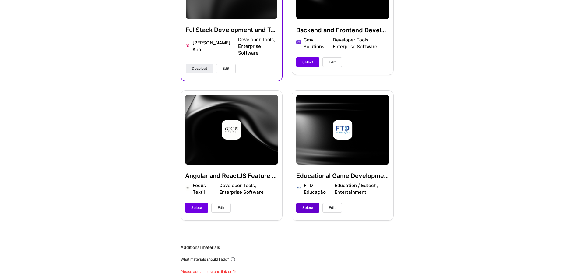
click at [311, 205] on span "Select" at bounding box center [307, 207] width 11 height 5
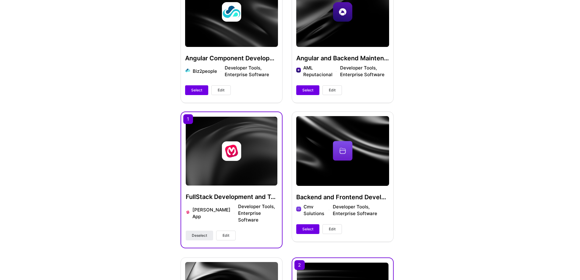
scroll to position [244, 0]
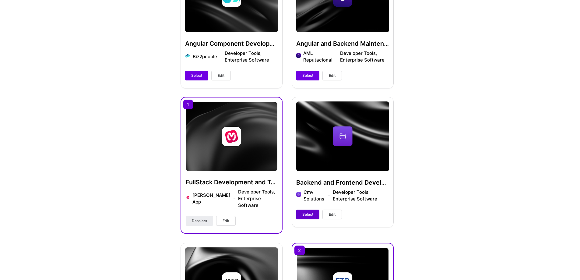
click at [300, 213] on button "Select" at bounding box center [307, 215] width 23 height 10
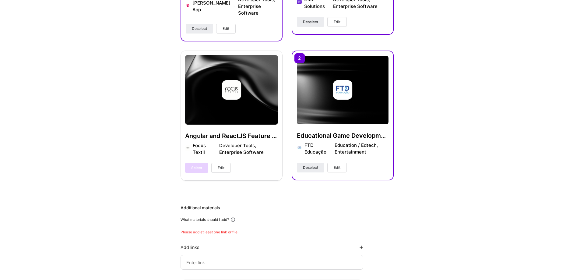
scroll to position [518, 0]
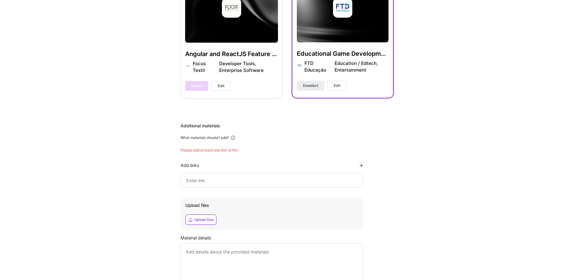
click at [192, 177] on input at bounding box center [272, 180] width 172 height 7
paste input "https://milagro.cc/index.html"
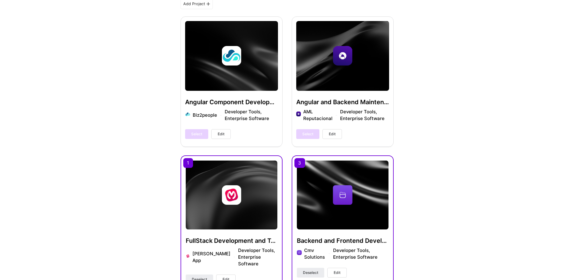
scroll to position [222, 0]
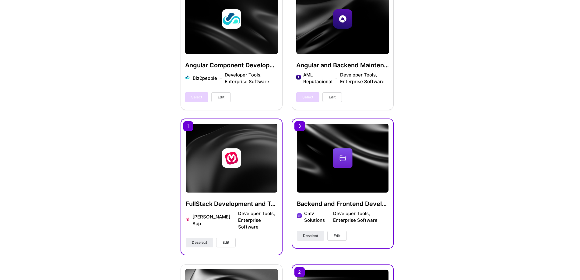
type input "https://milagro.cc/index.html"
click at [195, 97] on div "Select Edit" at bounding box center [208, 97] width 46 height 10
click at [308, 236] on span "Deselect" at bounding box center [310, 235] width 15 height 5
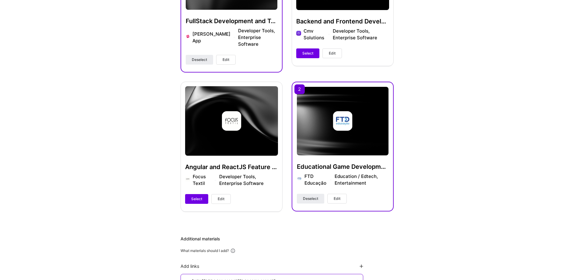
scroll to position [557, 0]
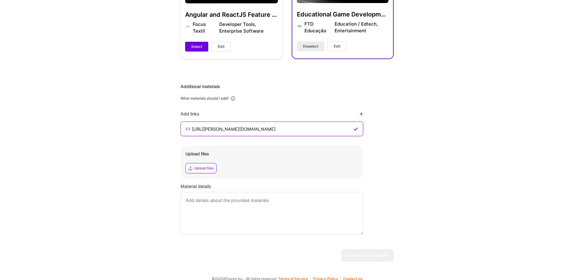
drag, startPoint x: 270, startPoint y: 211, endPoint x: 261, endPoint y: 209, distance: 9.0
click at [269, 211] on textarea at bounding box center [272, 213] width 183 height 43
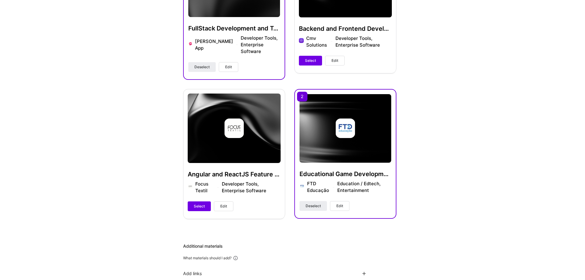
scroll to position [374, 0]
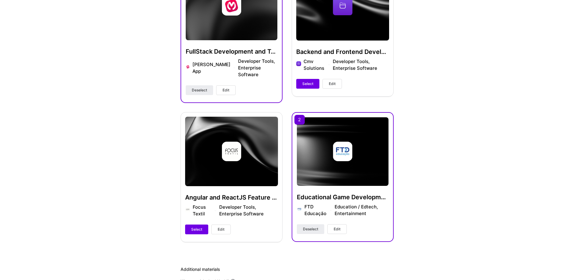
click at [226, 87] on span "Edit" at bounding box center [226, 89] width 7 height 5
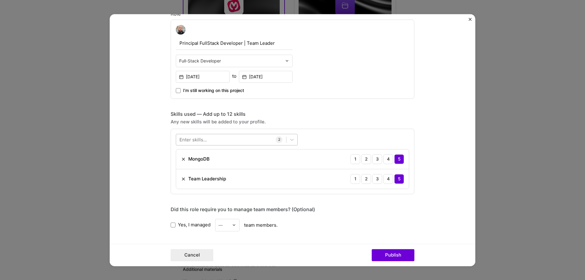
scroll to position [183, 0]
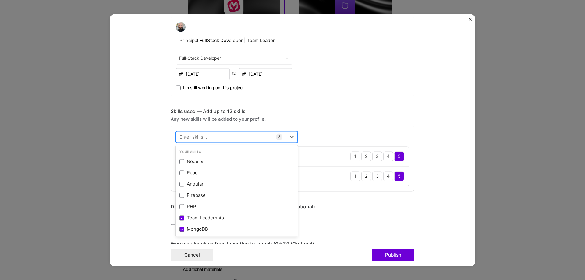
click at [215, 138] on div at bounding box center [231, 137] width 110 height 10
type input "ele"
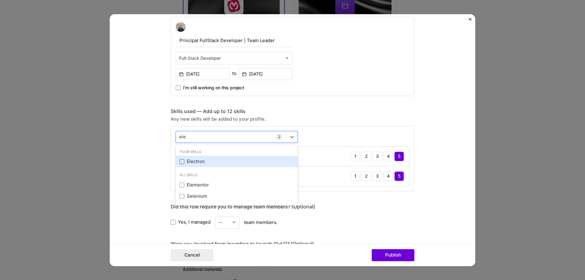
click at [179, 164] on div "Electron" at bounding box center [237, 161] width 122 height 11
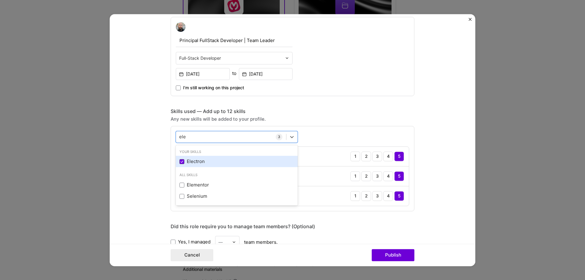
click at [180, 162] on icon at bounding box center [181, 161] width 3 height 2
click at [0, 0] on input "checkbox" at bounding box center [0, 0] width 0 height 0
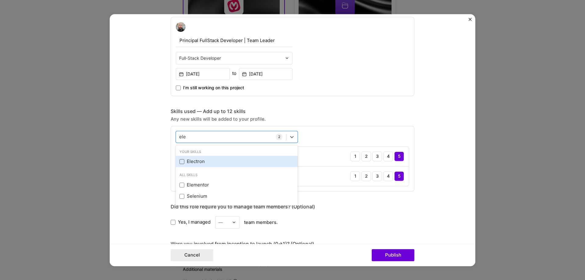
click at [179, 162] on span at bounding box center [181, 161] width 5 height 5
click at [0, 0] on input "checkbox" at bounding box center [0, 0] width 0 height 0
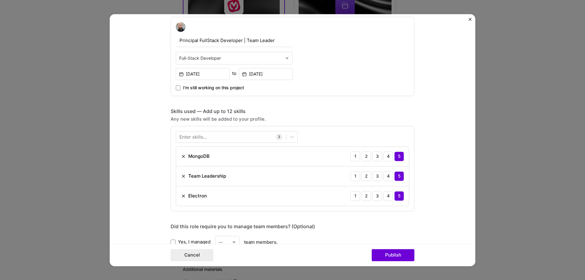
click at [335, 110] on div "Skills used — Add up to 12 skills" at bounding box center [293, 111] width 244 height 6
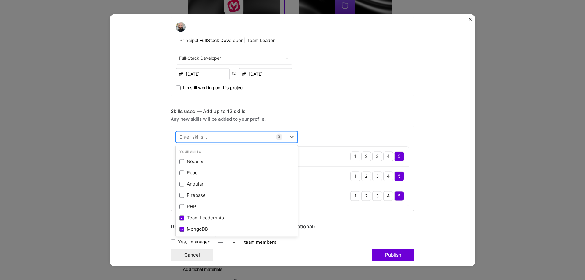
click at [231, 134] on div at bounding box center [231, 137] width 110 height 10
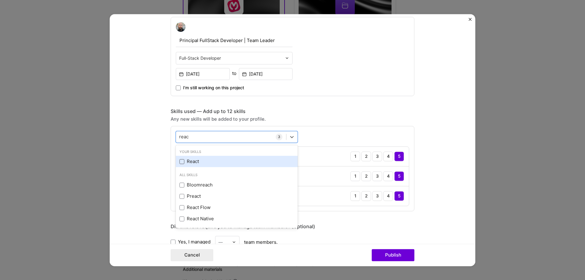
click at [179, 162] on span at bounding box center [181, 161] width 5 height 5
click at [0, 0] on input "checkbox" at bounding box center [0, 0] width 0 height 0
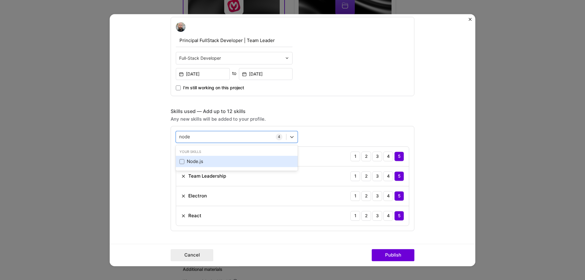
click at [188, 163] on div "Node.js" at bounding box center [236, 161] width 115 height 6
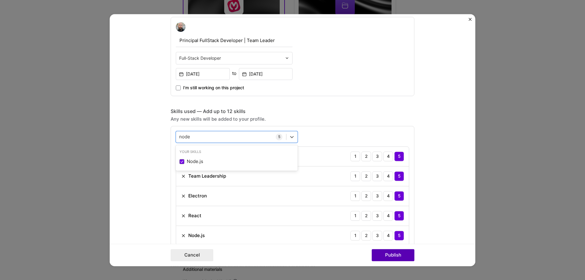
type input "node"
click at [396, 258] on button "Publish" at bounding box center [393, 255] width 43 height 12
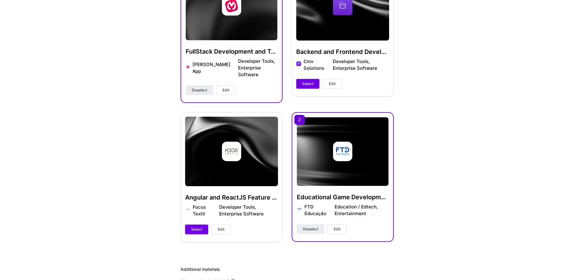
click at [338, 227] on div "Educational Game Development FTD Educação Education / Edtech, Entertainment Des…" at bounding box center [343, 177] width 102 height 130
click at [337, 226] on span "Edit" at bounding box center [337, 228] width 7 height 5
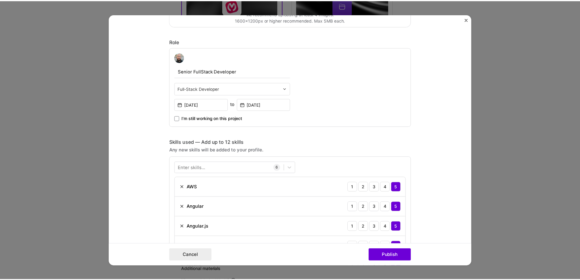
scroll to position [213, 0]
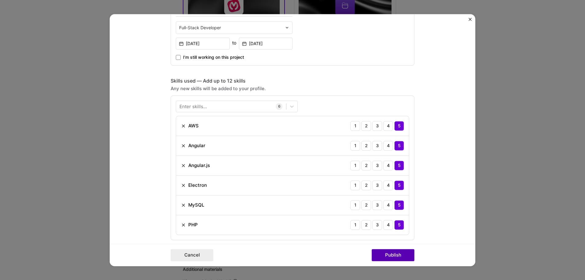
click at [380, 255] on button "Publish" at bounding box center [393, 255] width 43 height 12
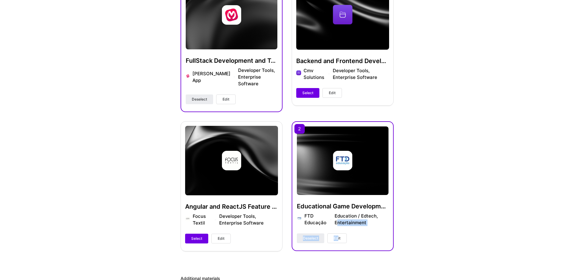
scroll to position [365, 0]
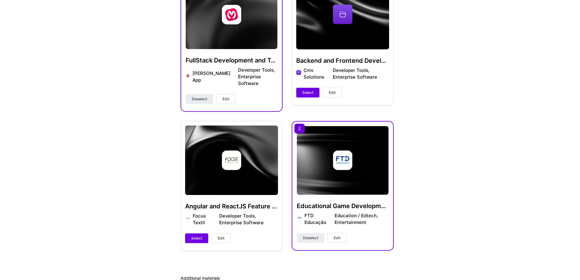
click at [76, 156] on div "Hi Thiago , answer a few questions to guide and schedule our call Skills Please…" at bounding box center [287, 59] width 574 height 797
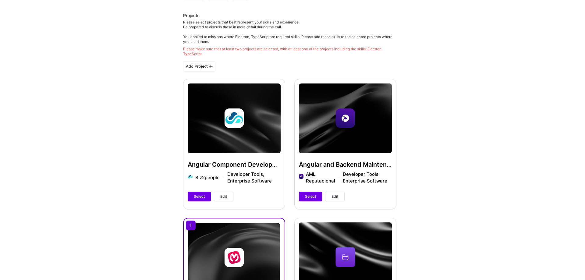
scroll to position [122, 0]
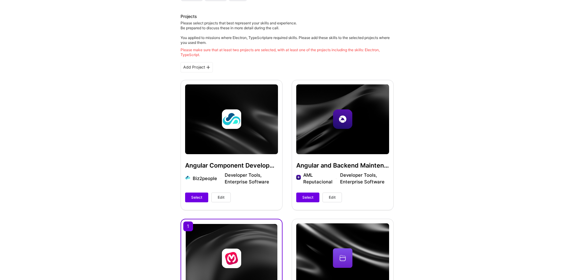
click at [191, 68] on div "Add Project" at bounding box center [197, 67] width 32 height 10
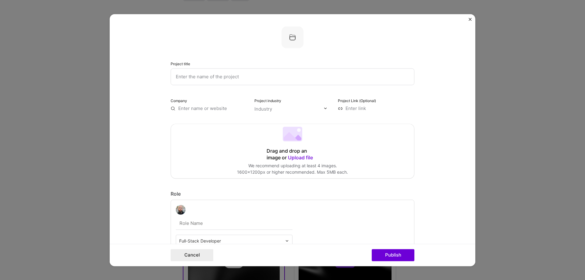
click at [196, 76] on input "text" at bounding box center [293, 76] width 244 height 17
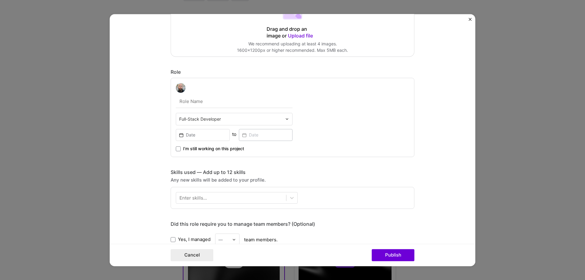
type input "StormX Motion Design"
click at [217, 132] on input at bounding box center [203, 135] width 54 height 12
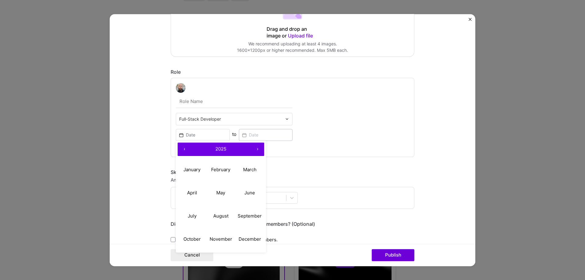
click at [183, 148] on button "‹" at bounding box center [184, 149] width 13 height 13
click at [183, 147] on button "‹" at bounding box center [184, 149] width 13 height 13
click at [211, 190] on button "May" at bounding box center [220, 192] width 29 height 23
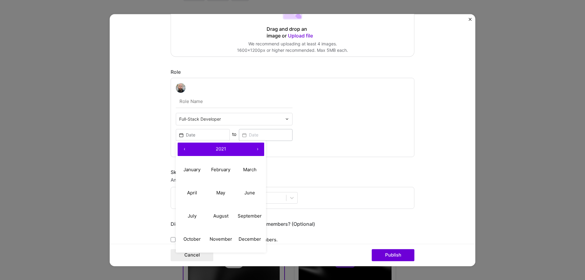
type input "May, 2021"
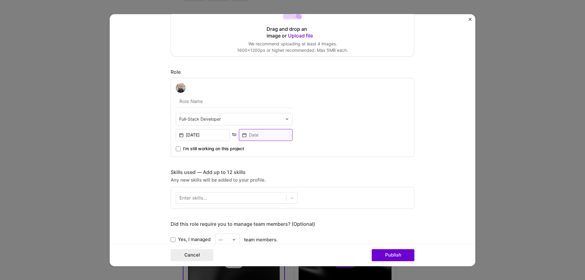
click at [266, 137] on input at bounding box center [266, 135] width 54 height 12
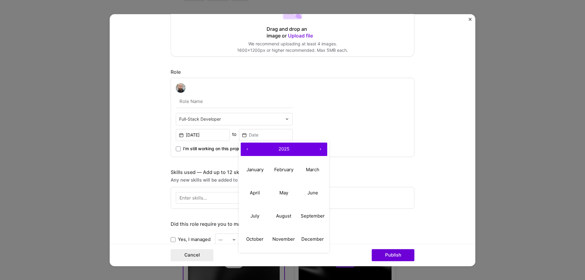
click at [246, 148] on button "‹" at bounding box center [247, 149] width 13 height 13
click at [256, 220] on button "July" at bounding box center [255, 215] width 29 height 23
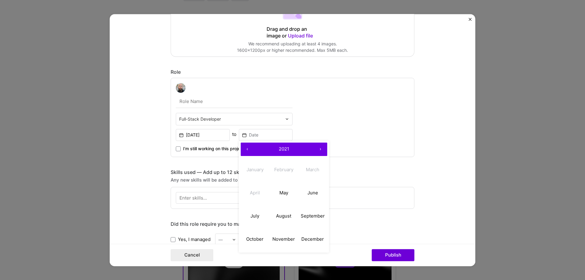
type input "Jul, 2021"
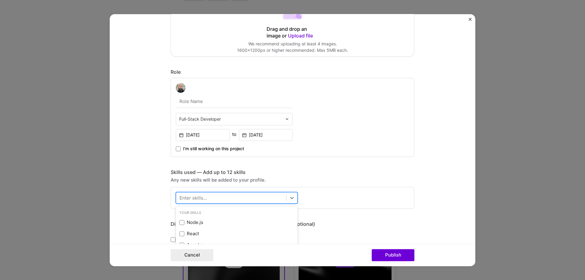
click at [244, 202] on div at bounding box center [231, 197] width 110 height 10
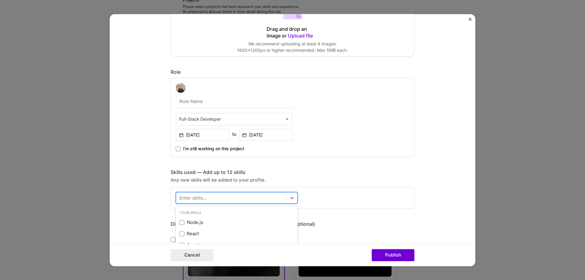
scroll to position [142, 0]
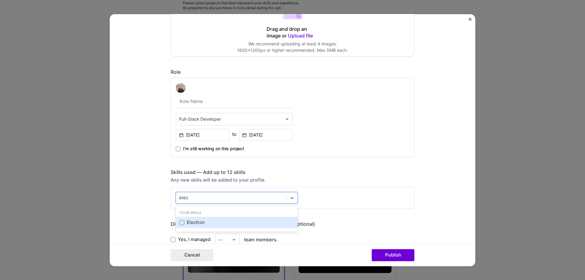
click at [200, 223] on div "Electron" at bounding box center [236, 222] width 115 height 6
click at [186, 223] on div "Vue.js" at bounding box center [236, 222] width 115 height 6
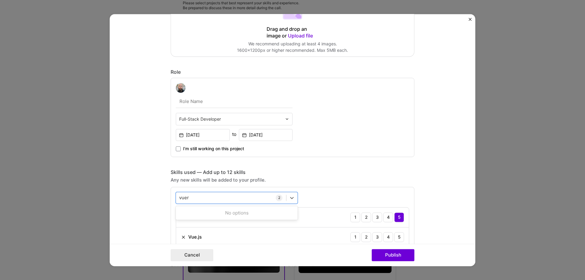
type input "vuere"
click at [189, 220] on div "Node.js" at bounding box center [236, 222] width 115 height 6
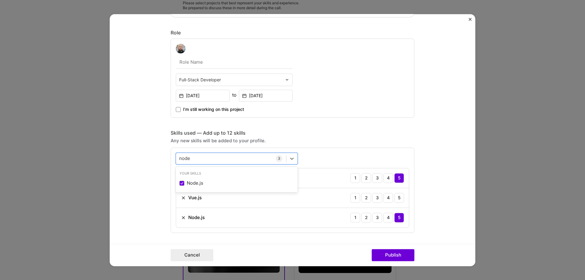
scroll to position [213, 0]
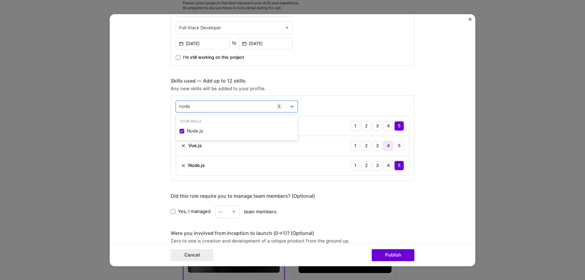
type input "node"
click at [387, 145] on div "4" at bounding box center [388, 146] width 10 height 10
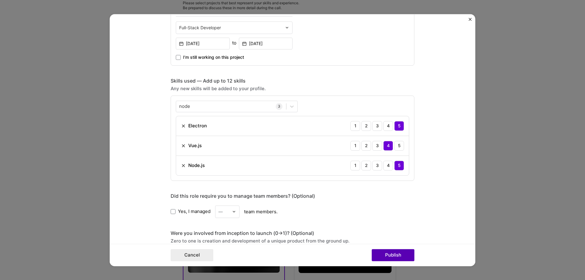
click at [392, 257] on button "Publish" at bounding box center [393, 255] width 43 height 12
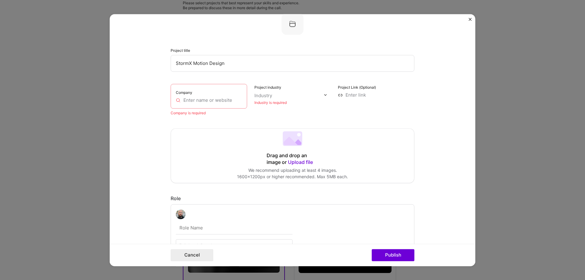
scroll to position [12, 0]
click at [211, 102] on input "text" at bounding box center [209, 101] width 66 height 6
type input "?"
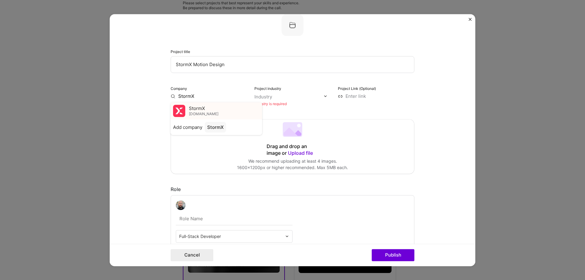
type input "StormX"
click at [199, 114] on span "stormx.io" at bounding box center [204, 113] width 30 height 5
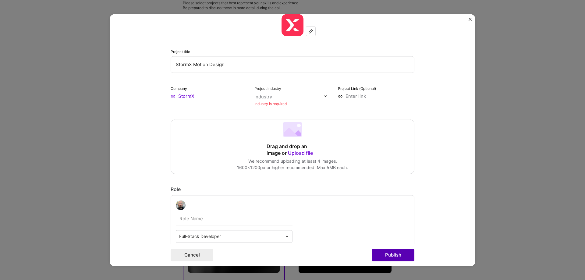
click at [400, 250] on button "Publish" at bounding box center [393, 255] width 43 height 12
click at [381, 257] on button "Publish" at bounding box center [393, 255] width 43 height 12
click at [266, 96] on div "Industry" at bounding box center [263, 96] width 18 height 6
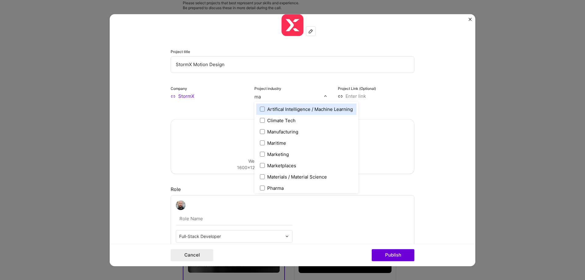
type input "mar"
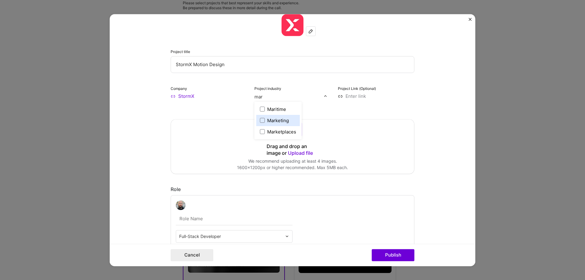
click at [257, 120] on div "Marketing" at bounding box center [278, 120] width 44 height 11
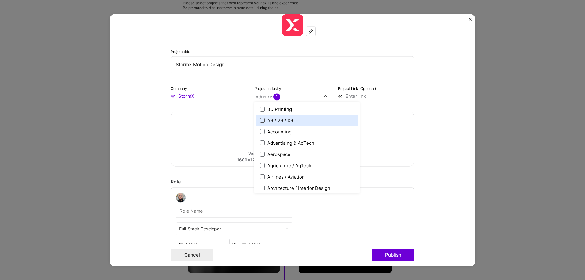
click at [260, 121] on span at bounding box center [262, 120] width 5 height 5
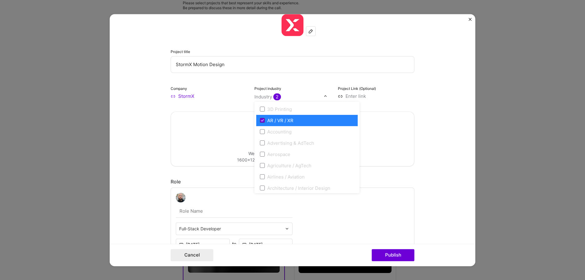
click at [261, 121] on icon at bounding box center [262, 120] width 2 height 2
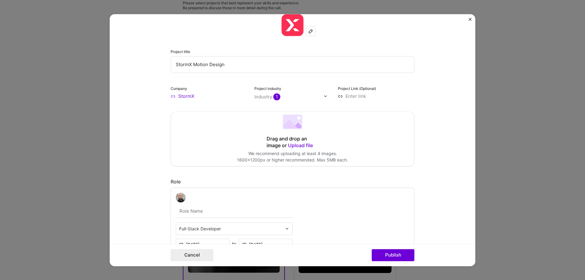
click at [447, 153] on form "Project title StormX Motion Design Company StormX Project industry Industry 1 P…" at bounding box center [292, 140] width 365 height 252
click at [386, 260] on button "Publish" at bounding box center [393, 255] width 43 height 12
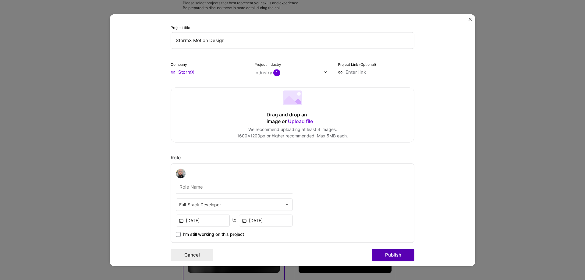
click at [386, 256] on button "Publish" at bounding box center [393, 255] width 43 height 12
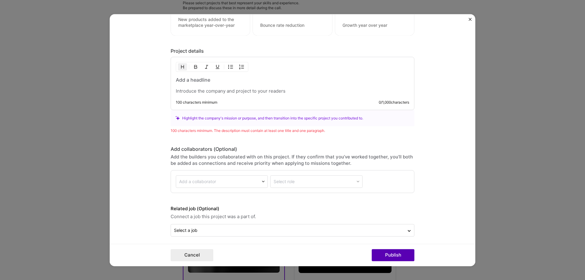
scroll to position [517, 0]
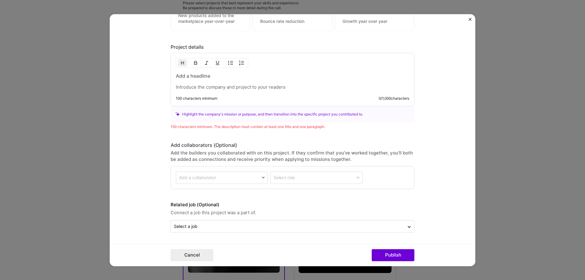
click at [250, 90] on div "100 characters minimum 0 / 1,000 characters" at bounding box center [293, 79] width 244 height 53
click at [252, 80] on div at bounding box center [292, 81] width 233 height 18
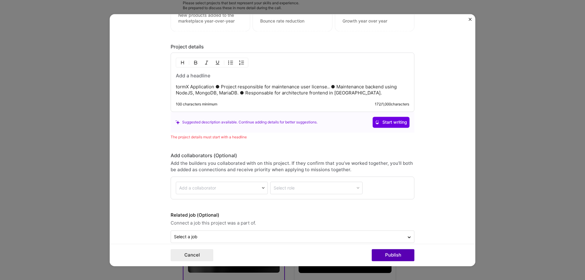
click at [405, 256] on button "Publish" at bounding box center [393, 255] width 43 height 12
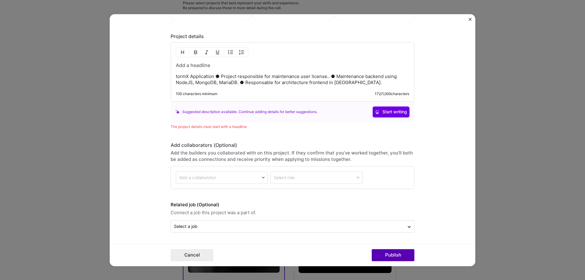
scroll to position [528, 0]
click at [383, 109] on span "Start writing" at bounding box center [391, 112] width 32 height 6
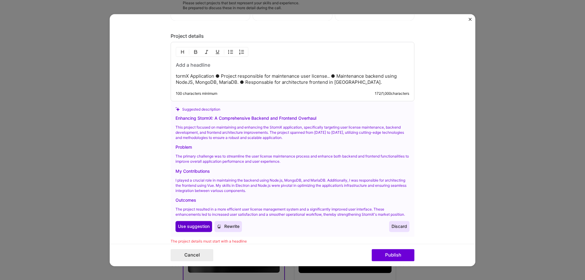
click at [189, 229] on span "Use suggestion" at bounding box center [194, 226] width 32 height 6
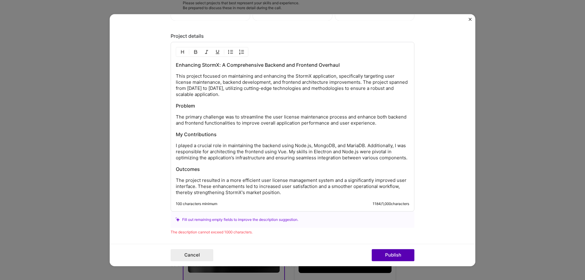
click at [391, 254] on button "Publish" at bounding box center [393, 255] width 43 height 12
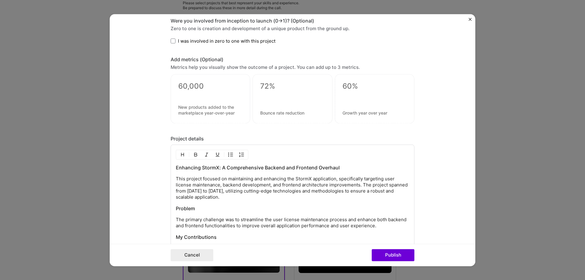
scroll to position [456, 0]
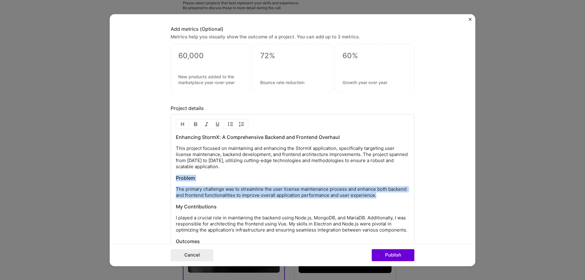
drag, startPoint x: 384, startPoint y: 196, endPoint x: 156, endPoint y: 175, distance: 228.5
click at [157, 175] on form "Project title StormX Motion Design Company StormX Project industry Industry 1 P…" at bounding box center [292, 140] width 365 height 252
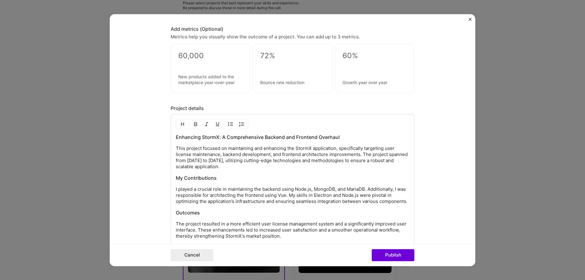
scroll to position [578, 0]
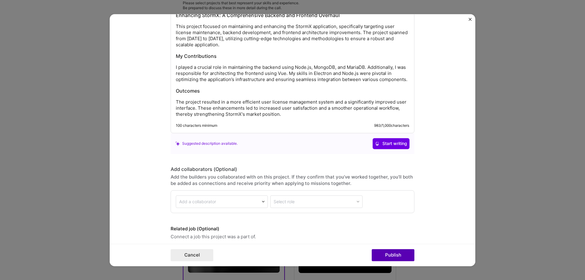
click at [401, 254] on button "Publish" at bounding box center [393, 255] width 43 height 12
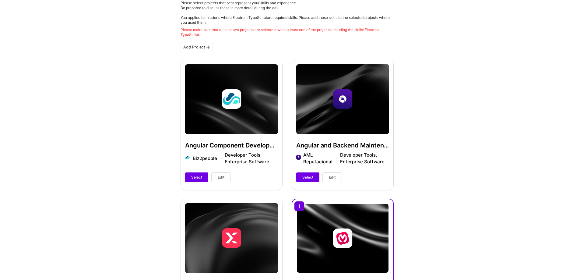
click at [221, 175] on span "Edit" at bounding box center [221, 177] width 7 height 5
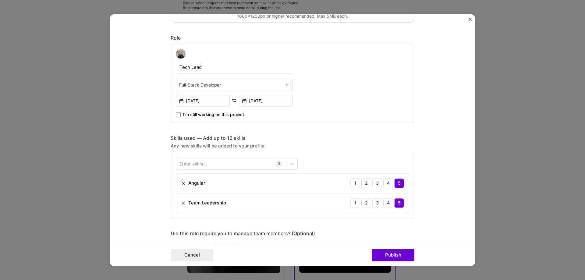
scroll to position [183, 0]
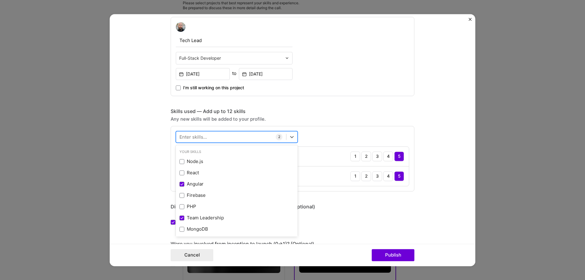
click at [210, 139] on div at bounding box center [231, 137] width 110 height 10
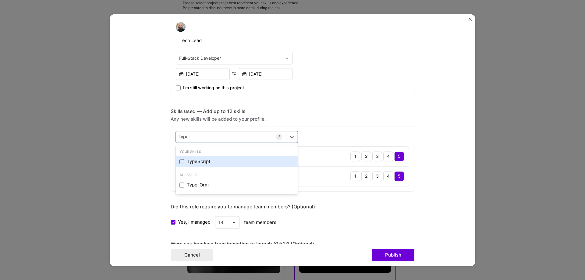
click at [179, 160] on span at bounding box center [181, 161] width 5 height 5
click at [0, 0] on input "checkbox" at bounding box center [0, 0] width 0 height 0
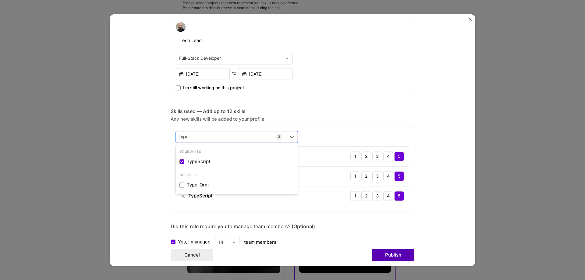
type input "type"
click at [403, 256] on button "Publish" at bounding box center [393, 255] width 43 height 12
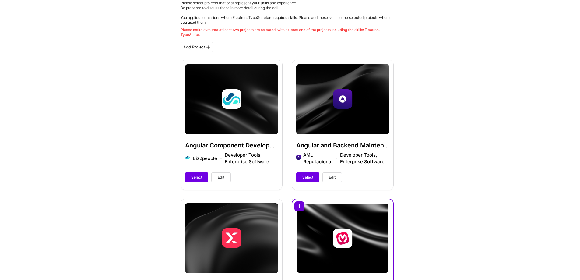
click at [334, 176] on span "Edit" at bounding box center [332, 177] width 7 height 5
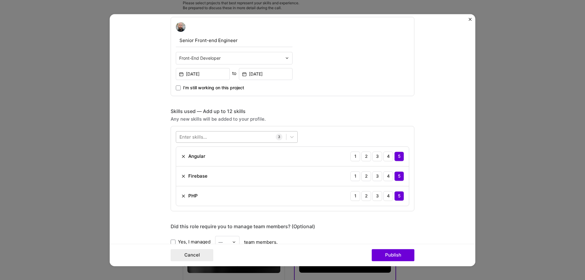
click at [252, 137] on div at bounding box center [231, 137] width 110 height 10
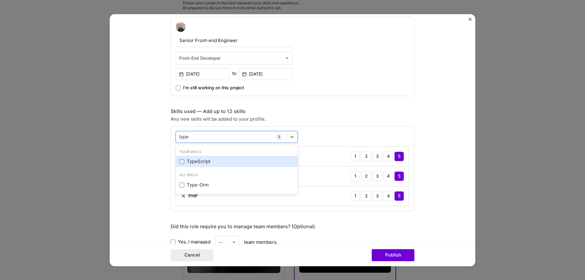
click at [189, 160] on div "TypeScript" at bounding box center [236, 161] width 115 height 6
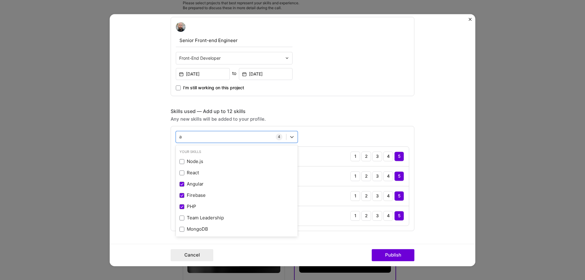
type input "a"
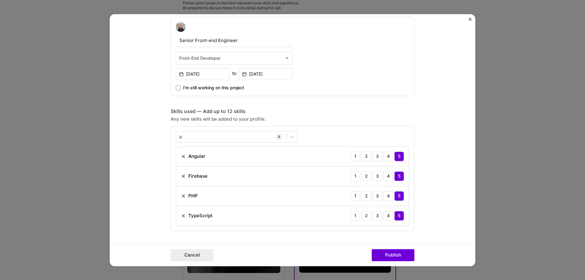
click at [427, 209] on form "Project title Angular and Backend Maintenance Company AML Reputacional Project …" at bounding box center [292, 140] width 365 height 252
click at [388, 251] on button "Publish" at bounding box center [393, 255] width 43 height 12
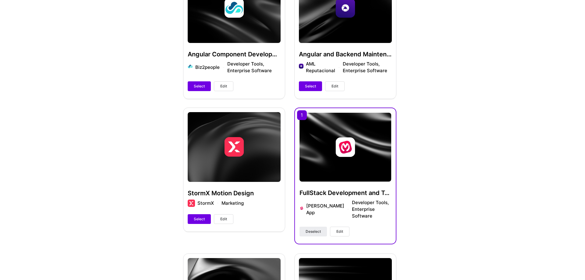
scroll to position [264, 0]
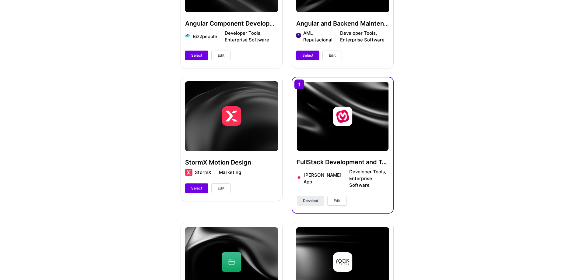
click at [223, 188] on span "Edit" at bounding box center [221, 187] width 7 height 5
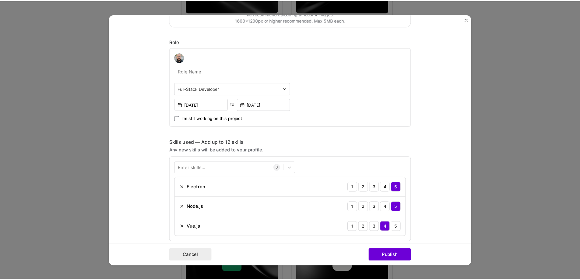
scroll to position [213, 0]
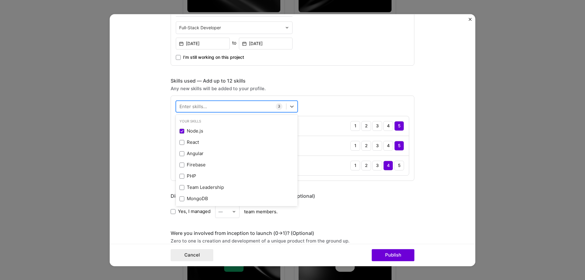
click at [226, 105] on div at bounding box center [231, 106] width 110 height 10
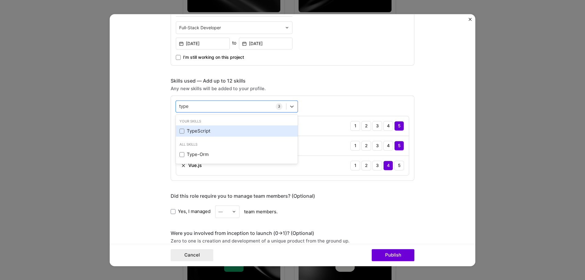
click at [201, 133] on div "TypeScript" at bounding box center [236, 131] width 115 height 6
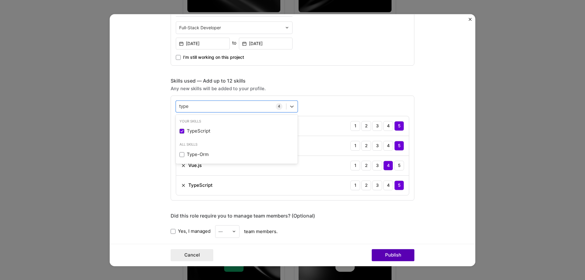
type input "type"
click at [393, 254] on button "Publish" at bounding box center [393, 255] width 43 height 12
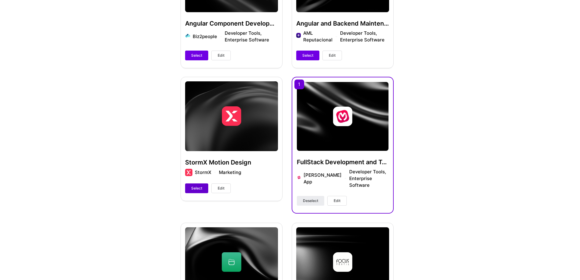
click at [192, 188] on span "Select" at bounding box center [196, 187] width 11 height 5
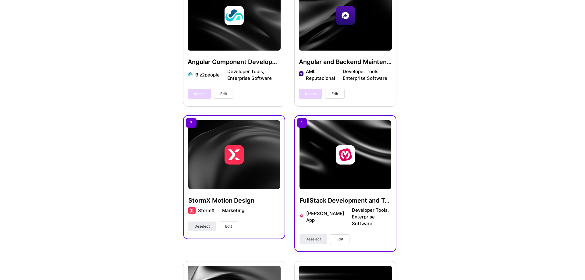
scroll to position [305, 0]
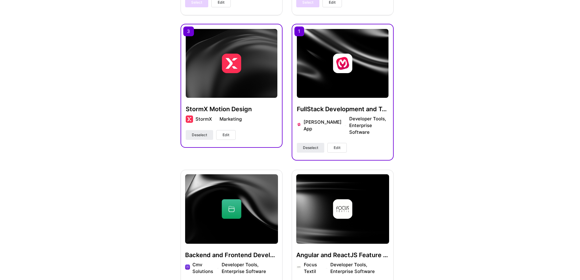
click at [341, 143] on button "Edit" at bounding box center [336, 148] width 19 height 10
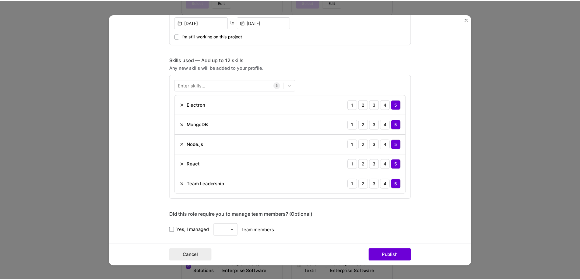
scroll to position [244, 0]
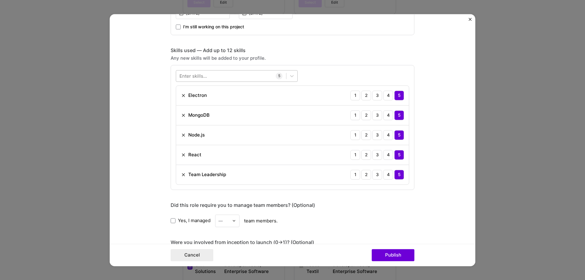
click at [211, 75] on div at bounding box center [231, 76] width 110 height 10
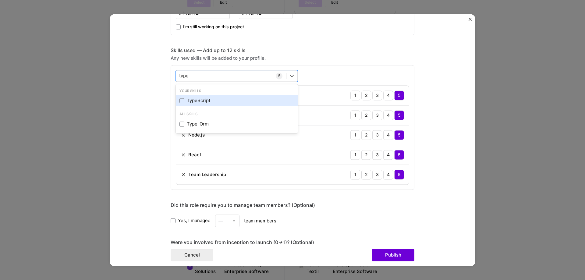
click at [188, 98] on div "TypeScript" at bounding box center [236, 100] width 115 height 6
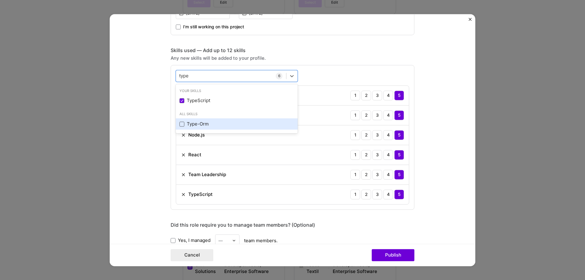
click at [181, 123] on span at bounding box center [181, 124] width 5 height 5
click at [0, 0] on input "checkbox" at bounding box center [0, 0] width 0 height 0
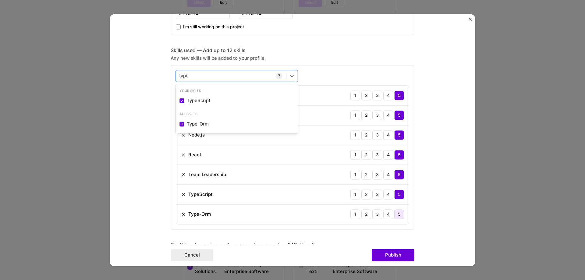
type input "type"
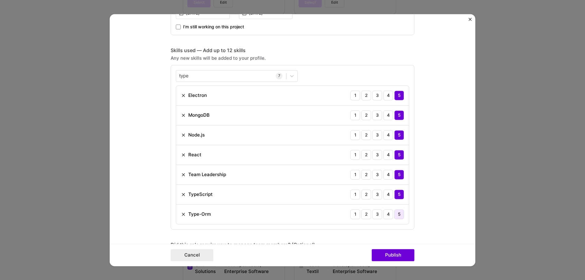
click at [396, 213] on div "5" at bounding box center [399, 214] width 10 height 10
click at [400, 254] on button "Publish" at bounding box center [393, 255] width 43 height 12
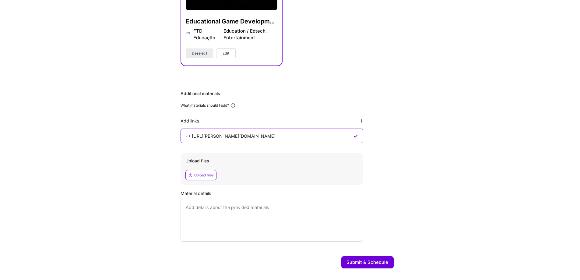
scroll to position [684, 0]
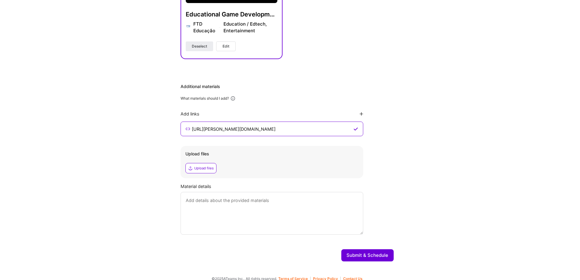
click at [358, 249] on button "Submit & Schedule" at bounding box center [367, 255] width 52 height 12
